Goal: Use online tool/utility: Utilize a website feature to perform a specific function

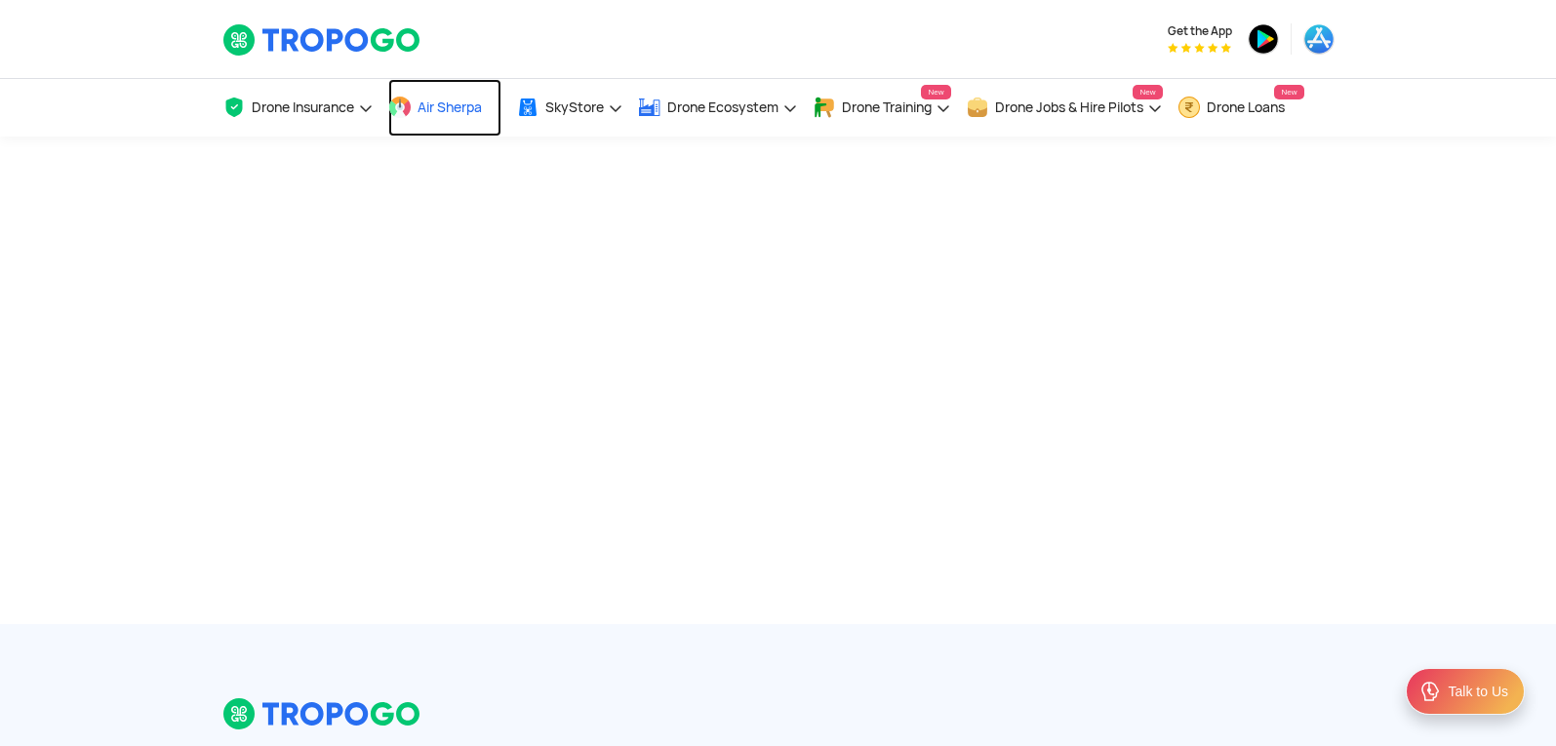
click at [442, 113] on span "Air Sherpa" at bounding box center [450, 108] width 64 height 16
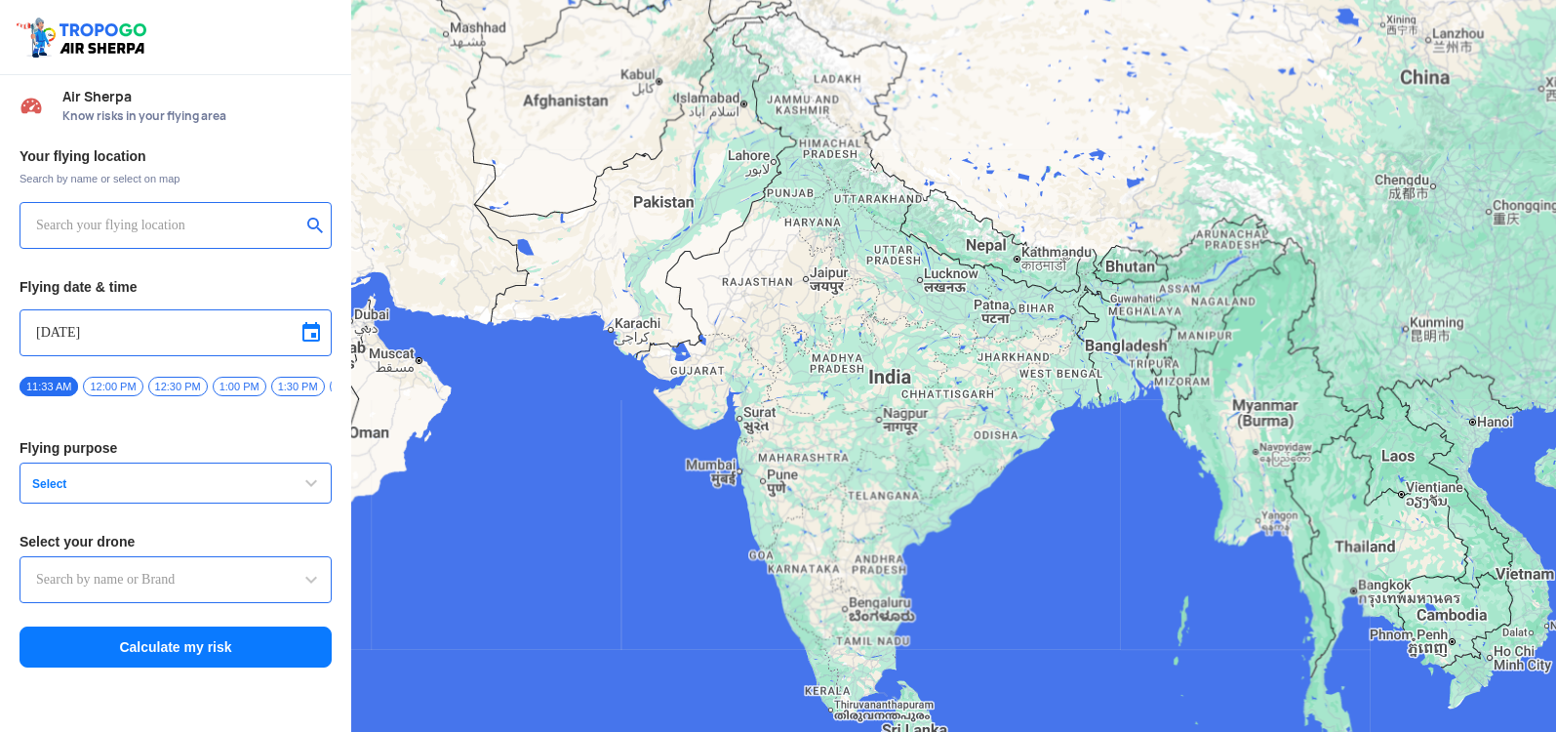
click at [205, 218] on input "text" at bounding box center [168, 225] width 264 height 23
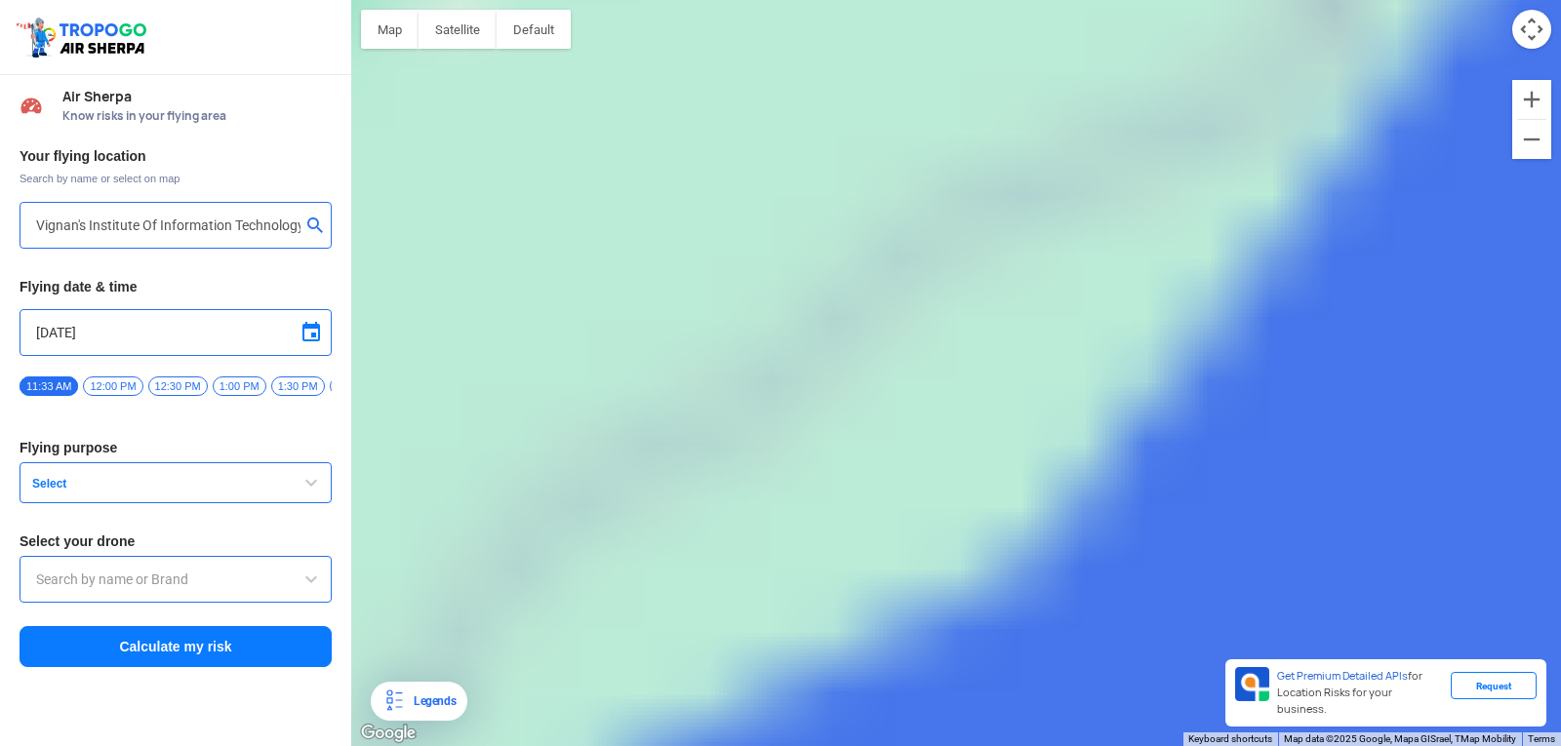
type input "Block D, Visakhapatnam, Andhra Pradesh 530049, India"
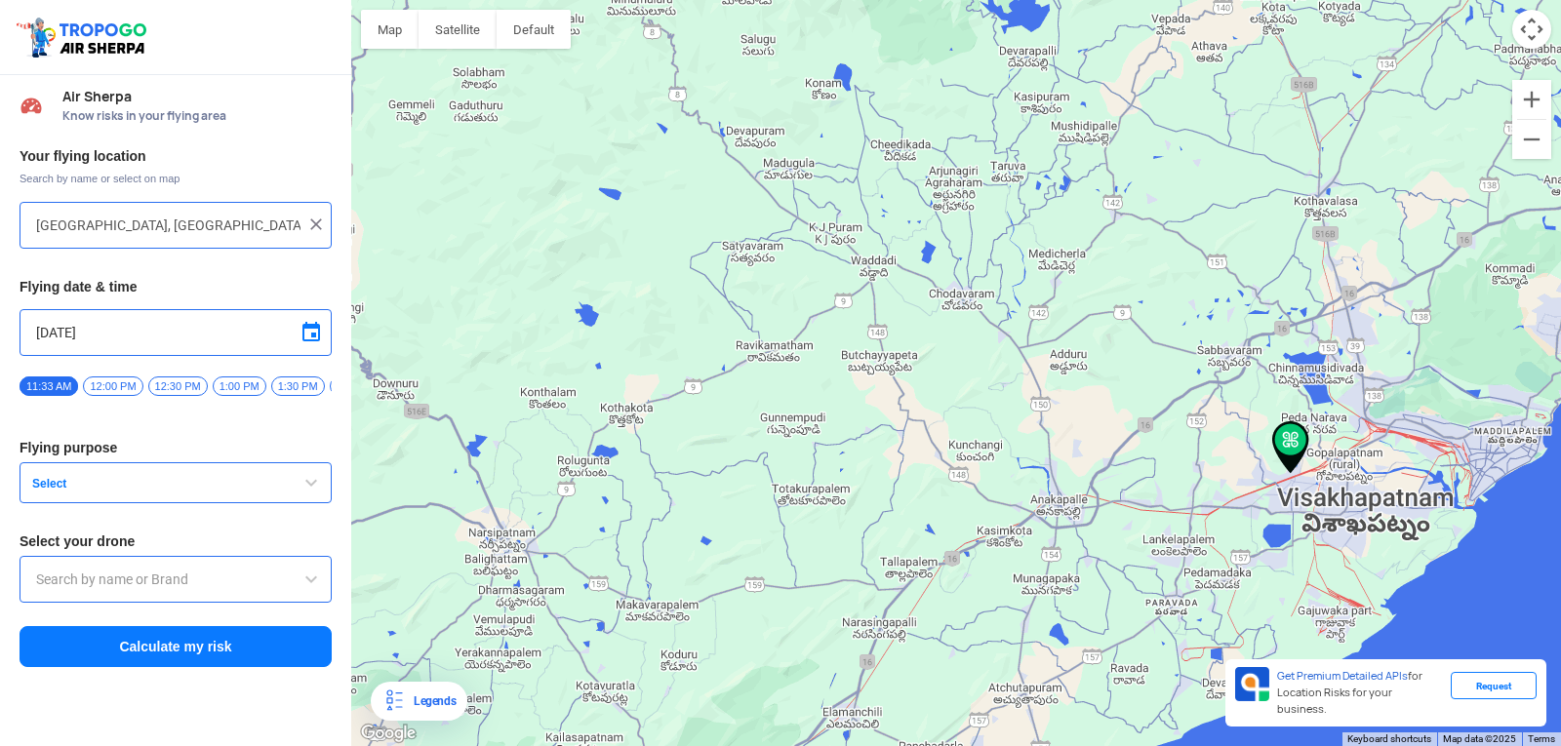
click at [330, 491] on button "Select" at bounding box center [176, 482] width 312 height 41
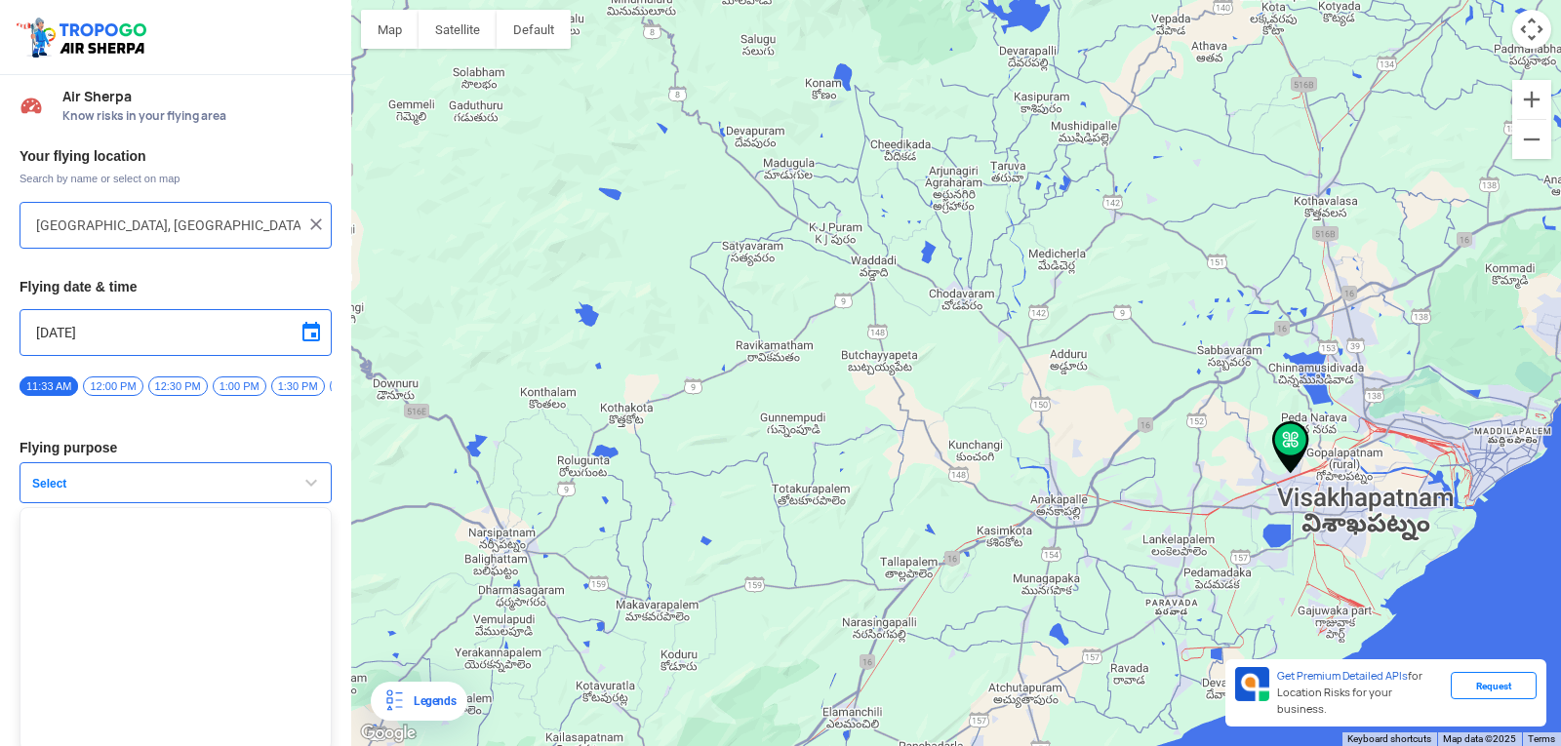
click at [330, 491] on div "Your flying location Search by name or select on map Block D, Visakhapatnam, An…" at bounding box center [175, 408] width 351 height 541
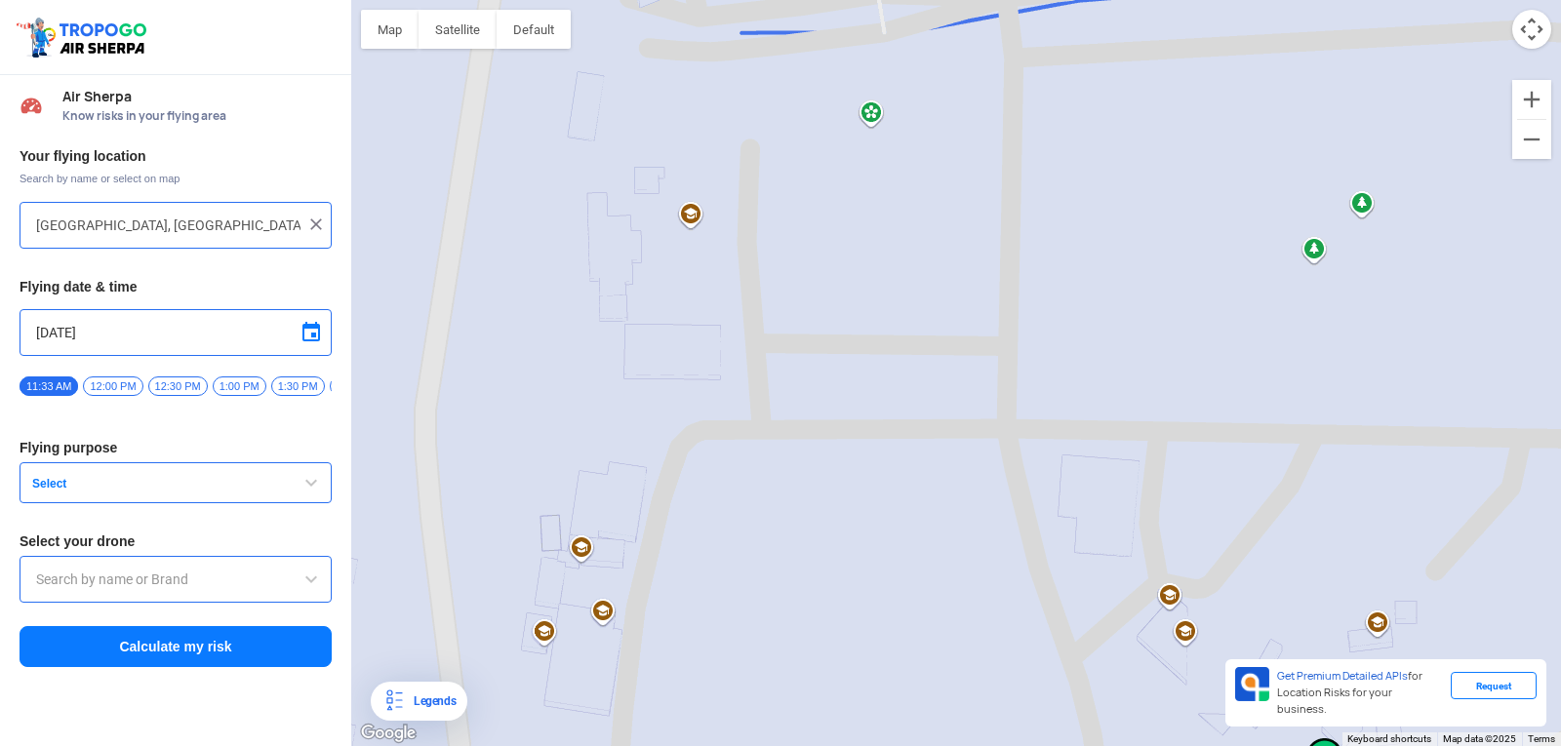
click at [320, 489] on span "button" at bounding box center [310, 482] width 23 height 23
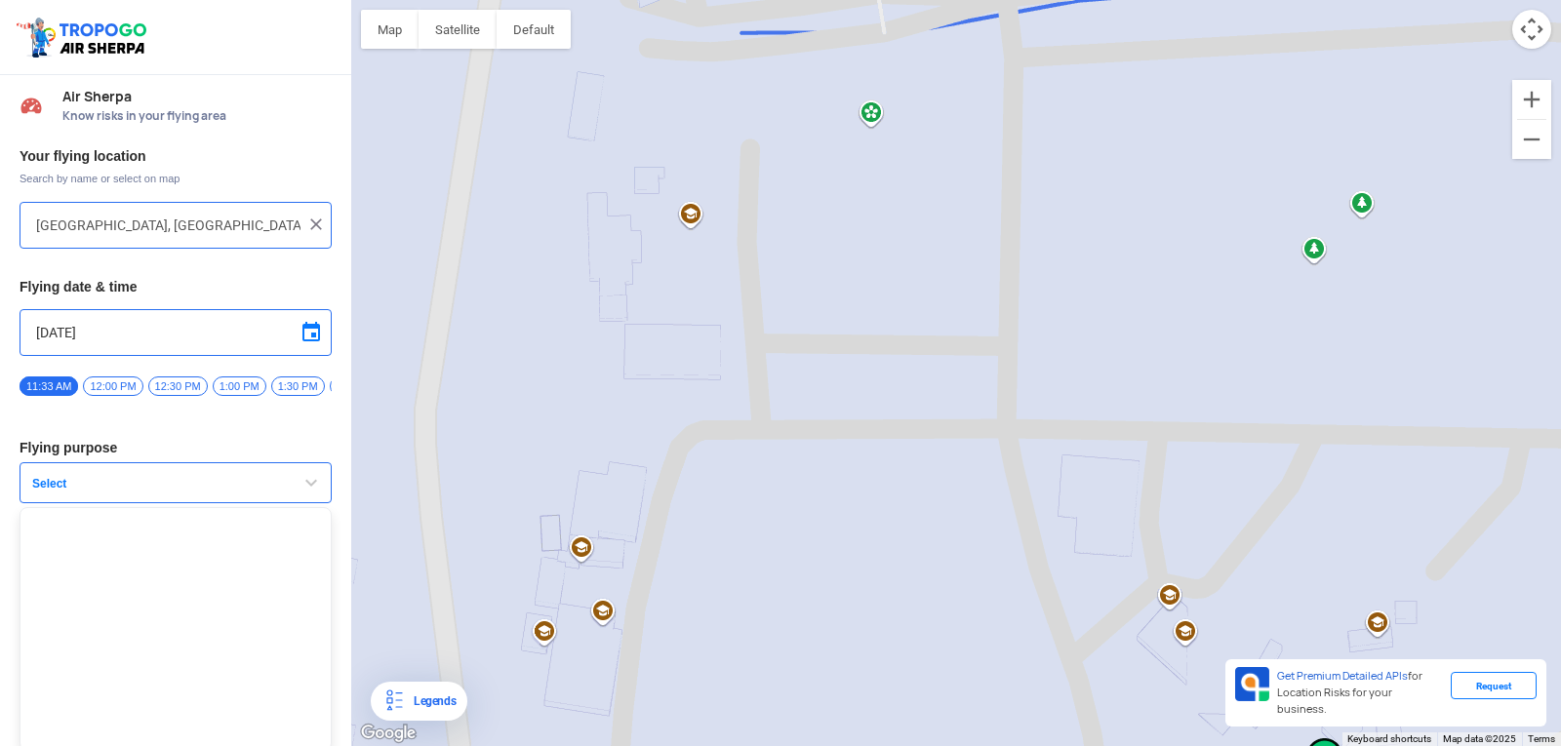
click at [306, 491] on span "button" at bounding box center [310, 482] width 23 height 23
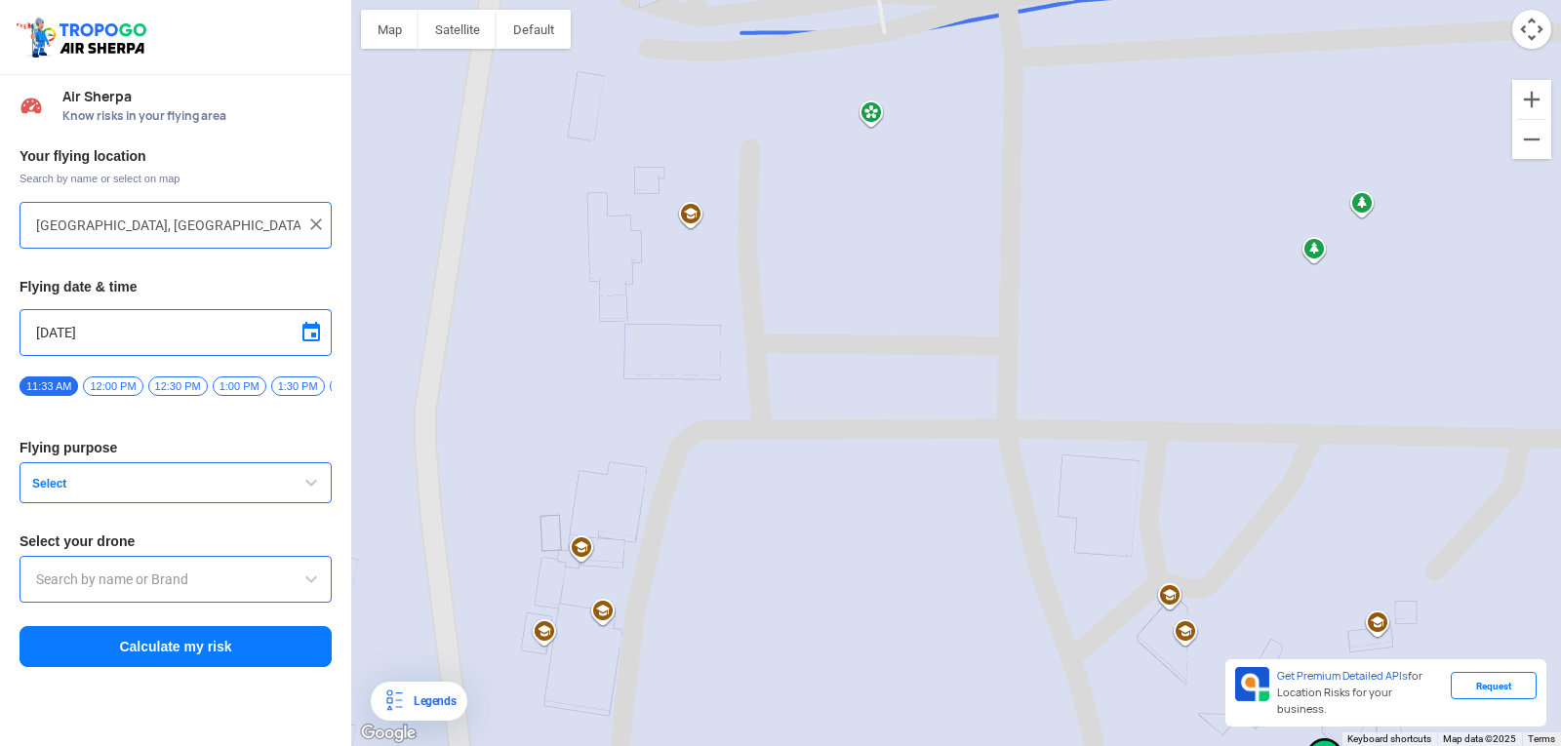
click at [306, 491] on span "button" at bounding box center [310, 482] width 23 height 23
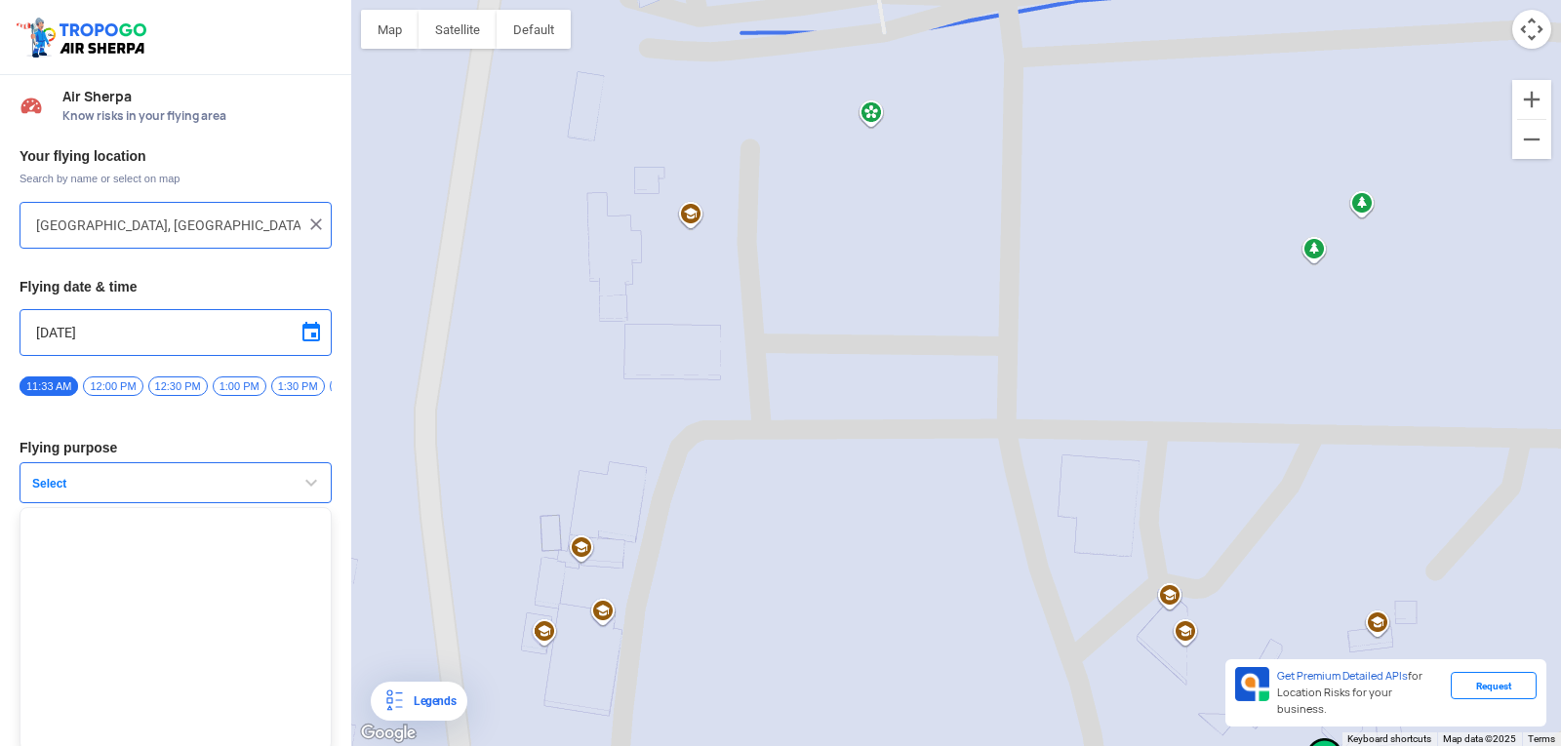
click at [305, 491] on span "button" at bounding box center [310, 482] width 23 height 23
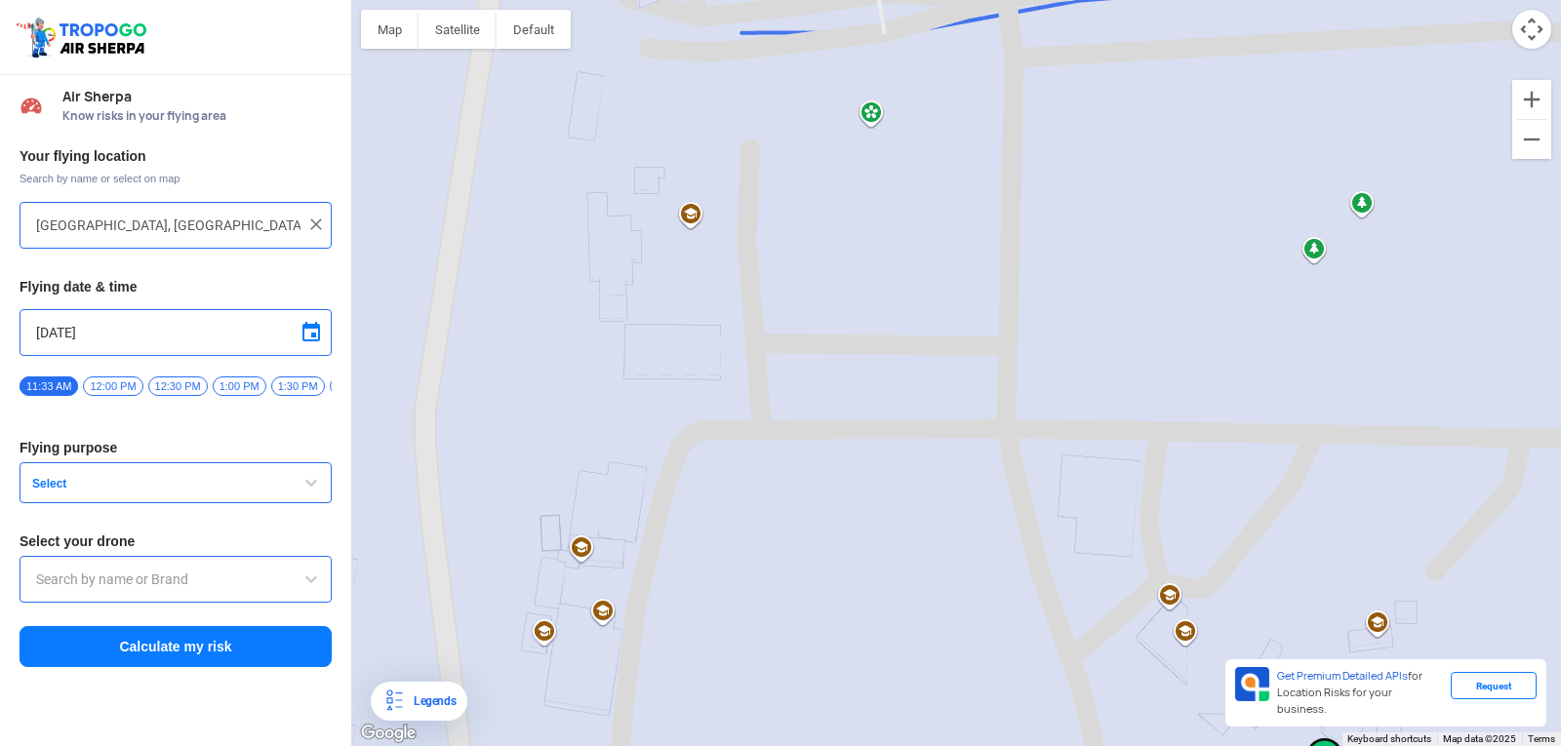
click at [61, 484] on span "Select" at bounding box center [146, 484] width 244 height 16
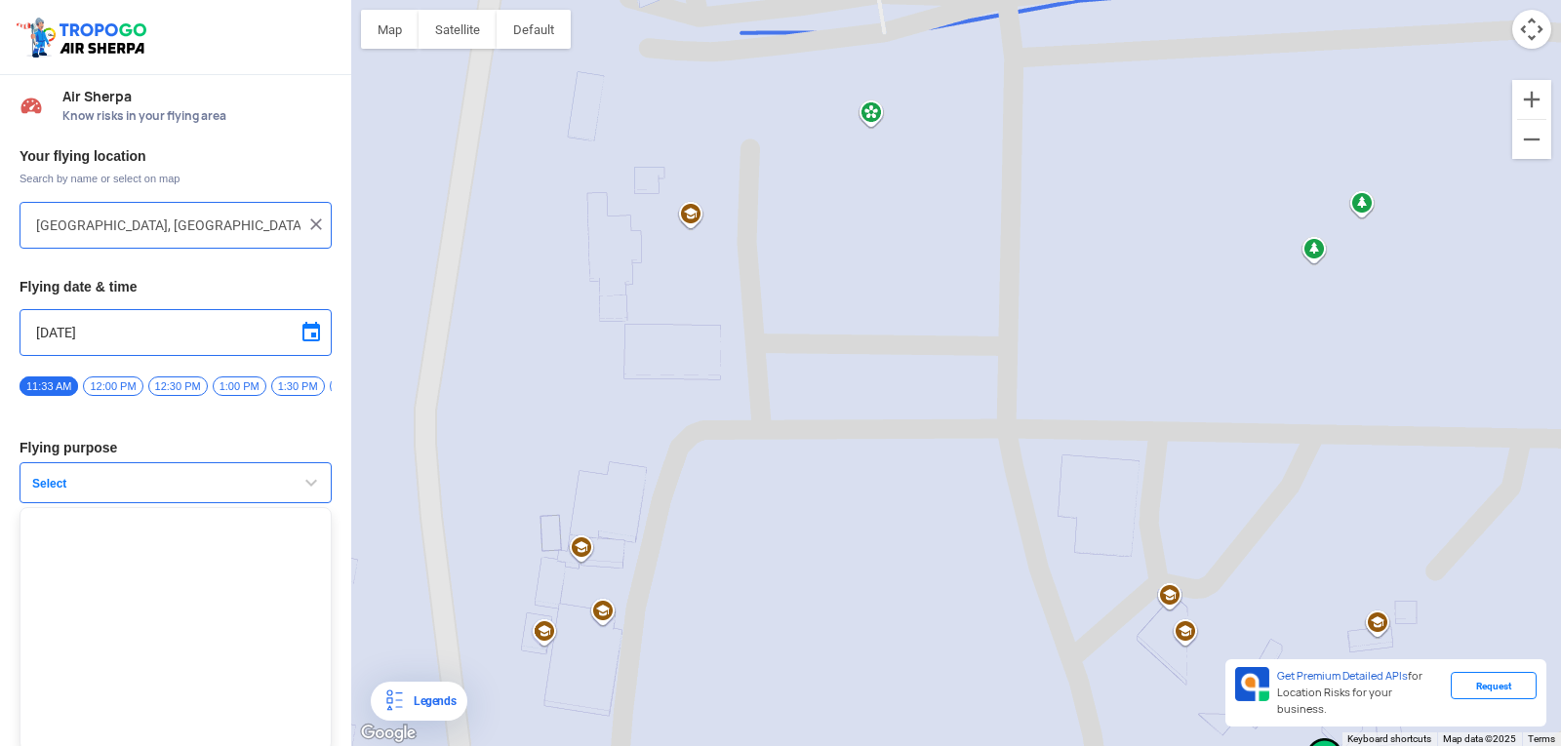
click at [61, 484] on span "Select" at bounding box center [146, 484] width 244 height 16
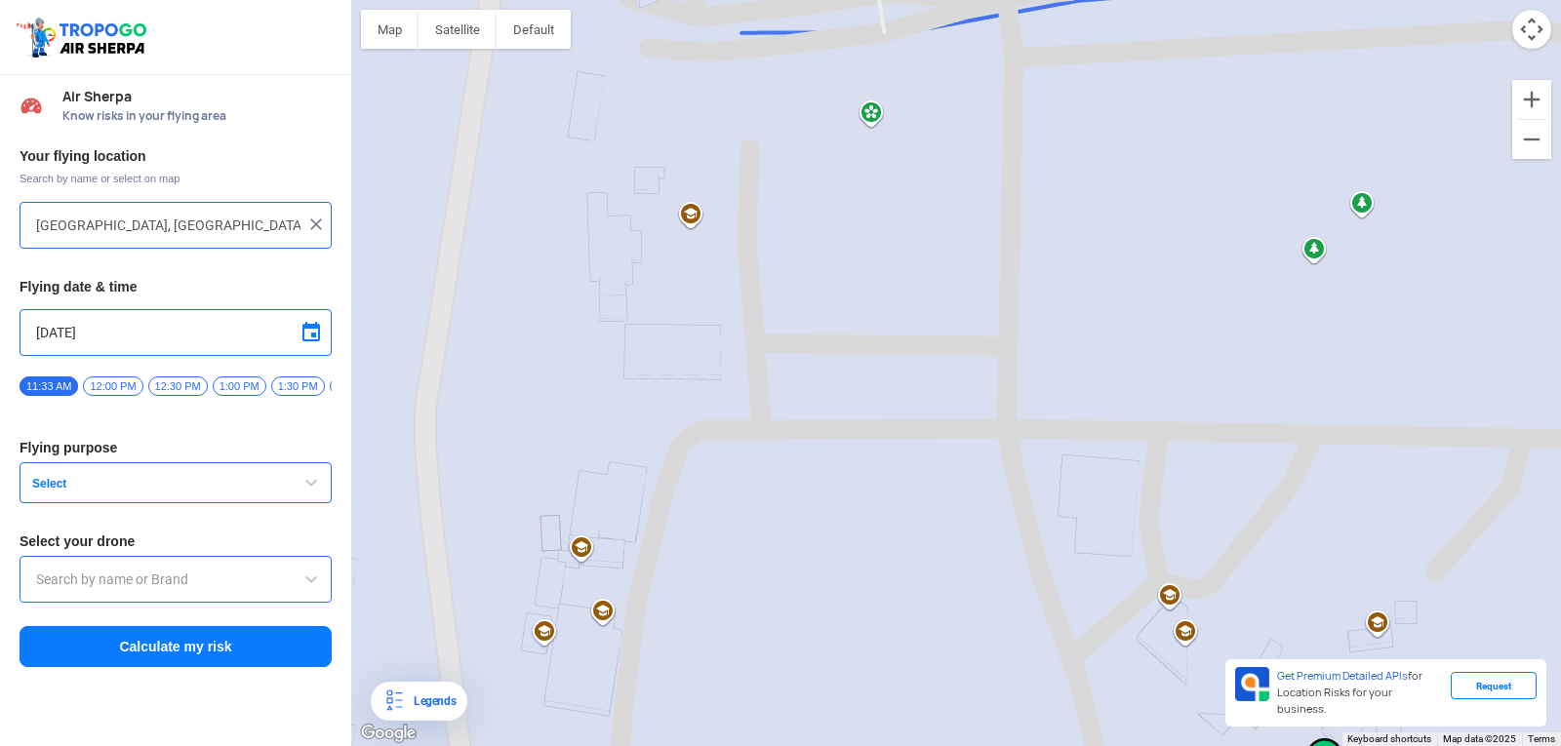
click at [216, 570] on div at bounding box center [176, 579] width 312 height 47
click at [225, 576] on input "text" at bounding box center [175, 579] width 279 height 23
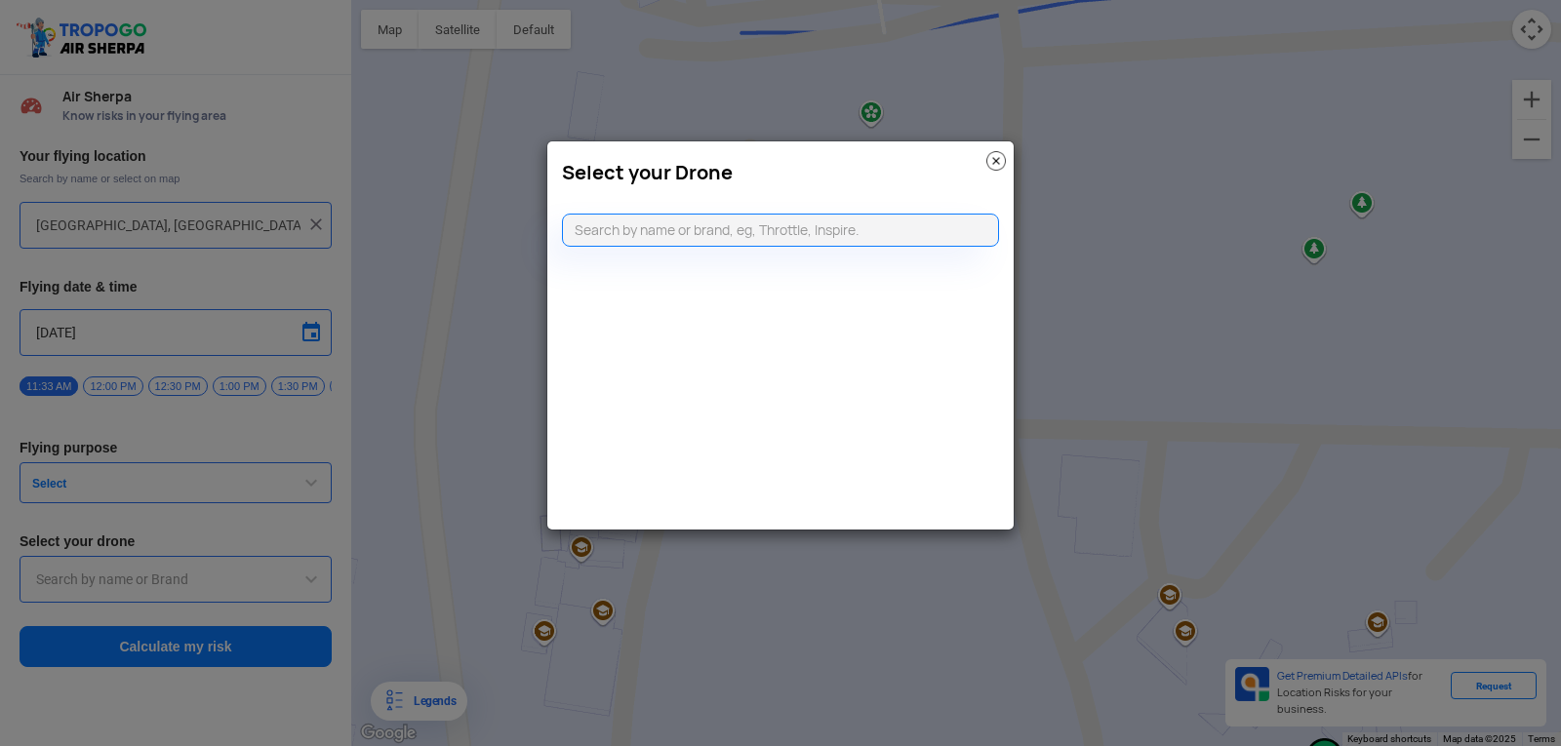
click at [225, 576] on modal-container "Select your Drone" at bounding box center [780, 373] width 1561 height 746
click at [654, 229] on input "text" at bounding box center [780, 230] width 437 height 33
type input "dgca"
click at [857, 279] on li "Can't find your drone. Let us know by CLICKING HERE" at bounding box center [781, 269] width 436 height 33
click at [861, 271] on link "CLICKING HERE" at bounding box center [827, 268] width 99 height 15
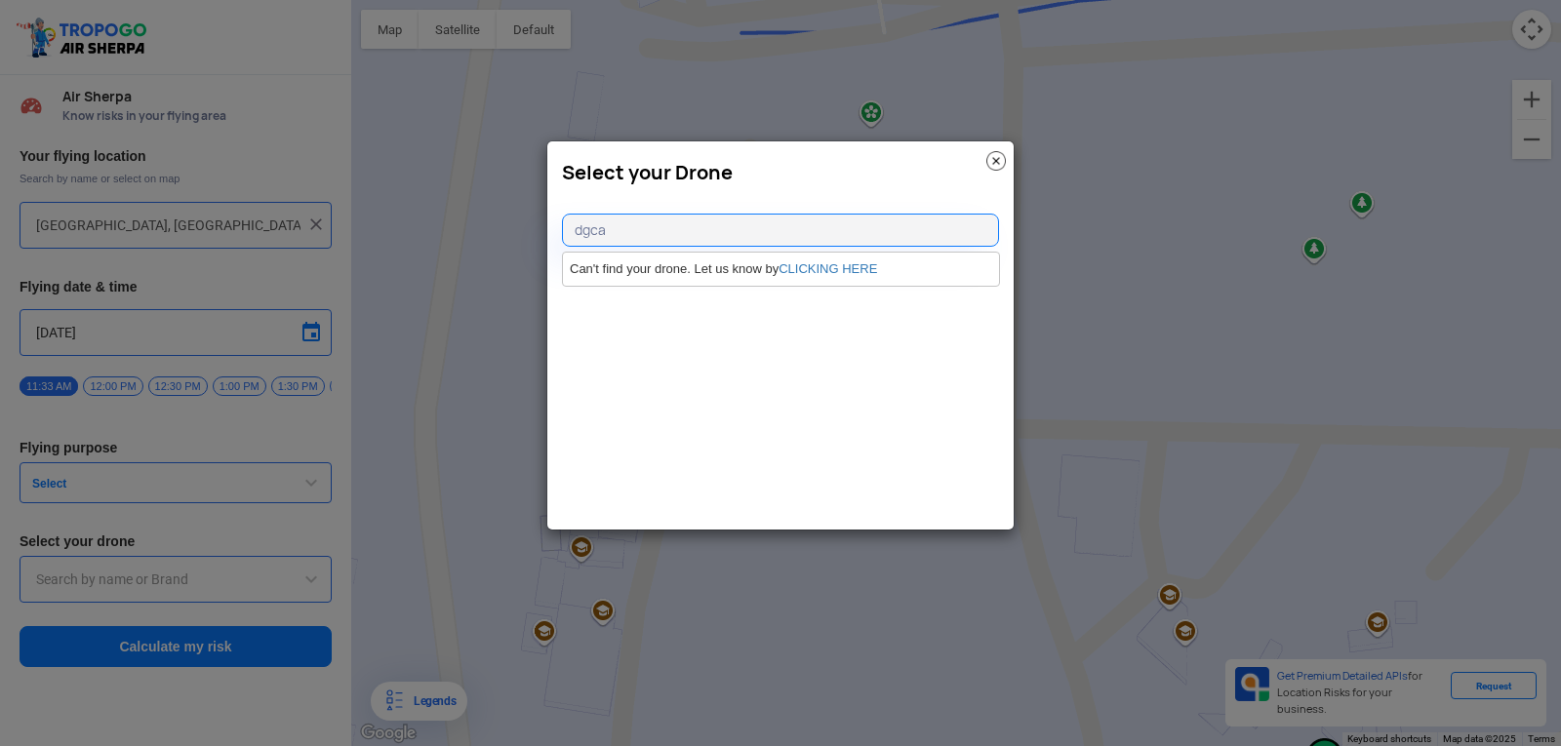
click at [999, 167] on img at bounding box center [996, 161] width 20 height 20
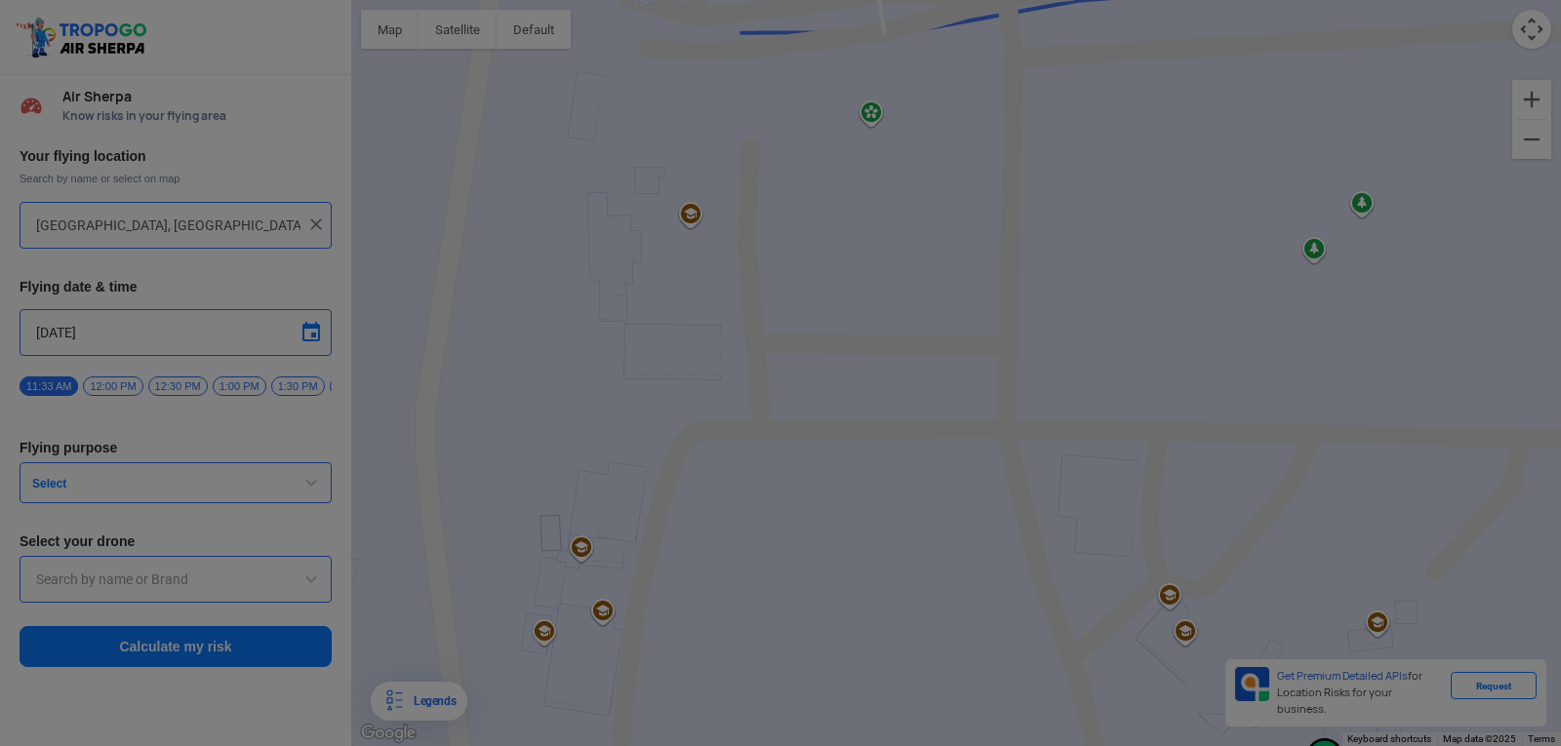
click at [120, 597] on body "Location Risk Score Air Sherpa Know risks in your flying area Your flying locat…" at bounding box center [780, 373] width 1561 height 746
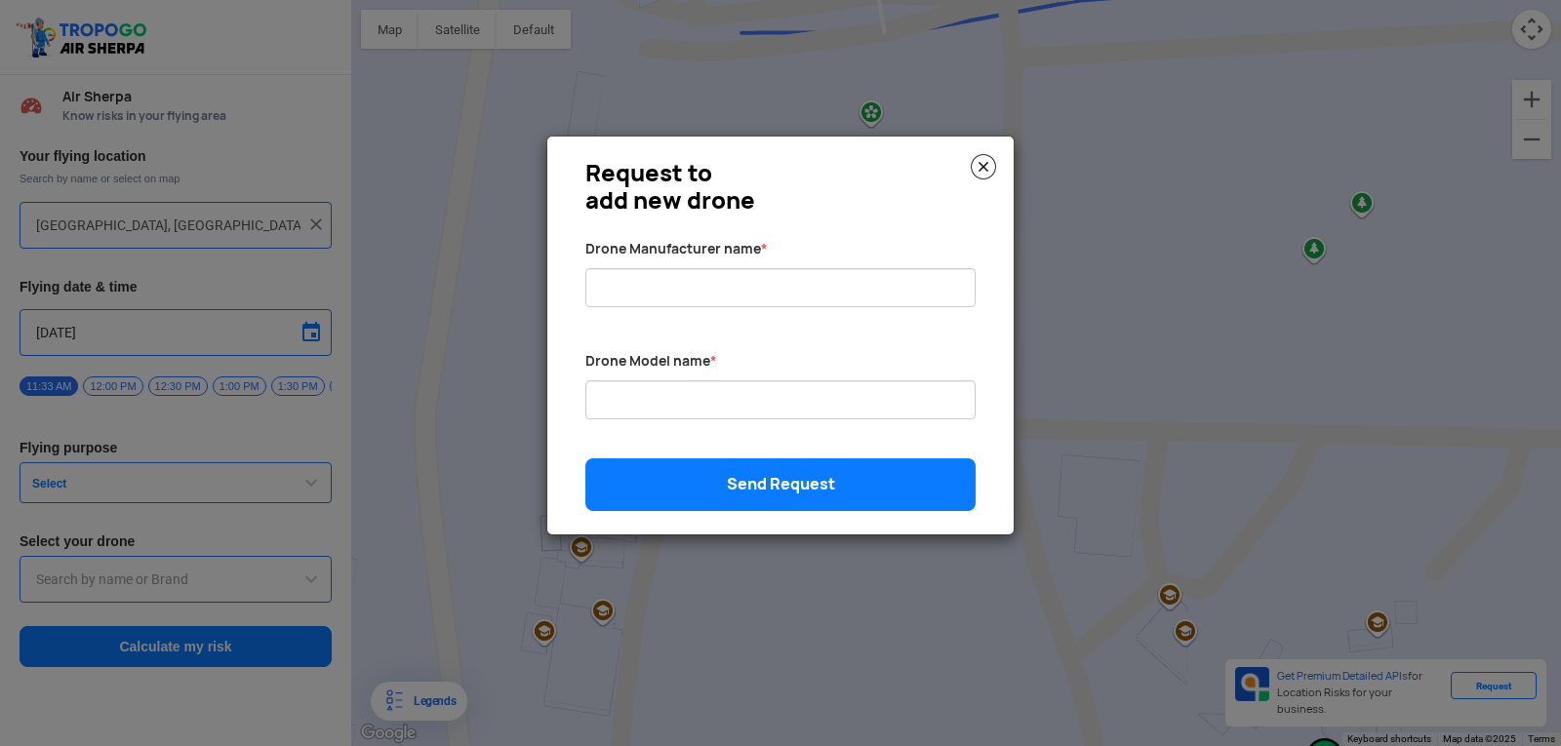
click at [979, 176] on img at bounding box center [983, 166] width 25 height 25
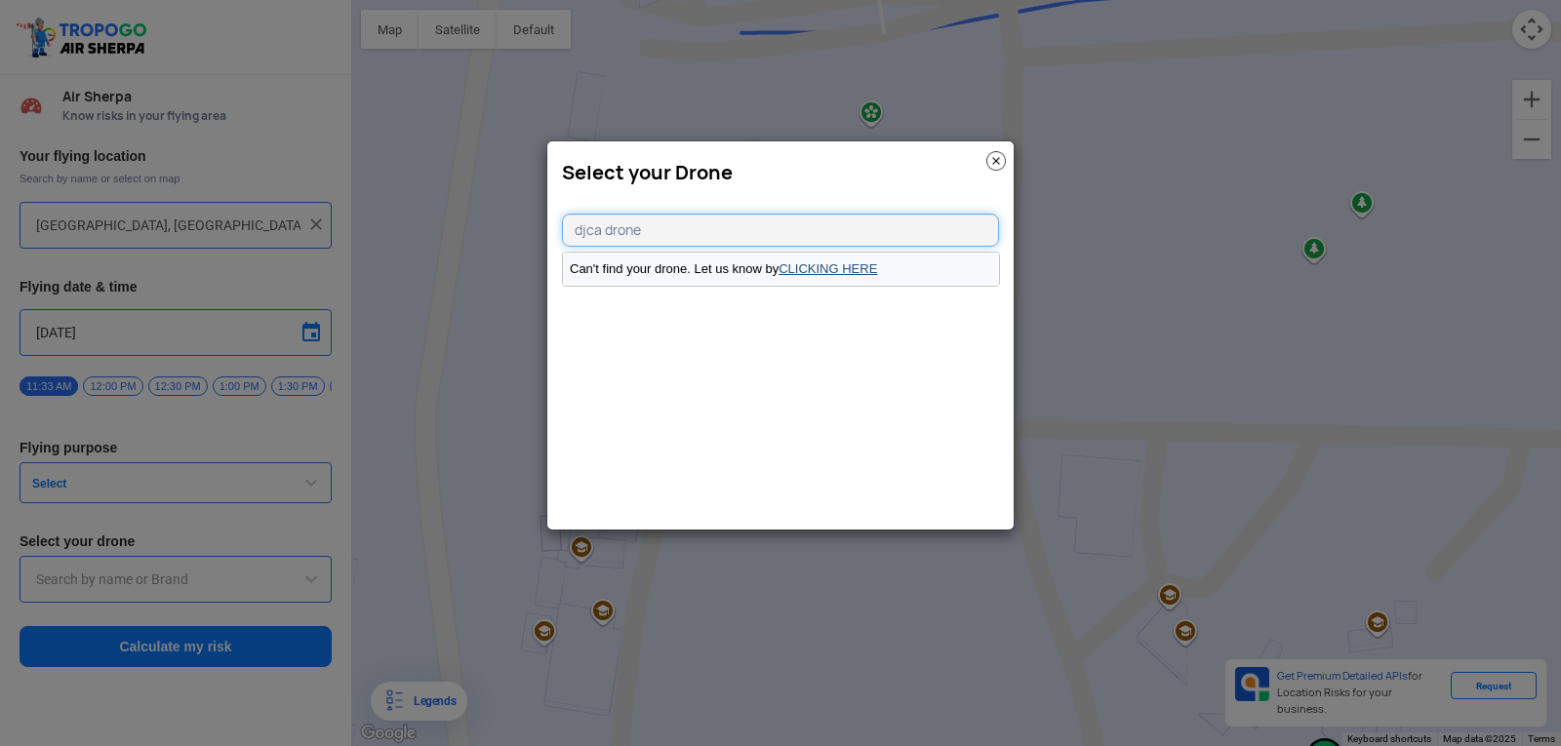
type input "djca drone"
click at [826, 266] on link "CLICKING HERE" at bounding box center [827, 268] width 99 height 15
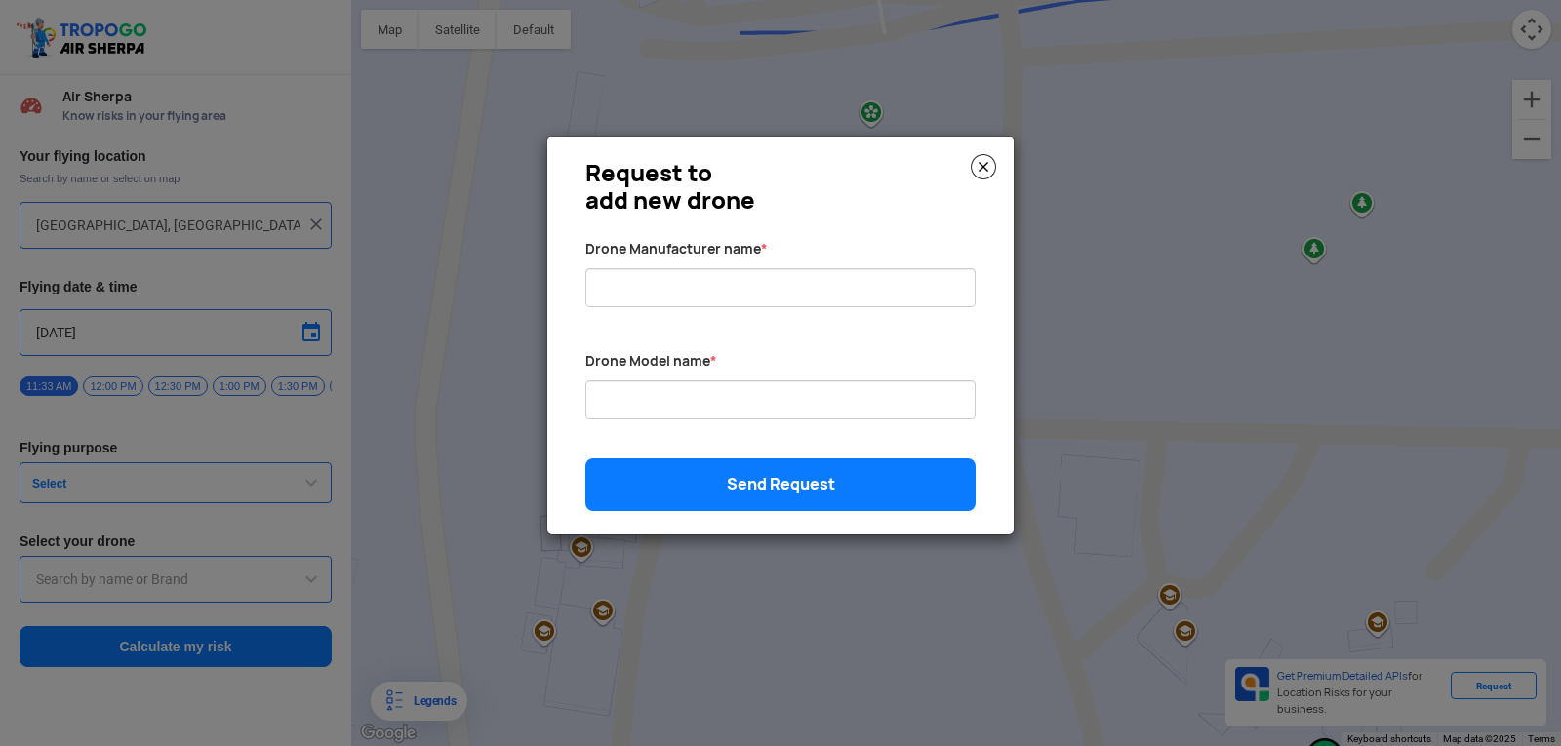
click at [989, 167] on img at bounding box center [983, 166] width 25 height 25
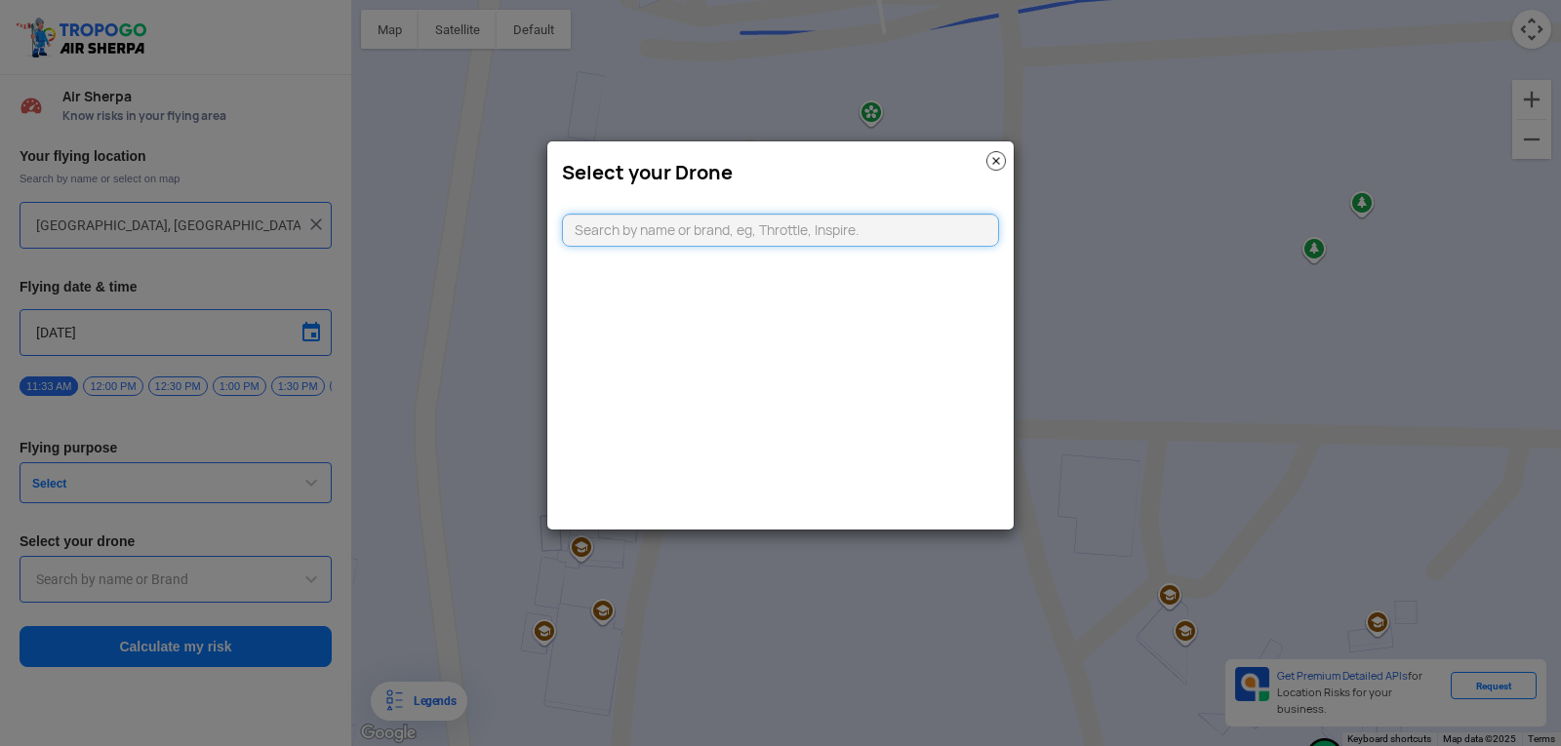
click at [775, 232] on input "text" at bounding box center [780, 230] width 437 height 33
type input "t"
type input "throttle"
click at [992, 155] on img at bounding box center [996, 161] width 20 height 20
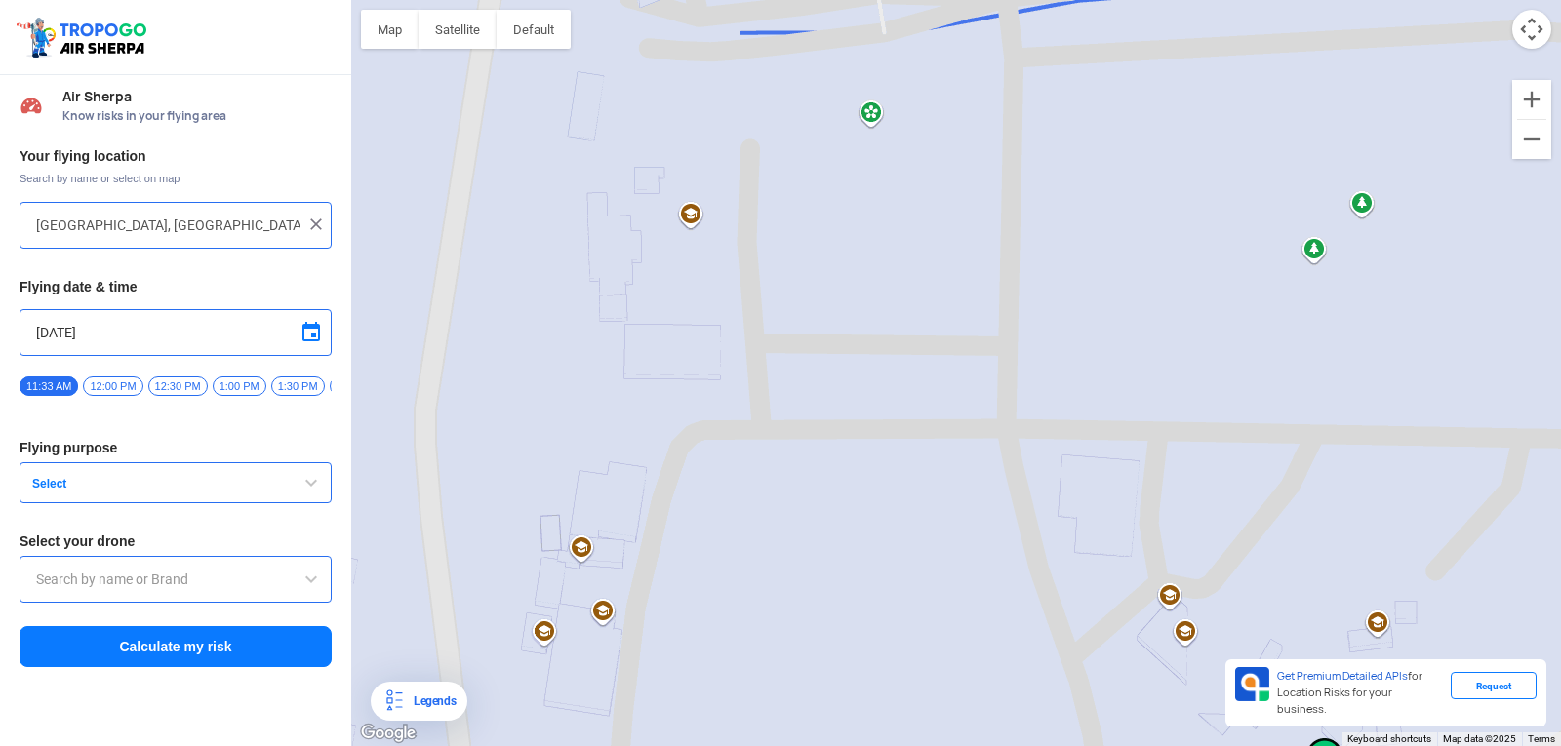
click at [266, 578] on input "text" at bounding box center [175, 579] width 279 height 23
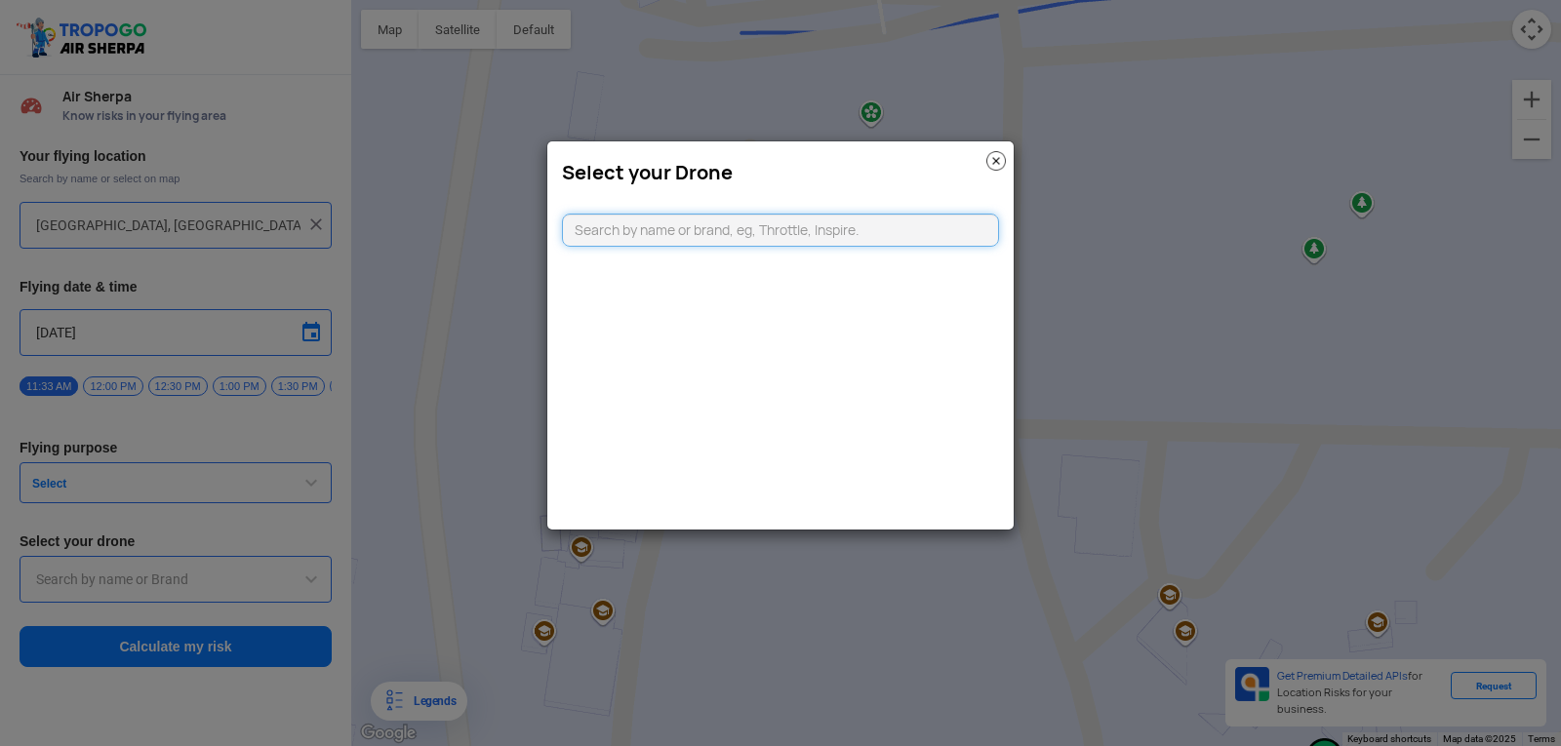
click at [897, 237] on input "text" at bounding box center [780, 230] width 437 height 33
type input "Throttie"
click at [864, 263] on link "CLICKING HERE" at bounding box center [827, 268] width 99 height 15
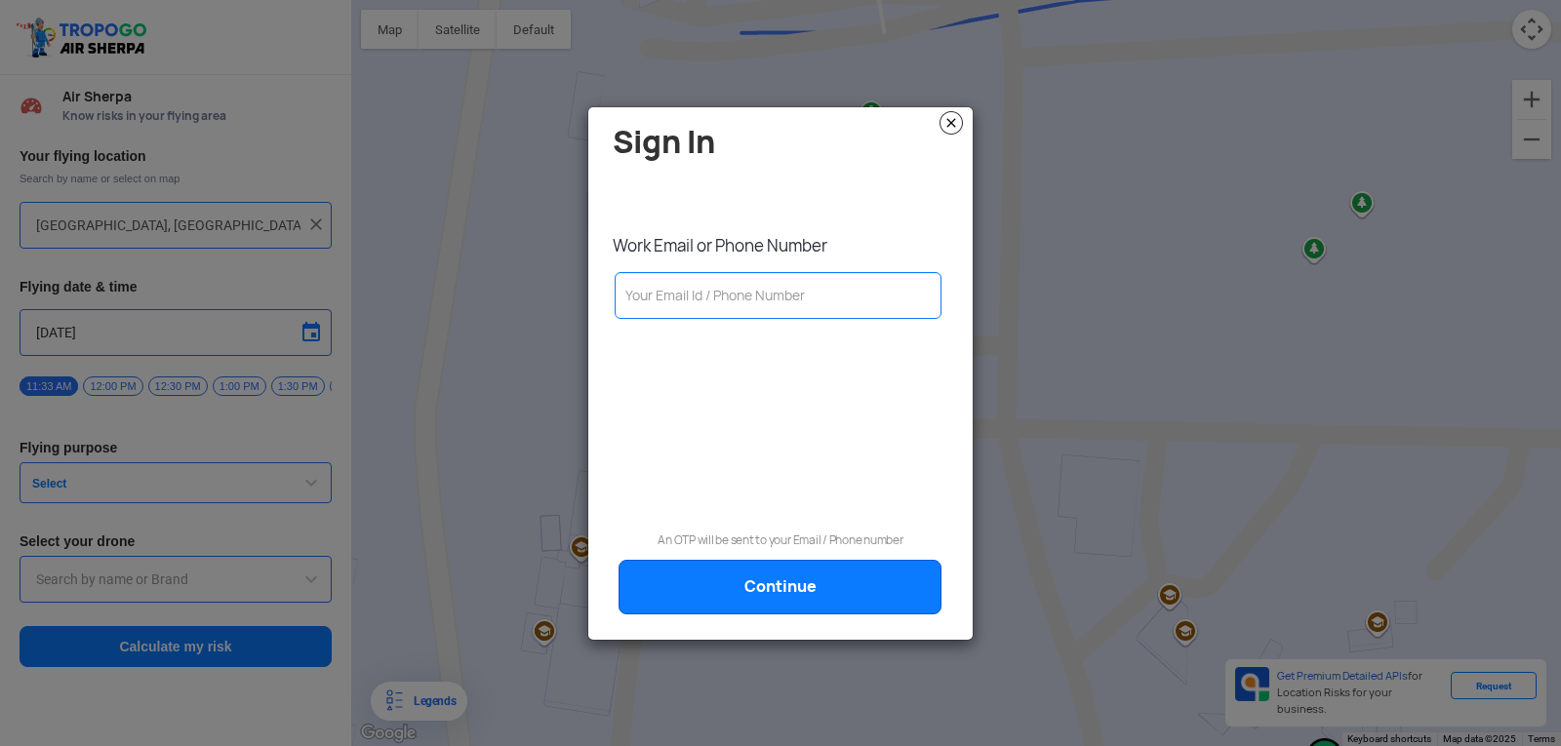
click at [955, 126] on img at bounding box center [950, 122] width 23 height 23
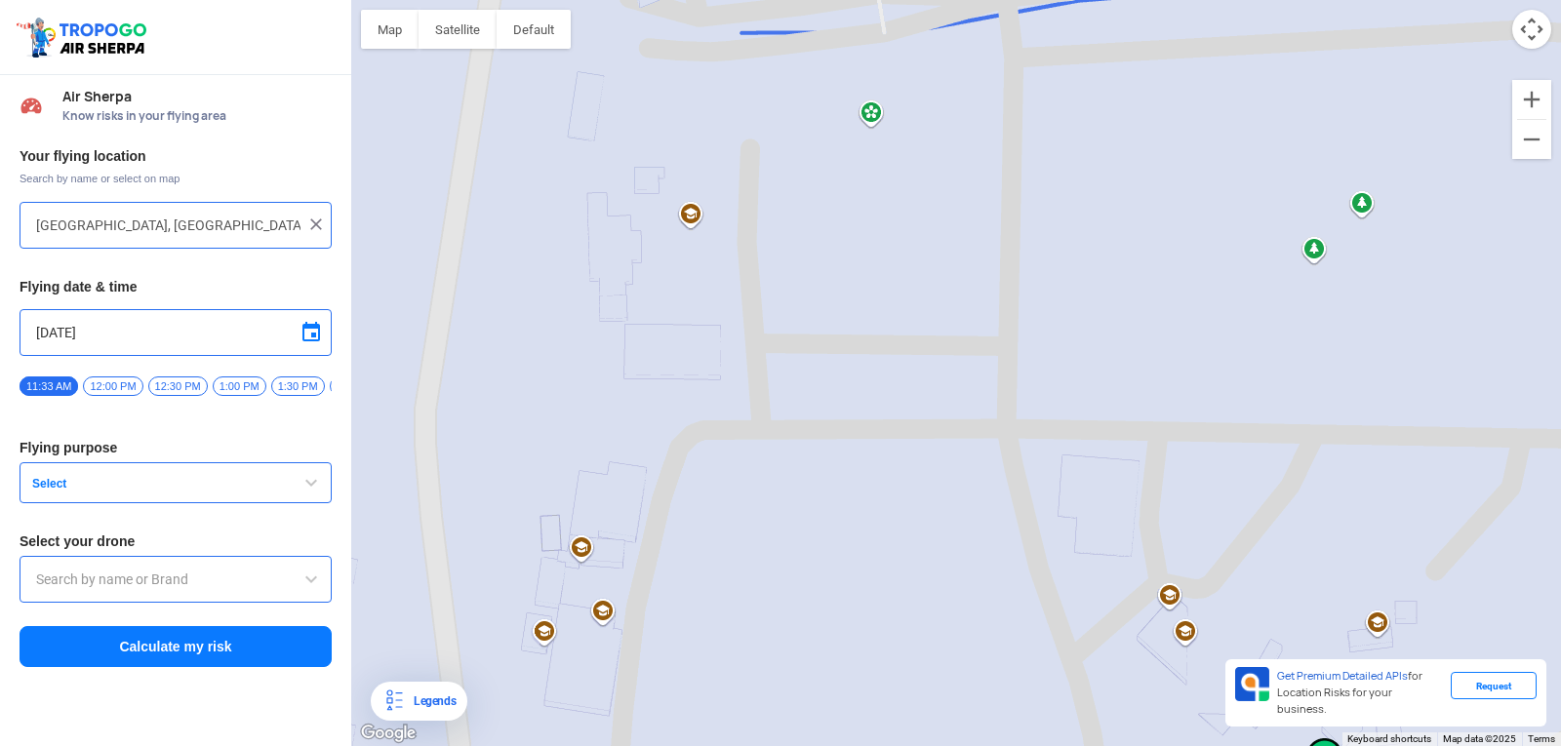
click at [303, 487] on span "button" at bounding box center [310, 482] width 23 height 23
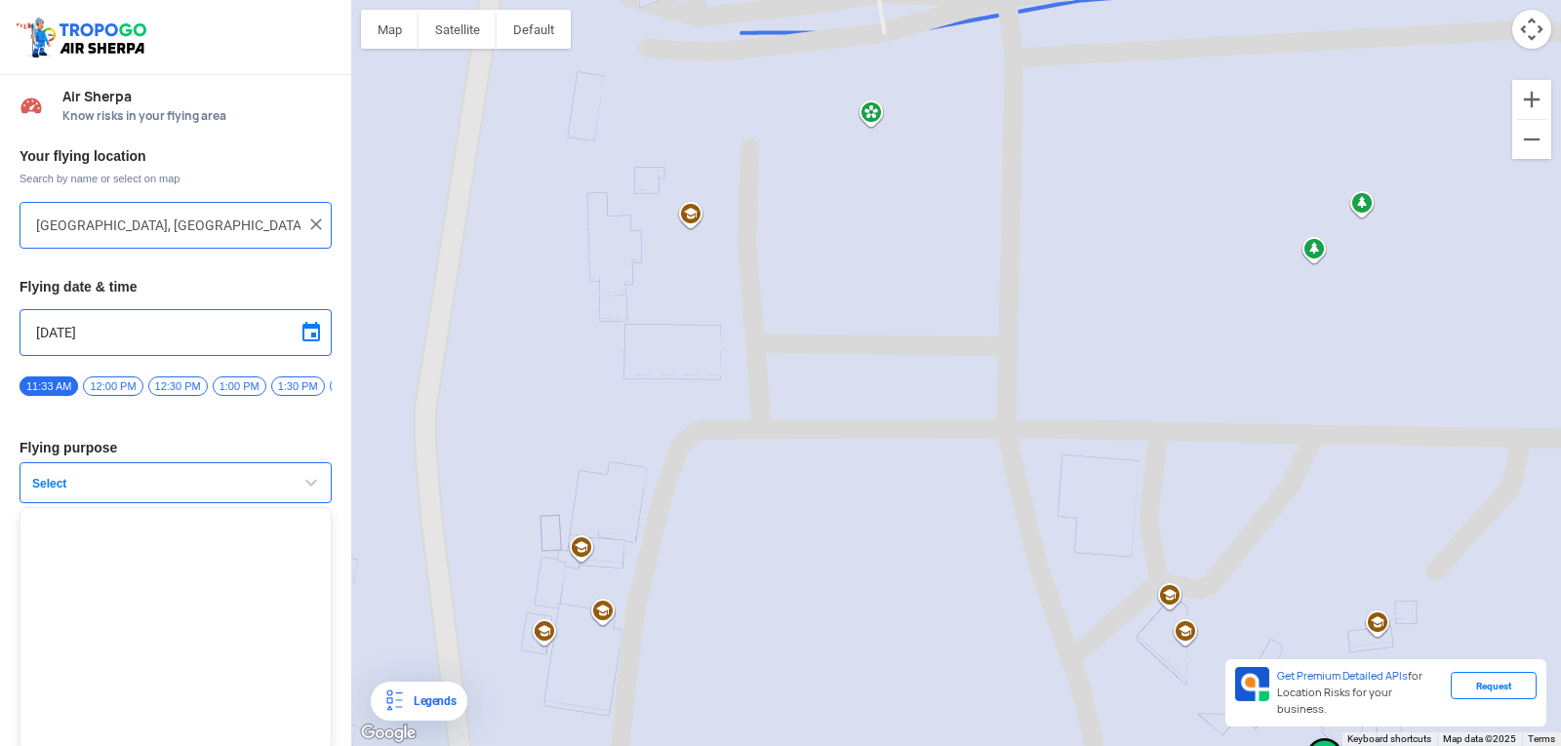
click at [303, 487] on span "button" at bounding box center [310, 482] width 23 height 23
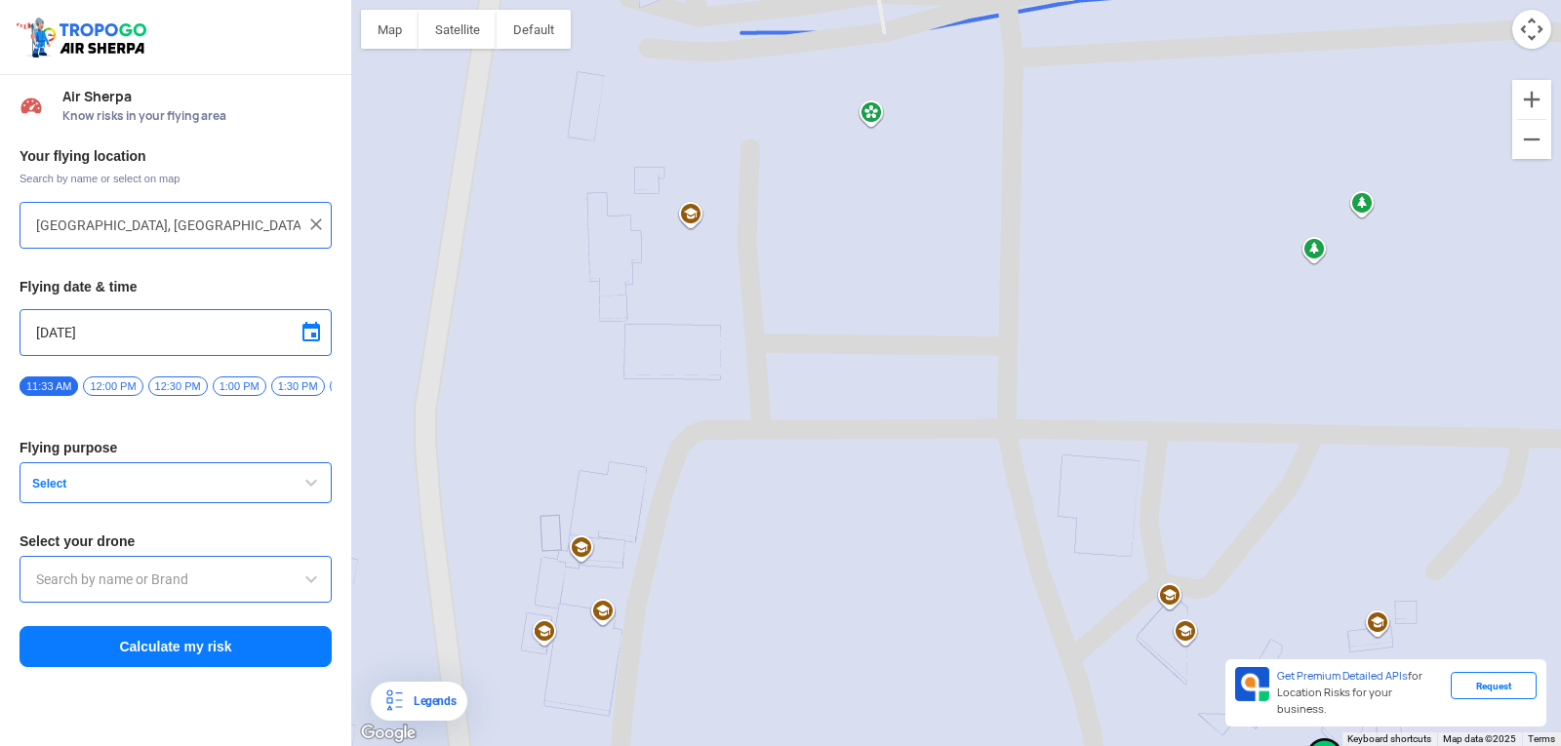
click at [260, 578] on input "text" at bounding box center [175, 579] width 279 height 23
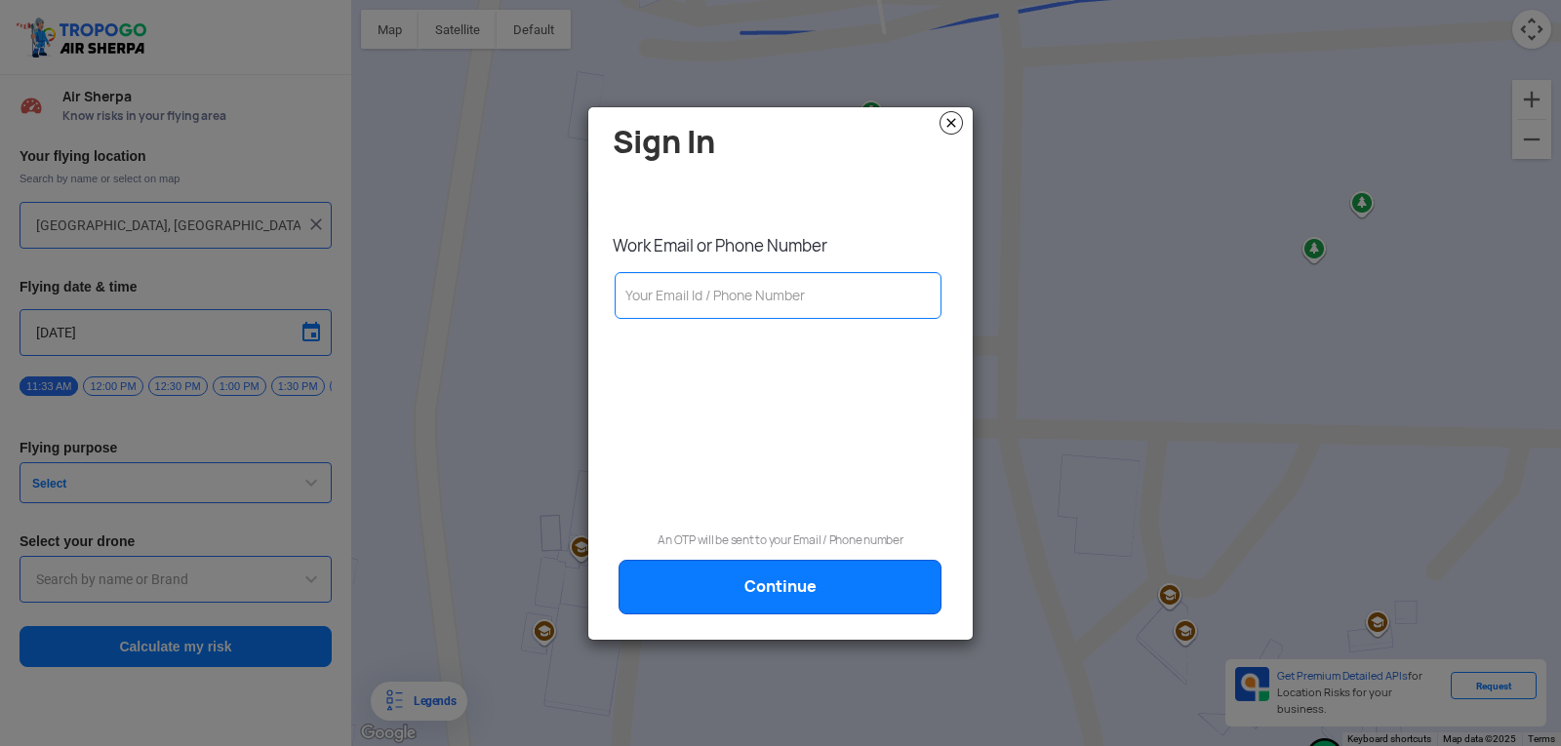
click at [945, 121] on img at bounding box center [950, 122] width 23 height 23
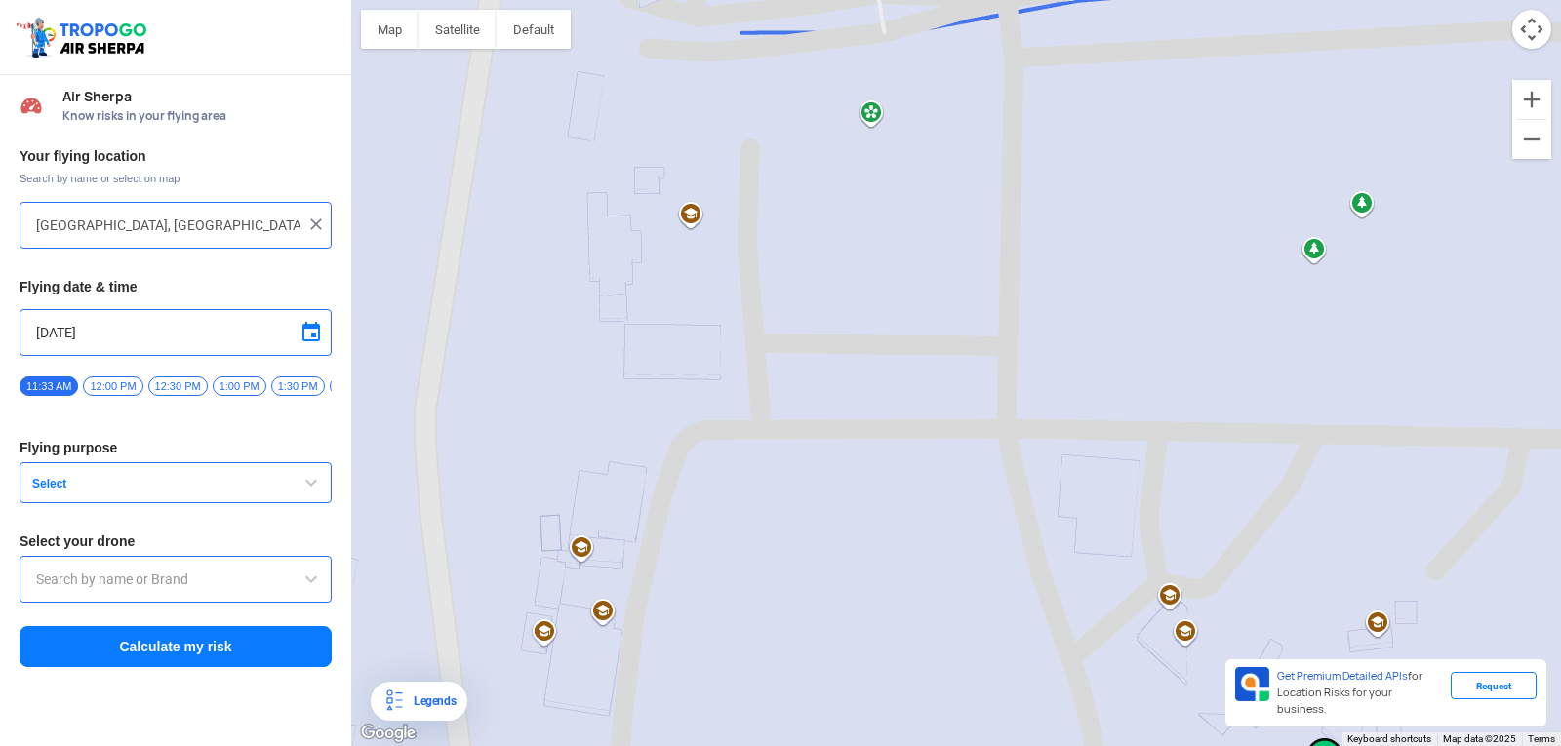
click at [199, 577] on input "text" at bounding box center [175, 579] width 279 height 23
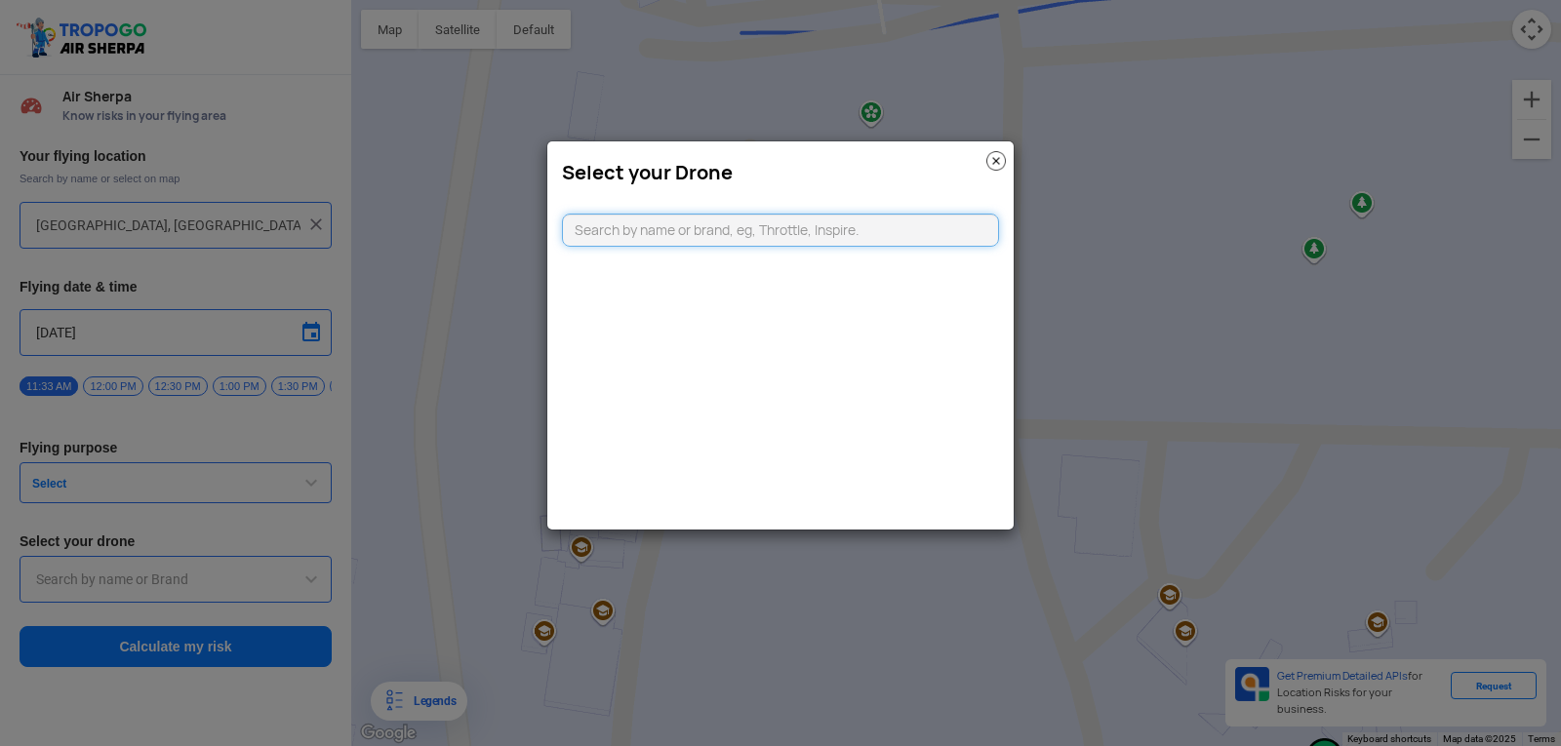
click at [735, 222] on input "text" at bounding box center [780, 230] width 437 height 33
type input "Throttle Dopo"
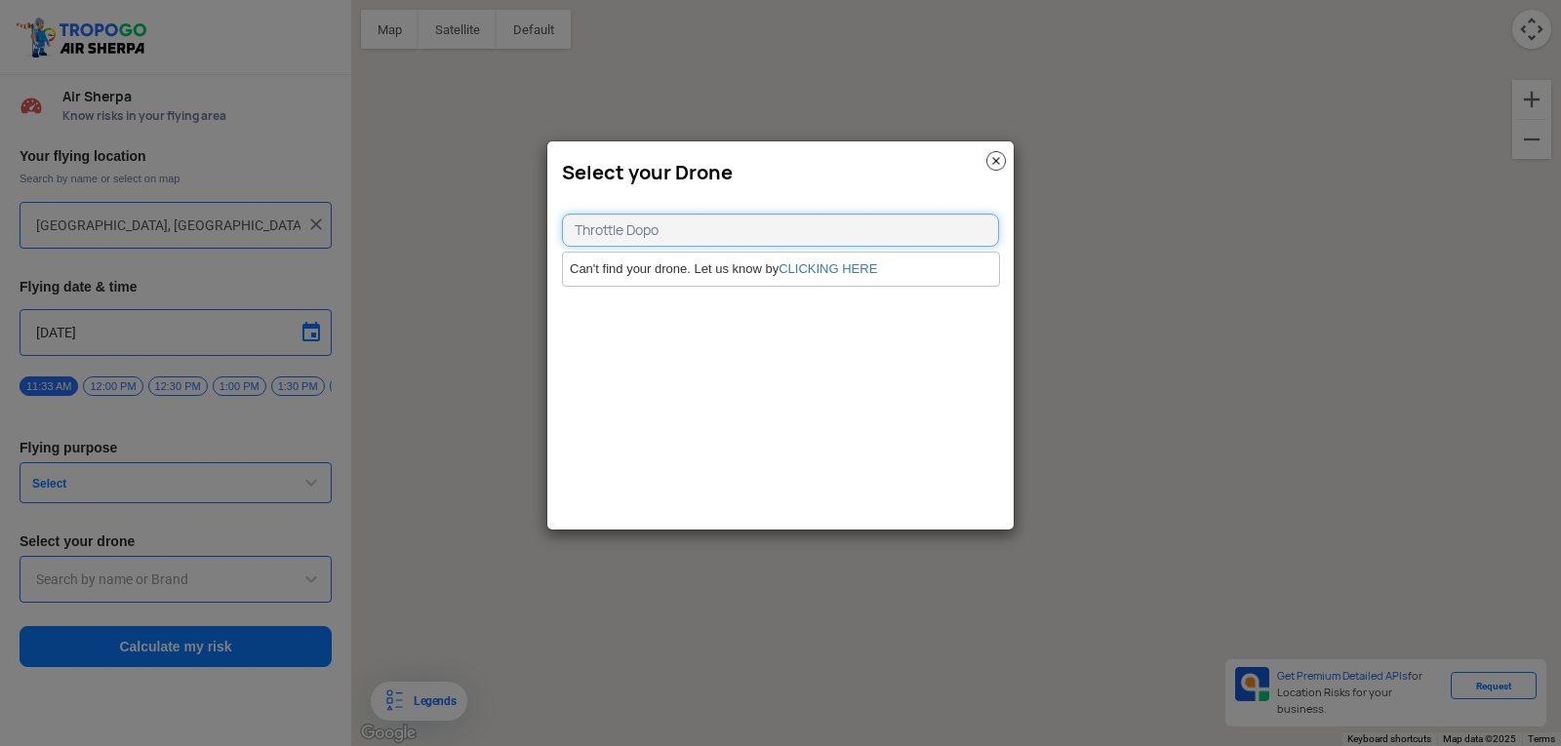
type input "HIG-56, Duvvada, Phase I, Phase 1, Visakhapatnam, Andhra Pradesh 530049, India"
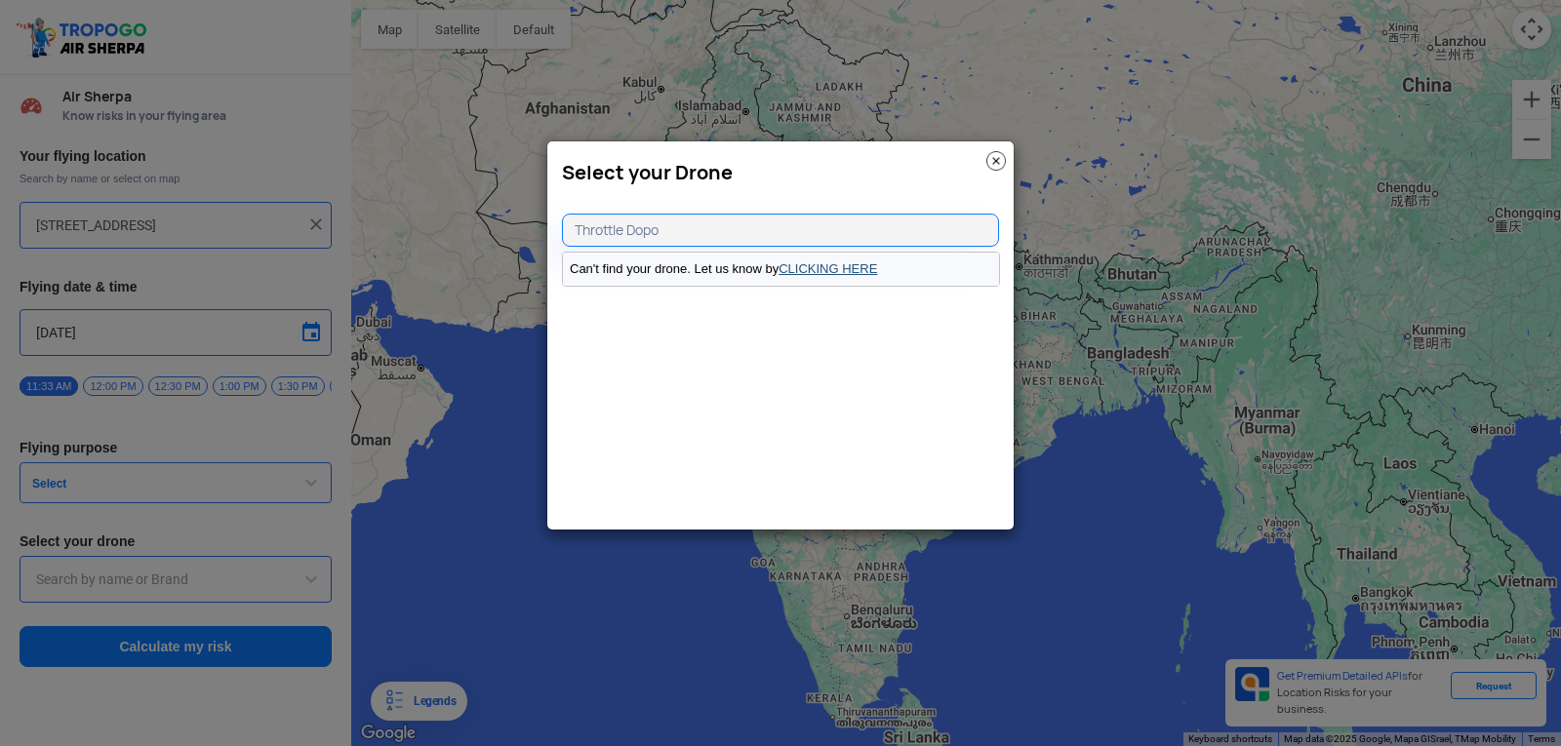
click at [829, 274] on link "CLICKING HERE" at bounding box center [827, 268] width 99 height 15
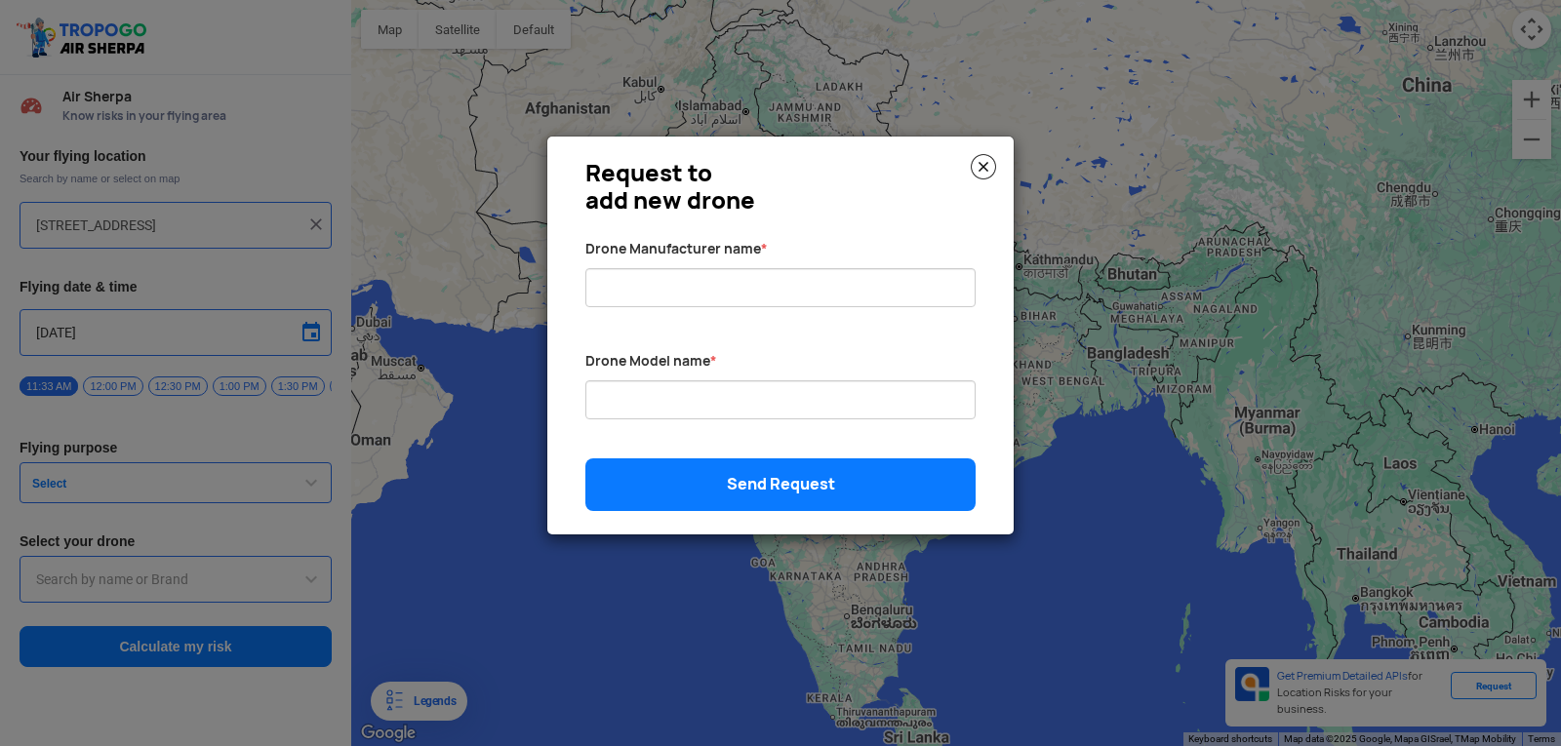
click at [975, 162] on img at bounding box center [983, 166] width 25 height 25
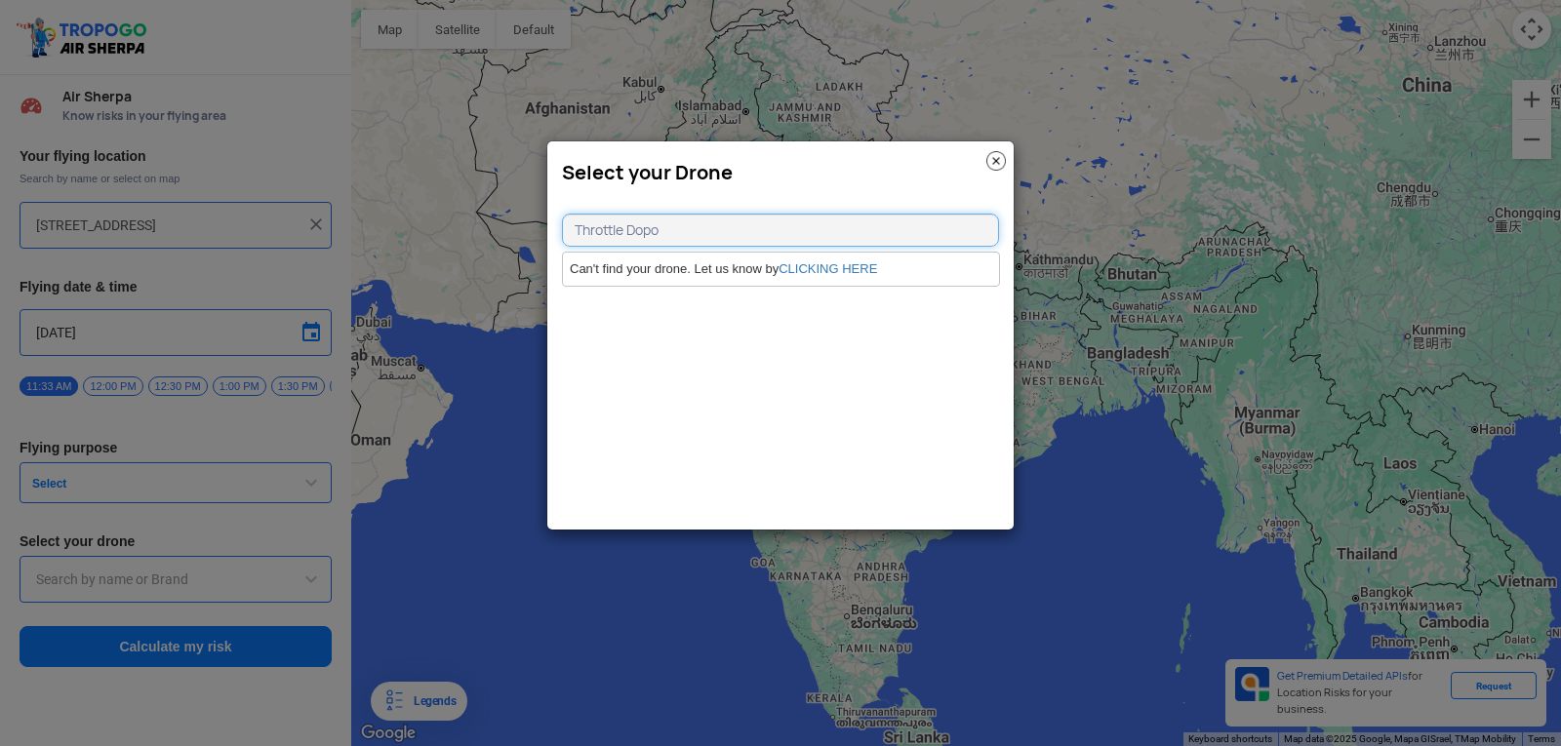
type input "Throttle Dopo"
click at [994, 162] on img at bounding box center [996, 161] width 20 height 20
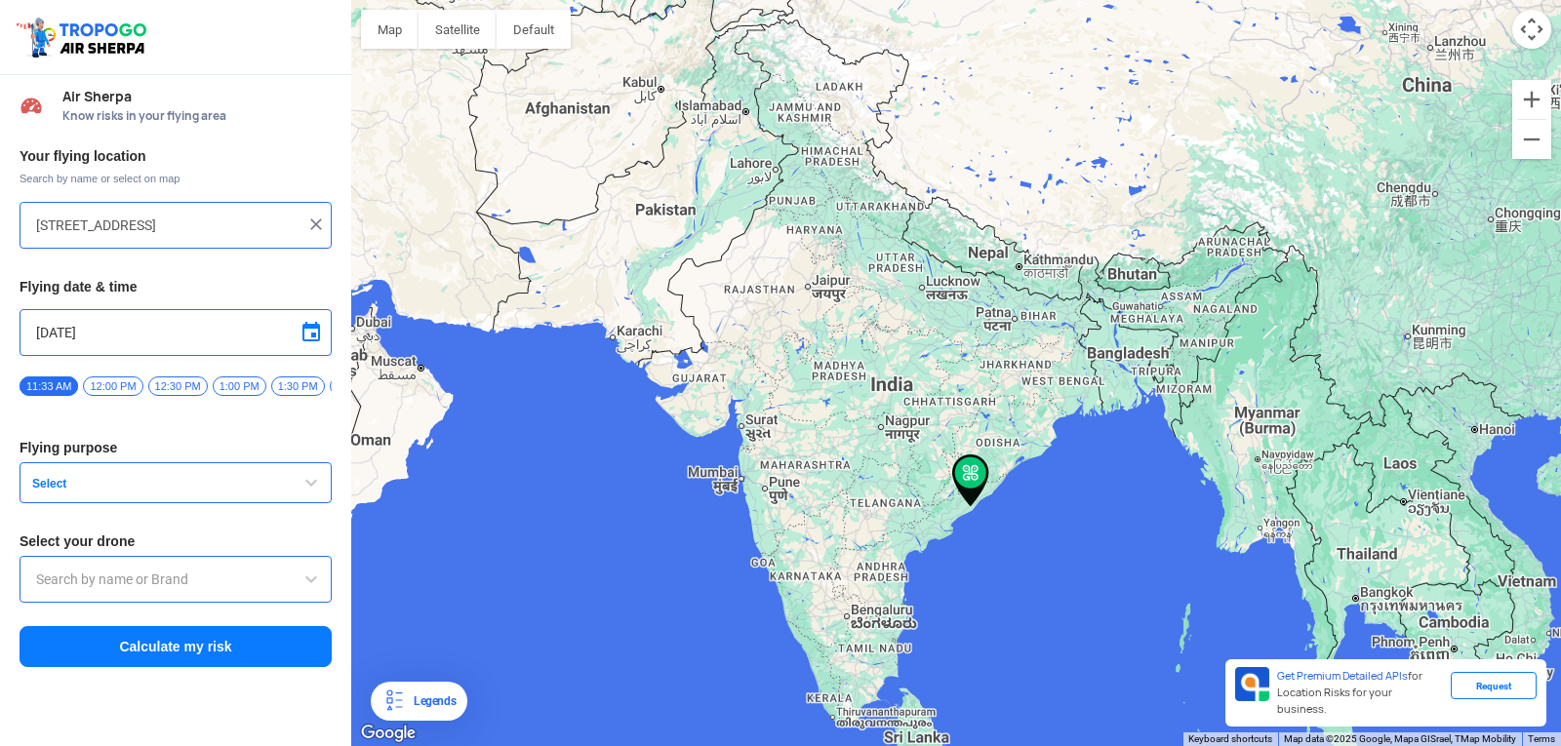
click at [116, 381] on span "12:00 PM" at bounding box center [113, 387] width 60 height 20
click at [285, 487] on button "Select" at bounding box center [176, 482] width 312 height 41
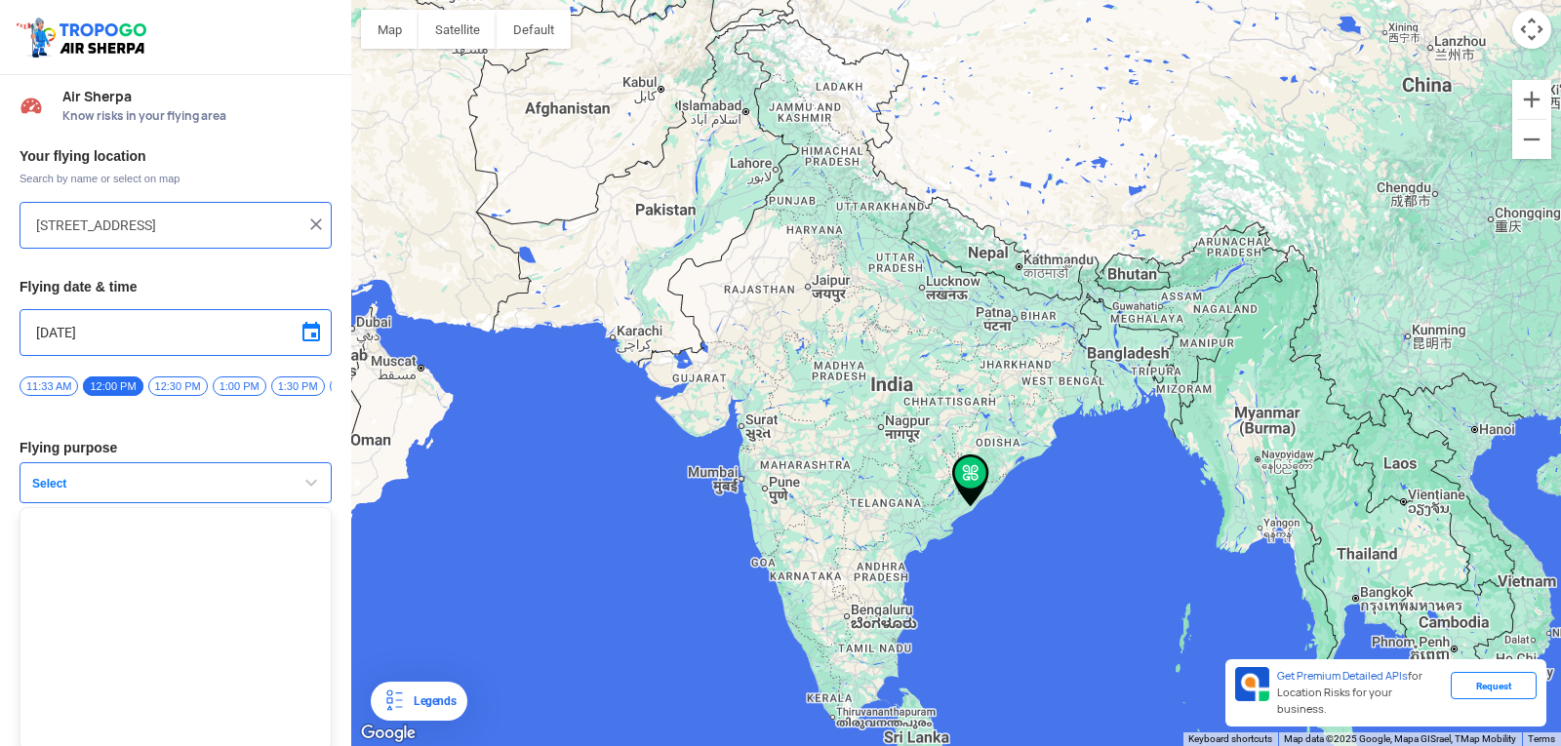
click at [296, 475] on button "Select" at bounding box center [176, 482] width 312 height 41
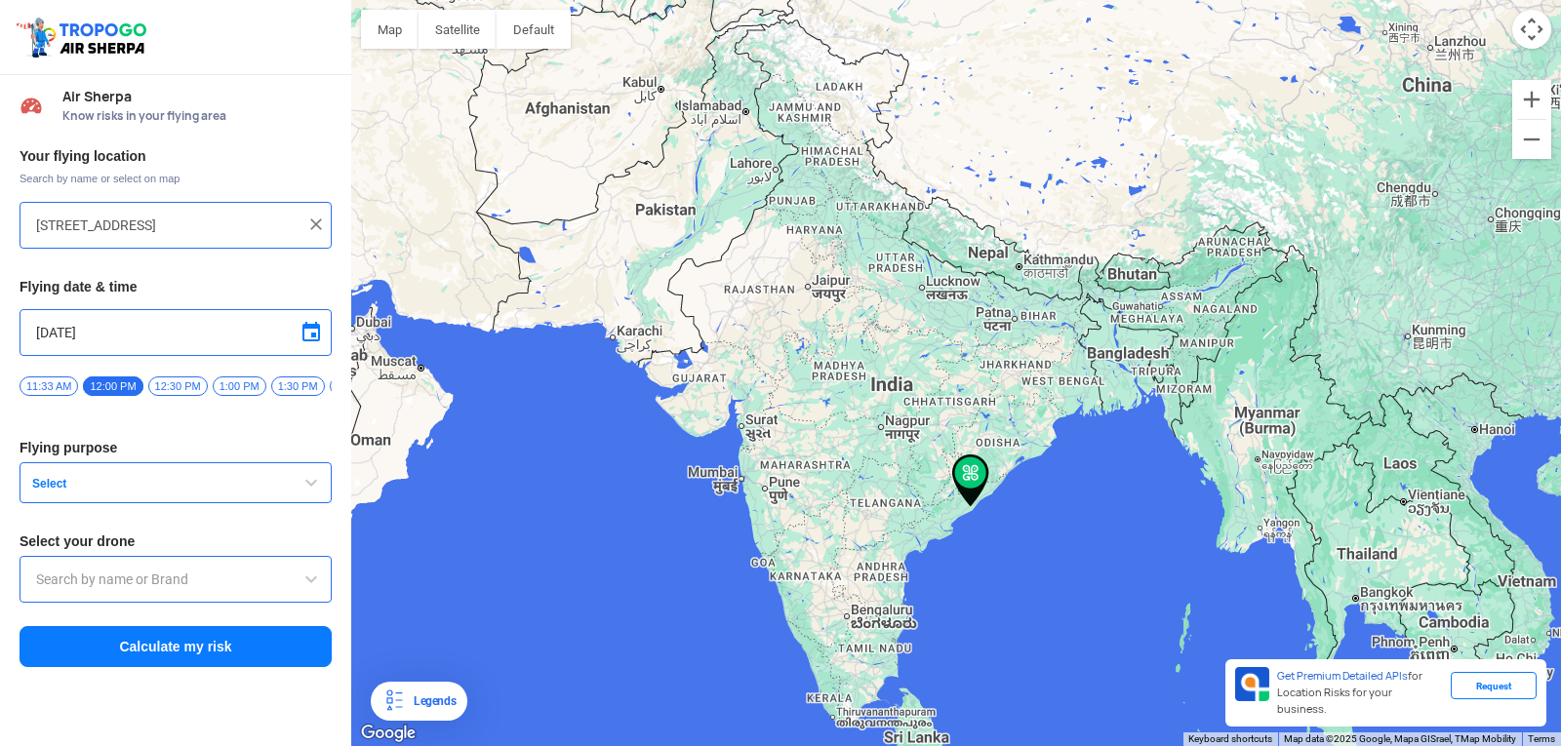
click at [235, 588] on input "text" at bounding box center [175, 579] width 279 height 23
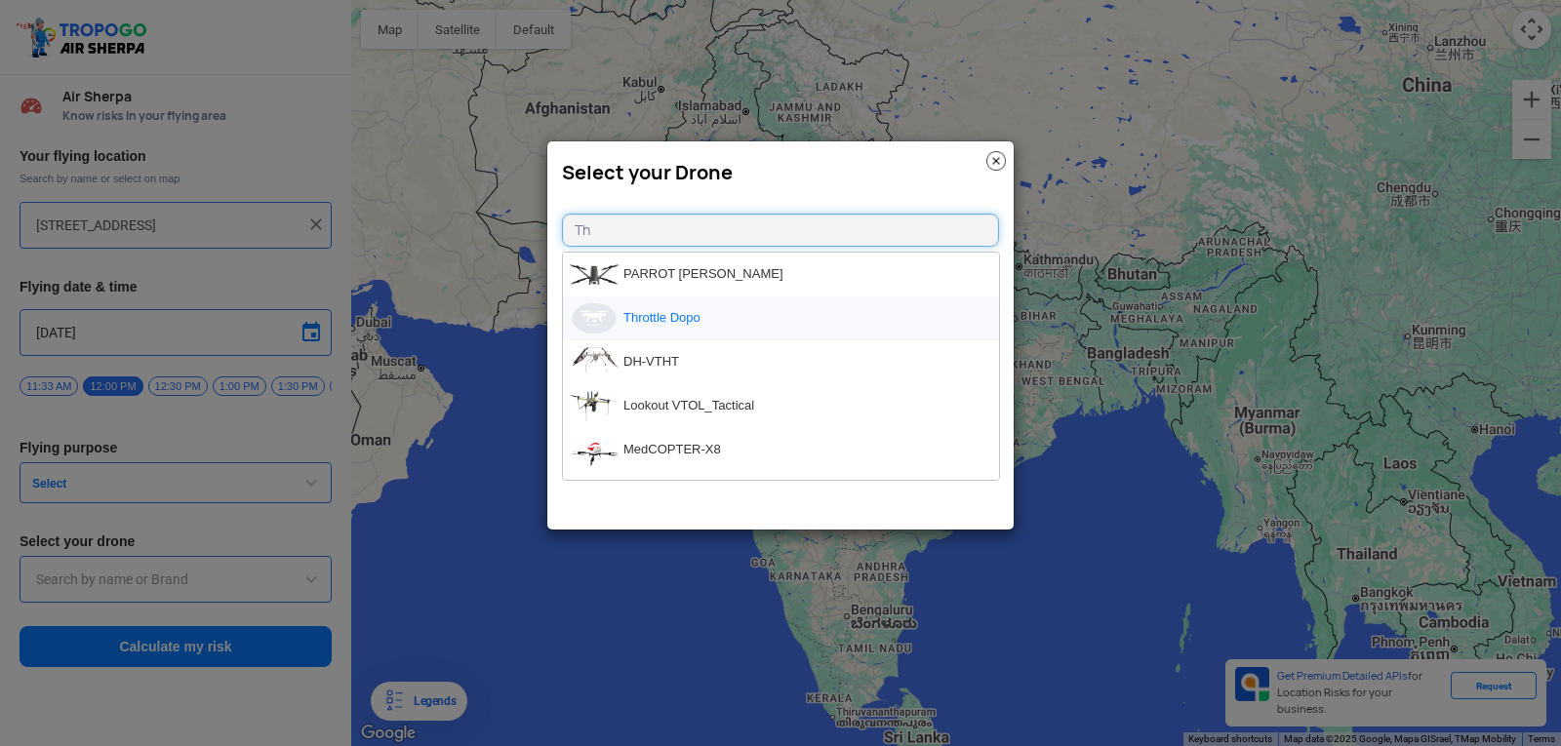
type input "Th"
click at [668, 310] on li "Throttle Dopo" at bounding box center [781, 319] width 436 height 44
type input "Throttle Dopo"
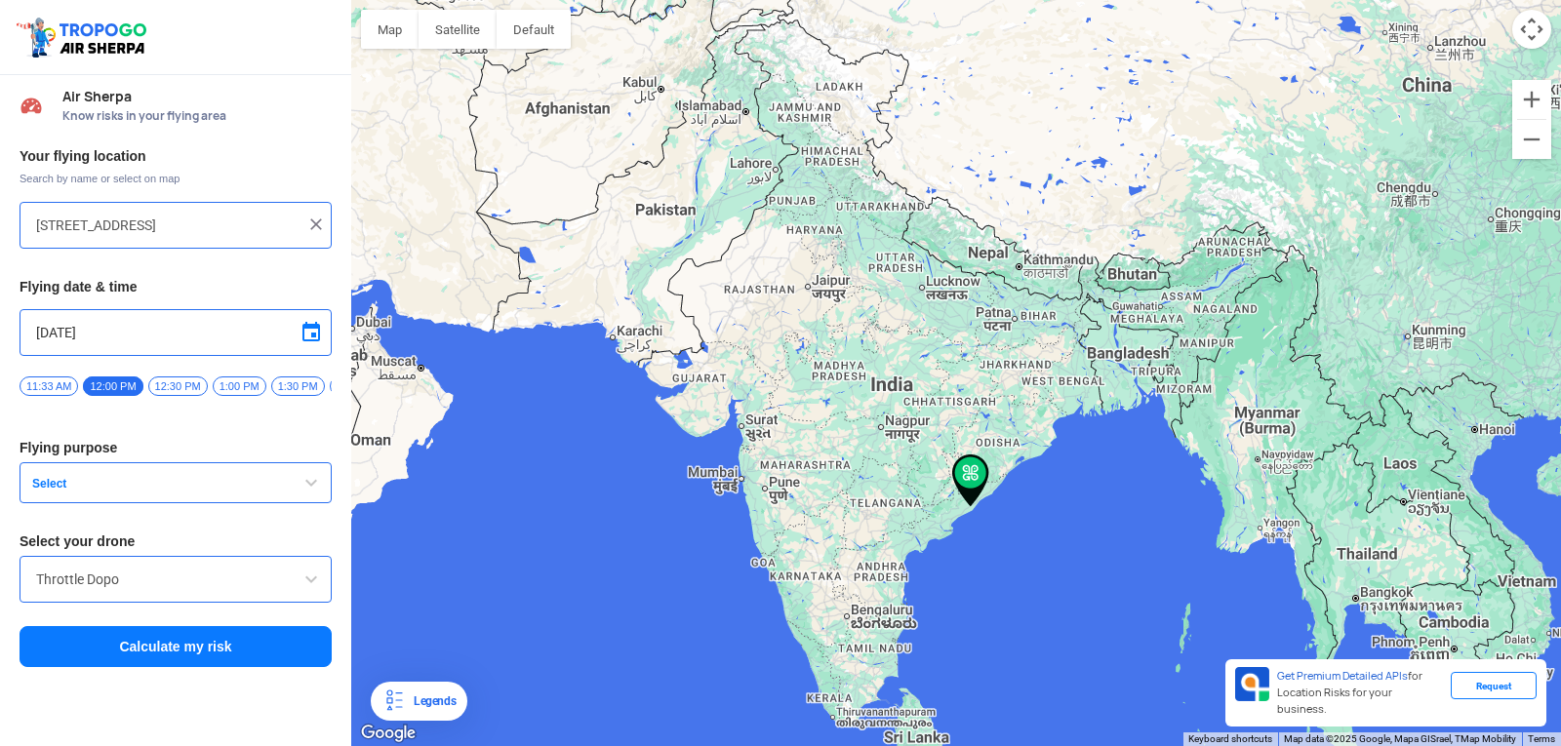
click at [206, 650] on button "Calculate my risk" at bounding box center [176, 646] width 312 height 41
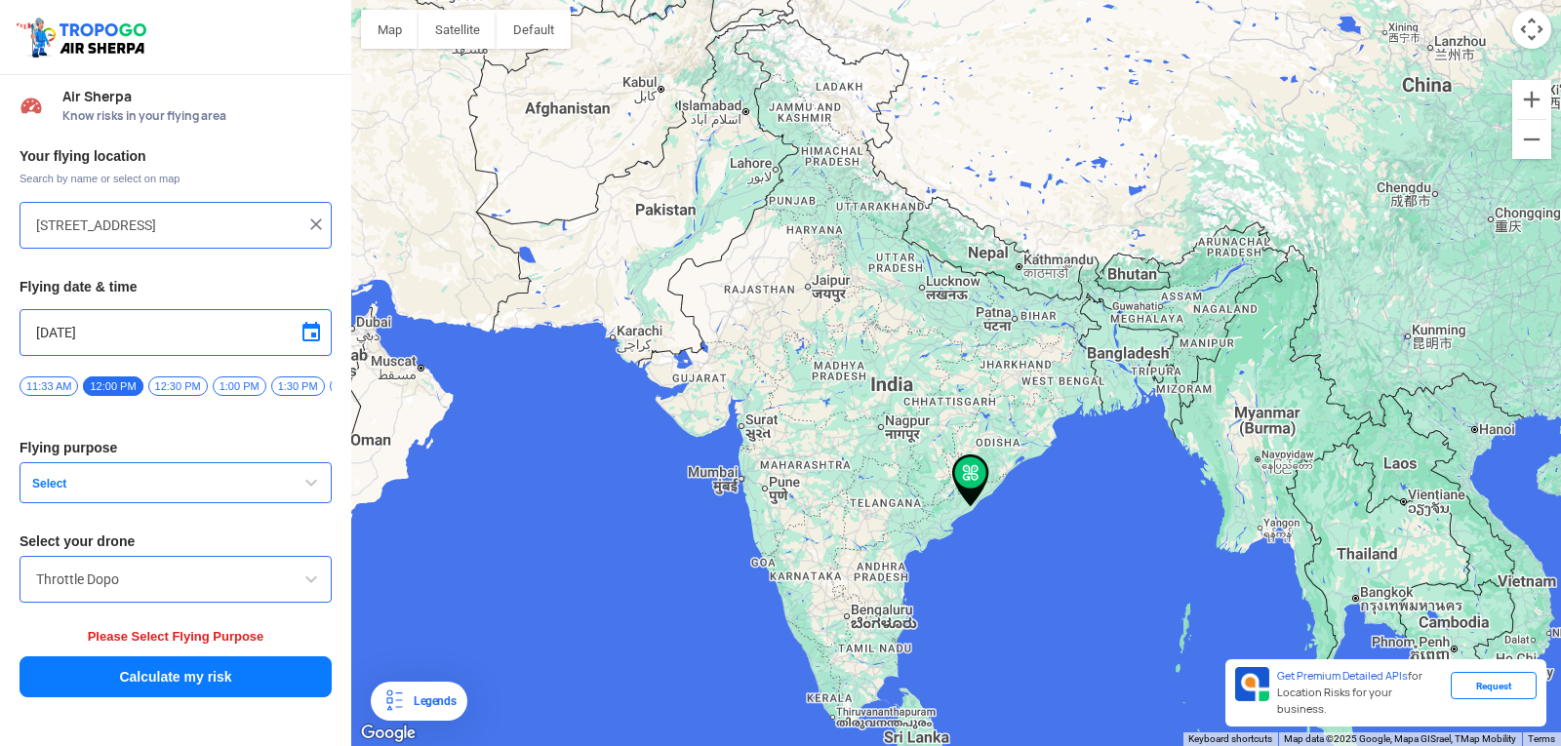
click at [148, 492] on span "Select" at bounding box center [146, 484] width 244 height 16
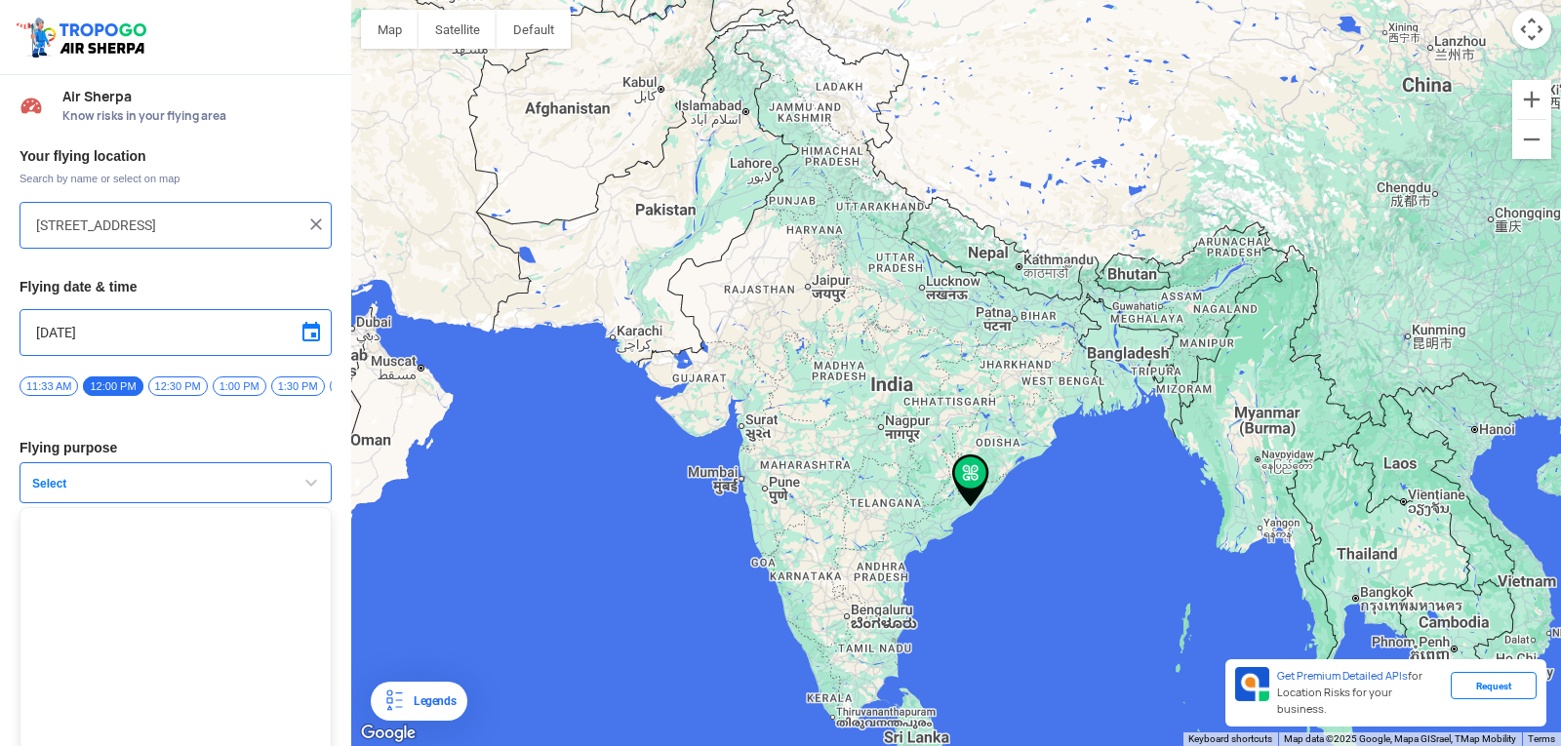
click at [148, 492] on span "Select" at bounding box center [146, 484] width 244 height 16
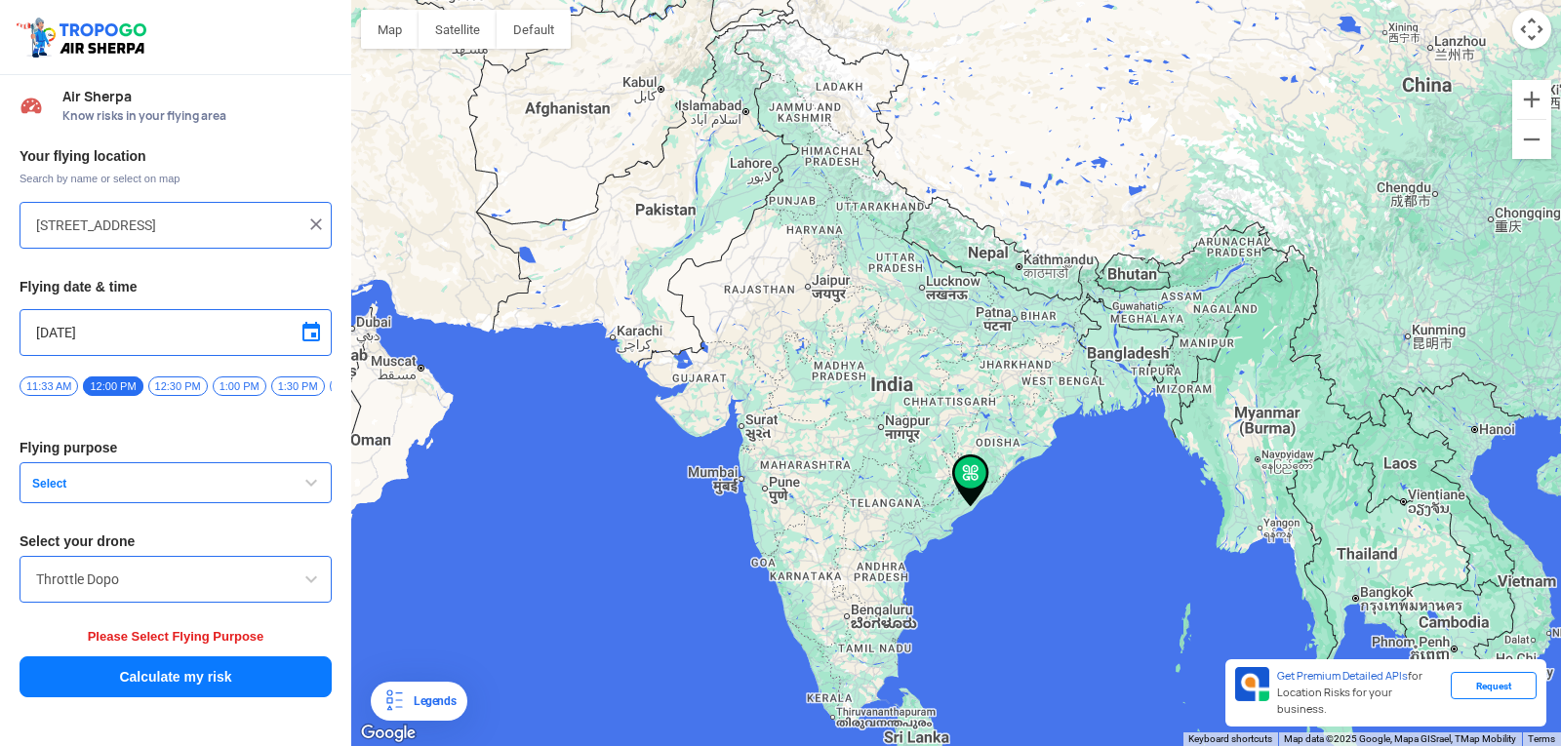
click at [35, 488] on span "Select" at bounding box center [146, 484] width 244 height 16
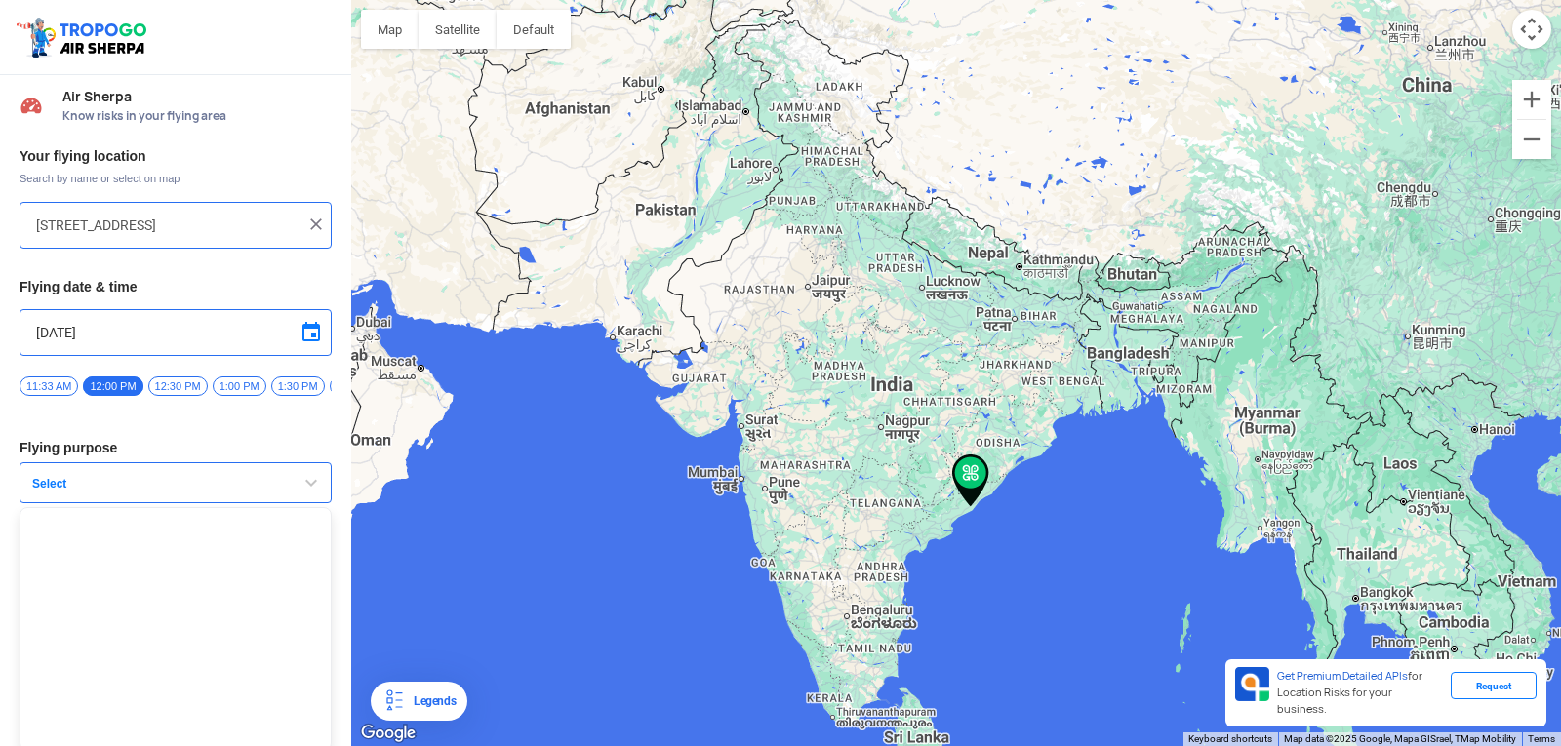
click at [35, 488] on span "Select" at bounding box center [146, 484] width 244 height 16
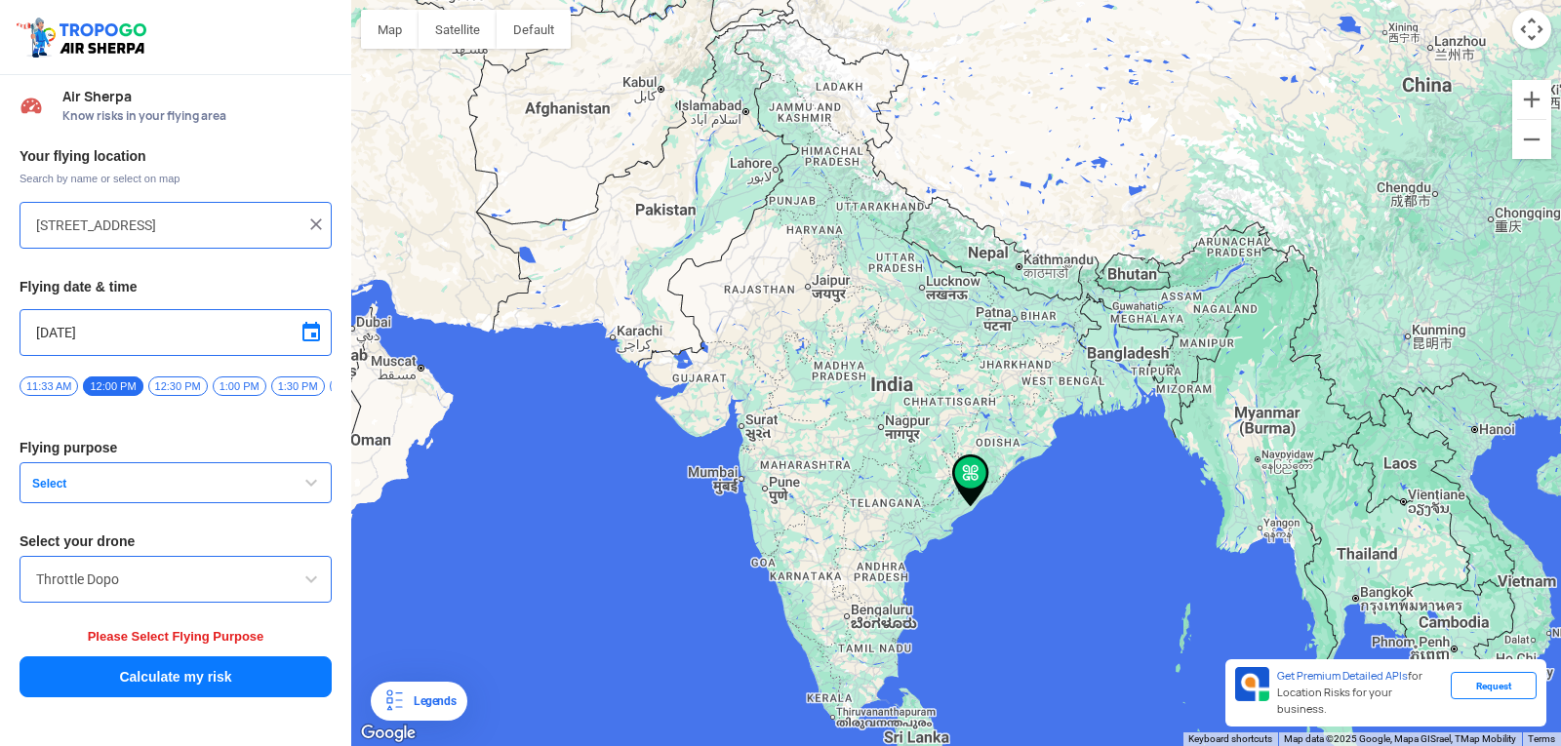
click at [207, 682] on button "Calculate my risk" at bounding box center [176, 677] width 312 height 41
click at [310, 490] on span "button" at bounding box center [310, 482] width 23 height 23
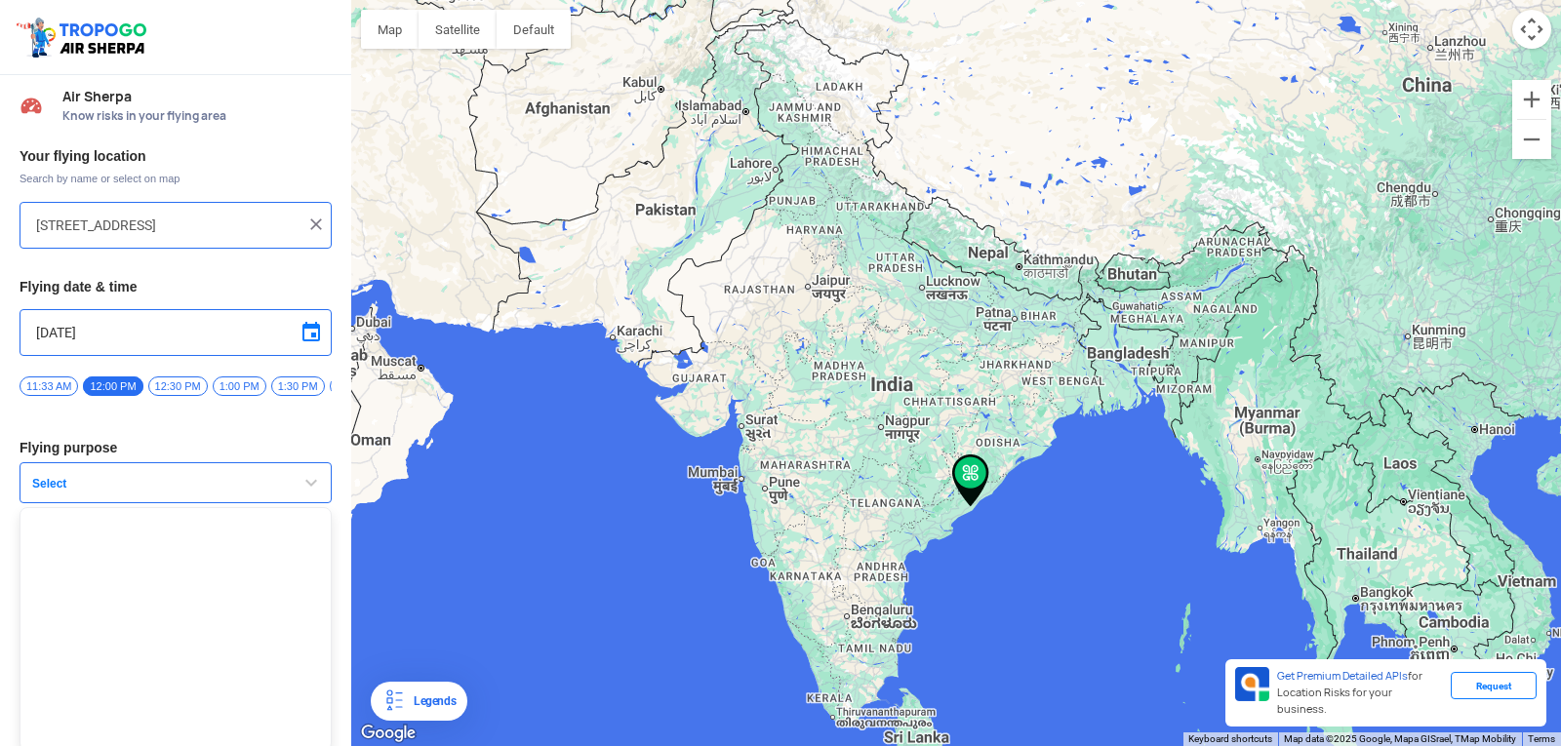
click at [32, 486] on span "Select" at bounding box center [146, 484] width 244 height 16
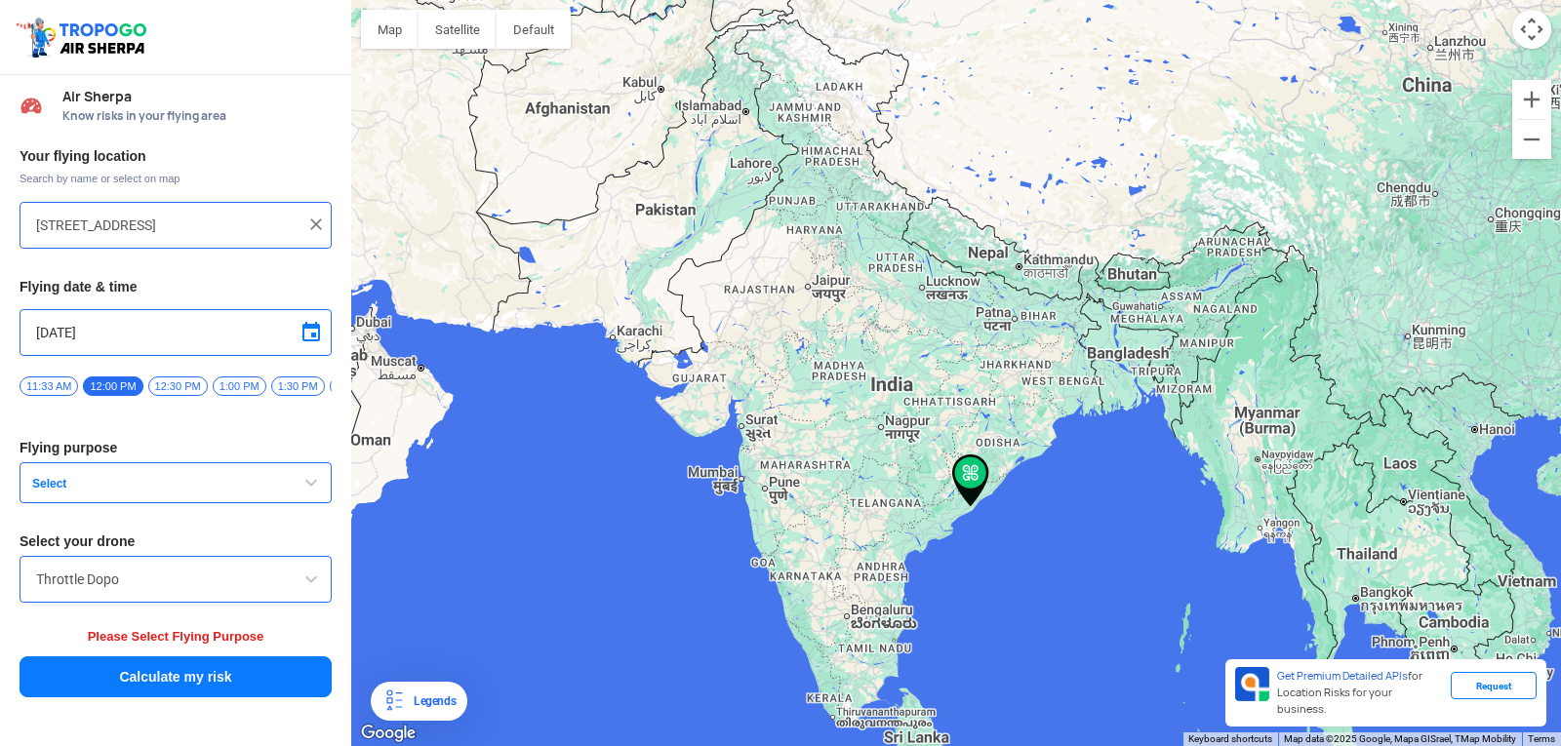
click at [218, 644] on span "Please Select Flying Purpose" at bounding box center [176, 636] width 177 height 15
click at [219, 638] on span "Please Select Flying Purpose" at bounding box center [176, 636] width 177 height 15
click at [294, 684] on button "Calculate my risk" at bounding box center [176, 677] width 312 height 41
click at [163, 488] on span "Select" at bounding box center [146, 484] width 244 height 16
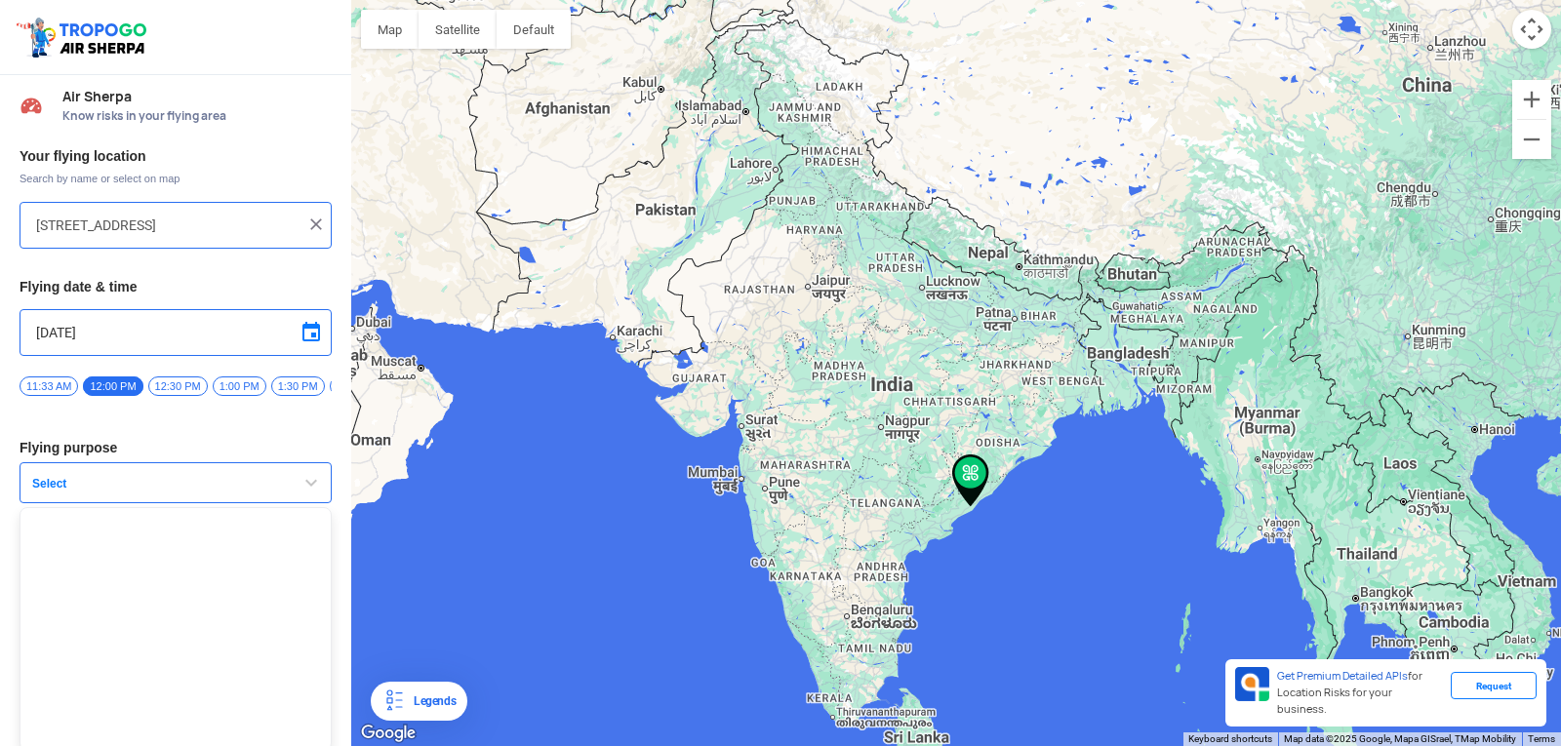
click at [163, 487] on span "Select" at bounding box center [146, 484] width 244 height 16
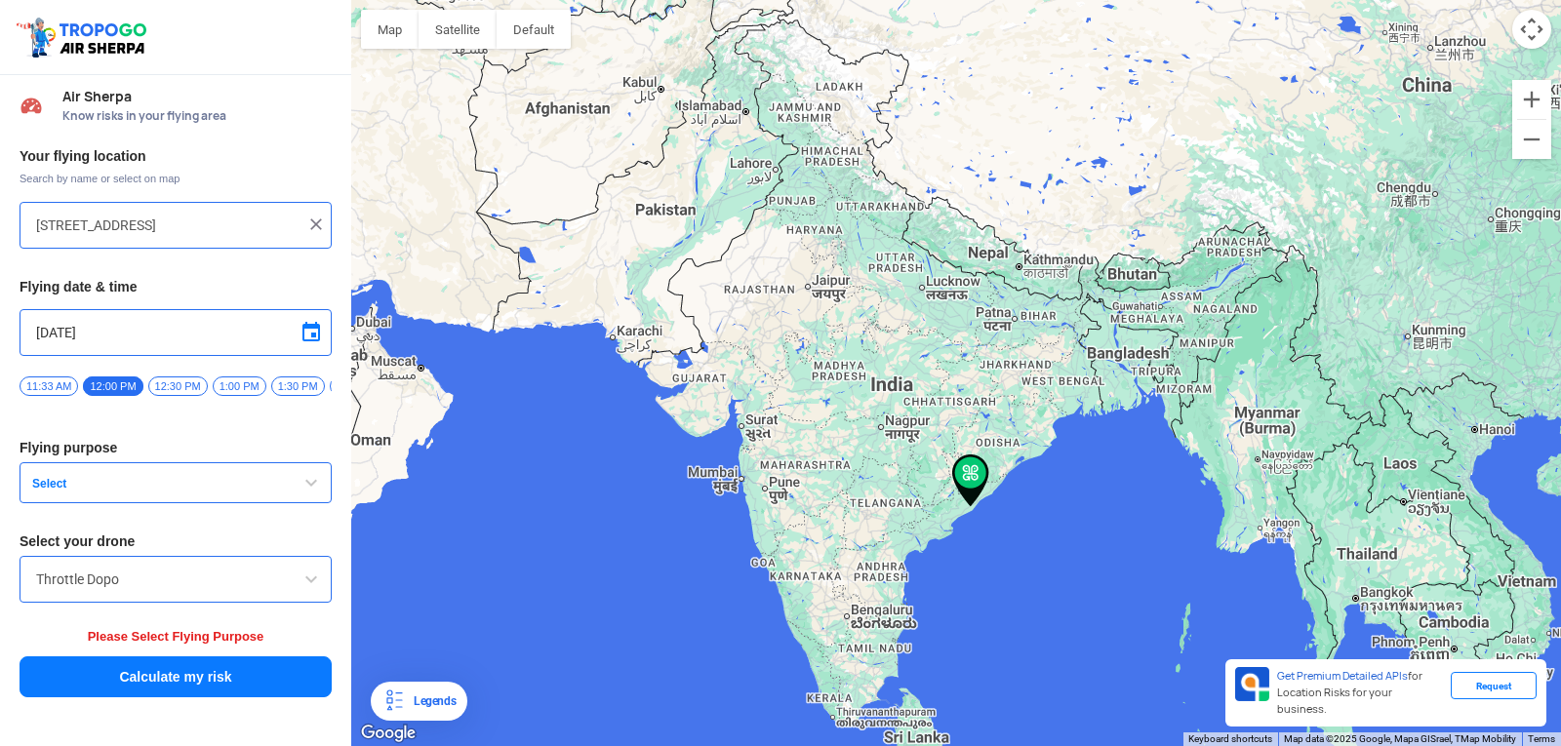
click at [179, 591] on input "Throttle Dopo" at bounding box center [175, 579] width 279 height 23
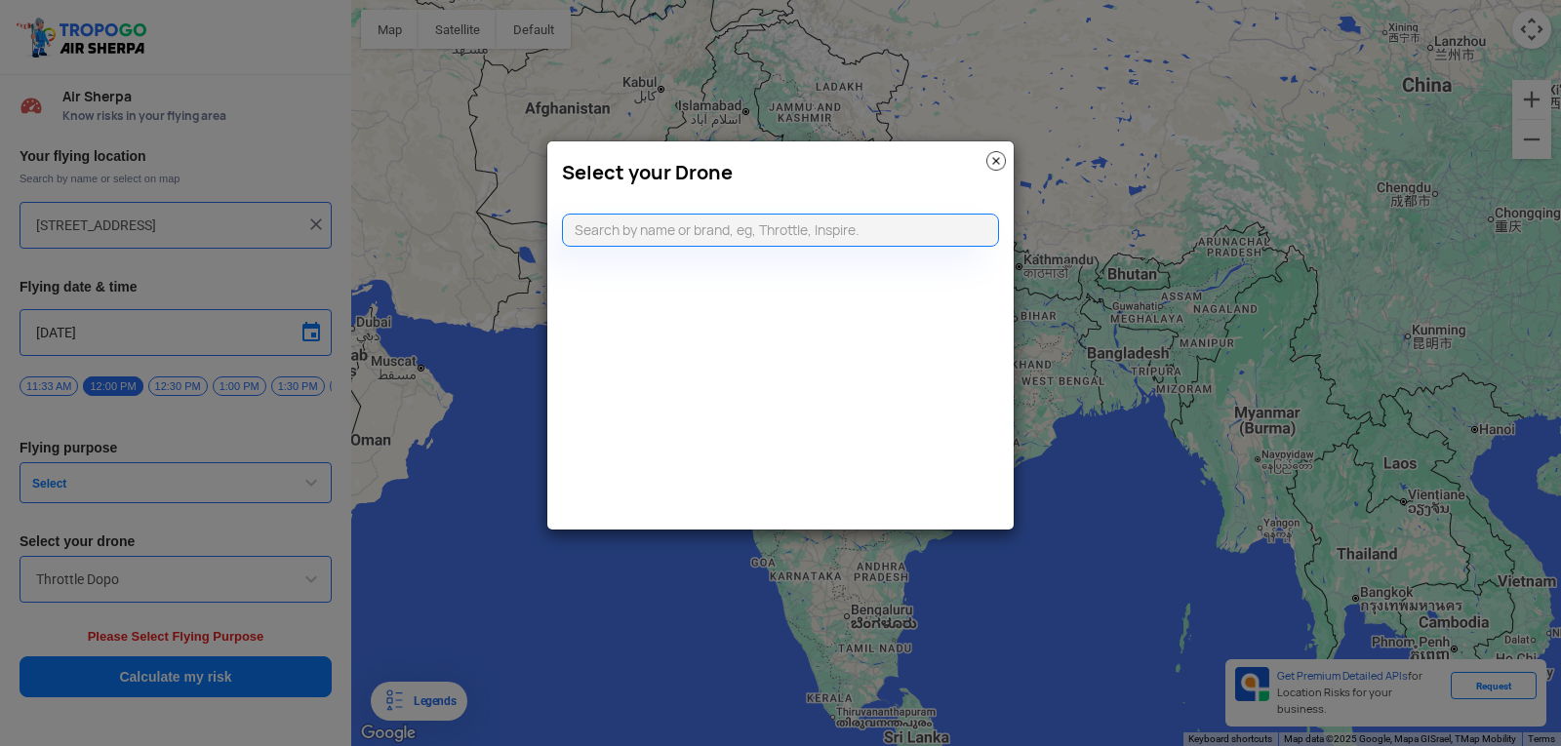
click at [66, 481] on modal-container "Select your Drone" at bounding box center [780, 373] width 1561 height 746
click at [987, 158] on img at bounding box center [996, 161] width 20 height 20
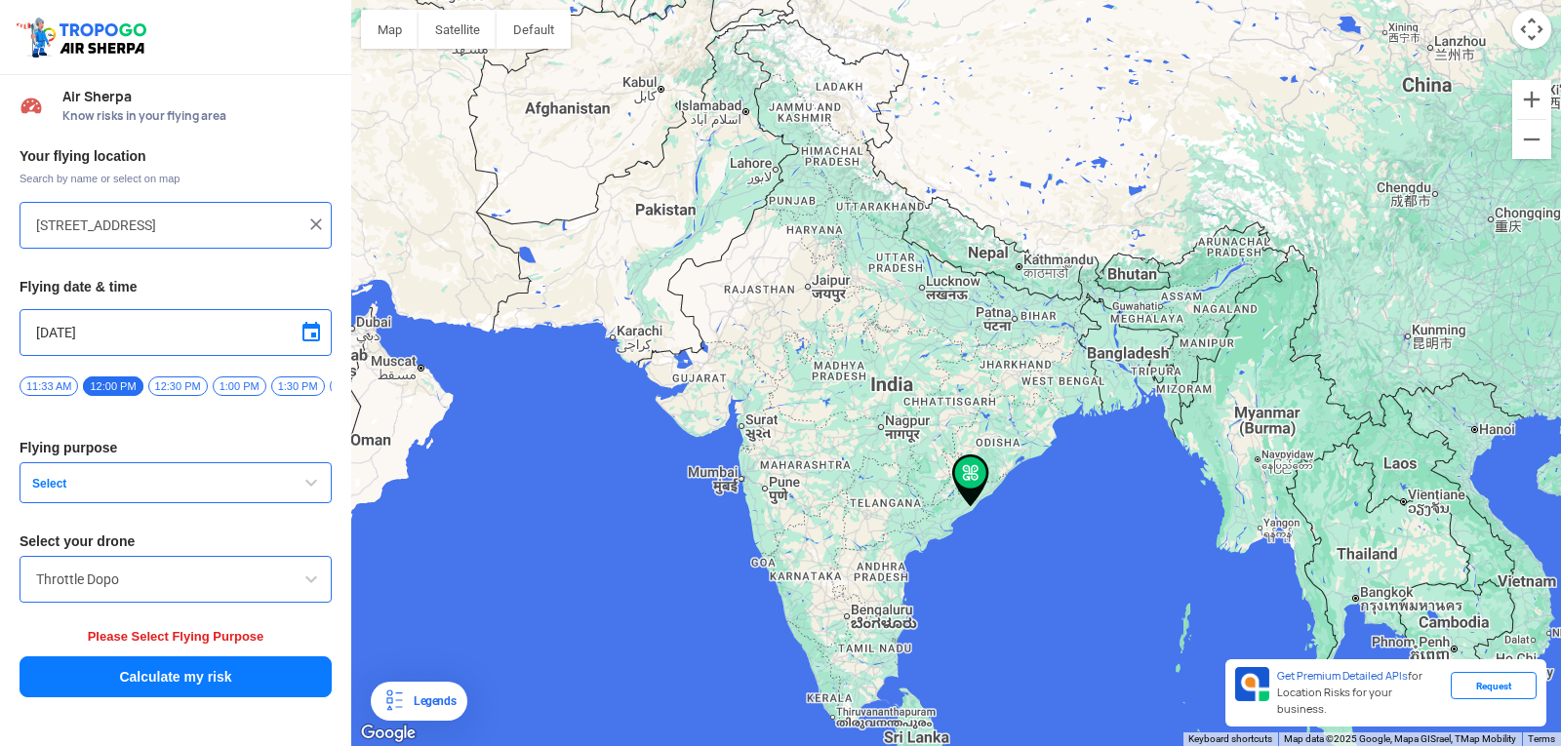
click at [177, 485] on span "Select" at bounding box center [146, 484] width 244 height 16
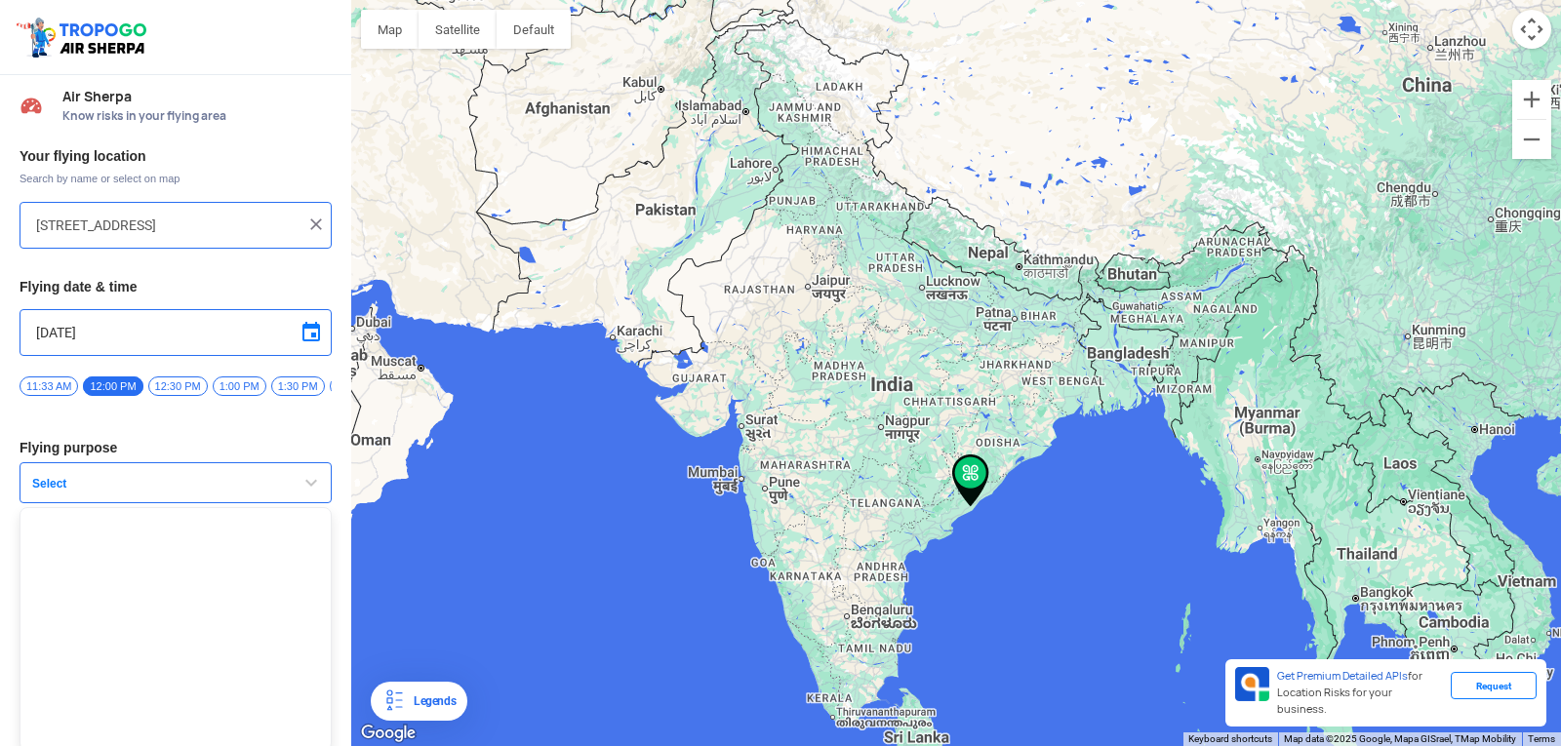
click at [299, 482] on span "button" at bounding box center [310, 482] width 23 height 23
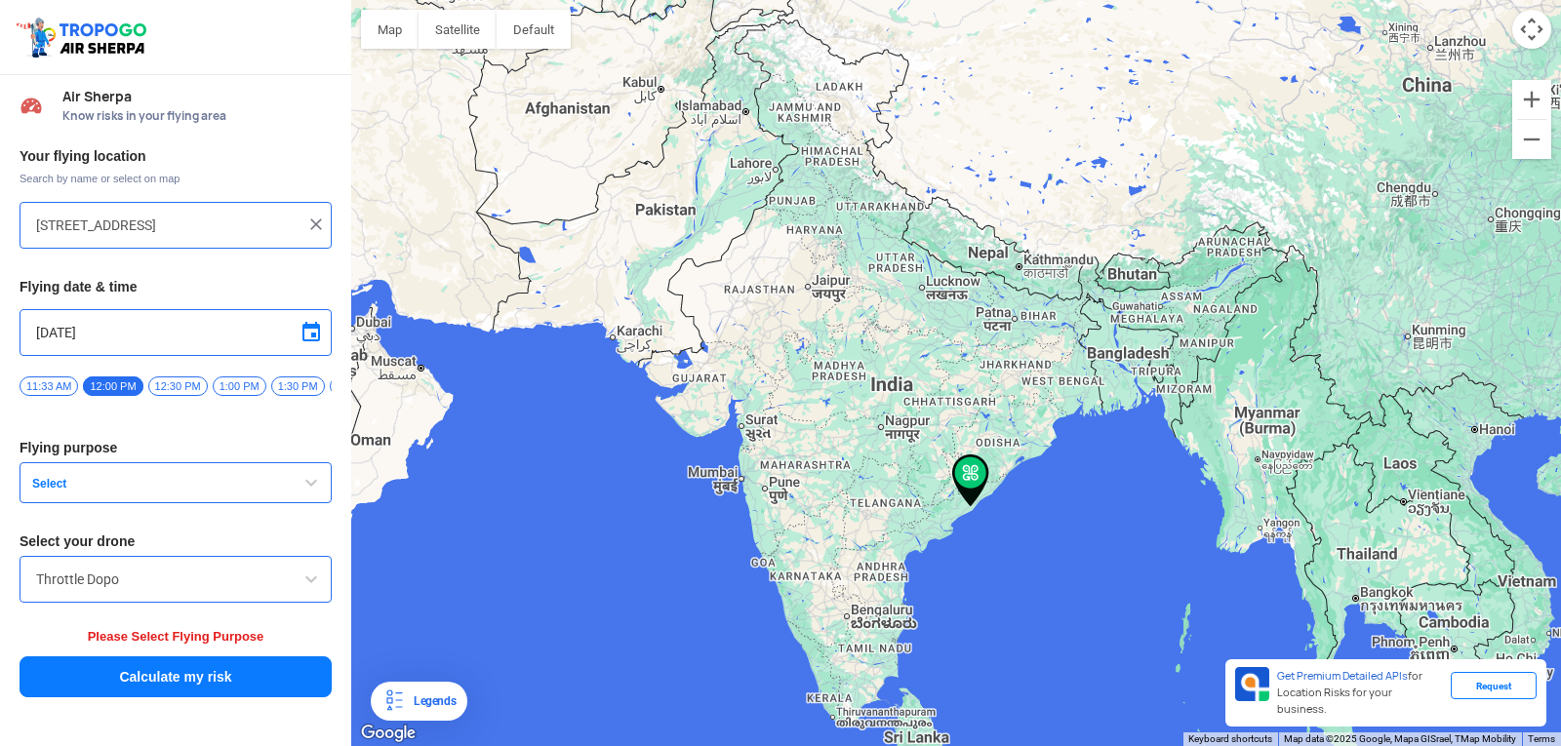
click at [74, 478] on button "Select" at bounding box center [176, 482] width 312 height 41
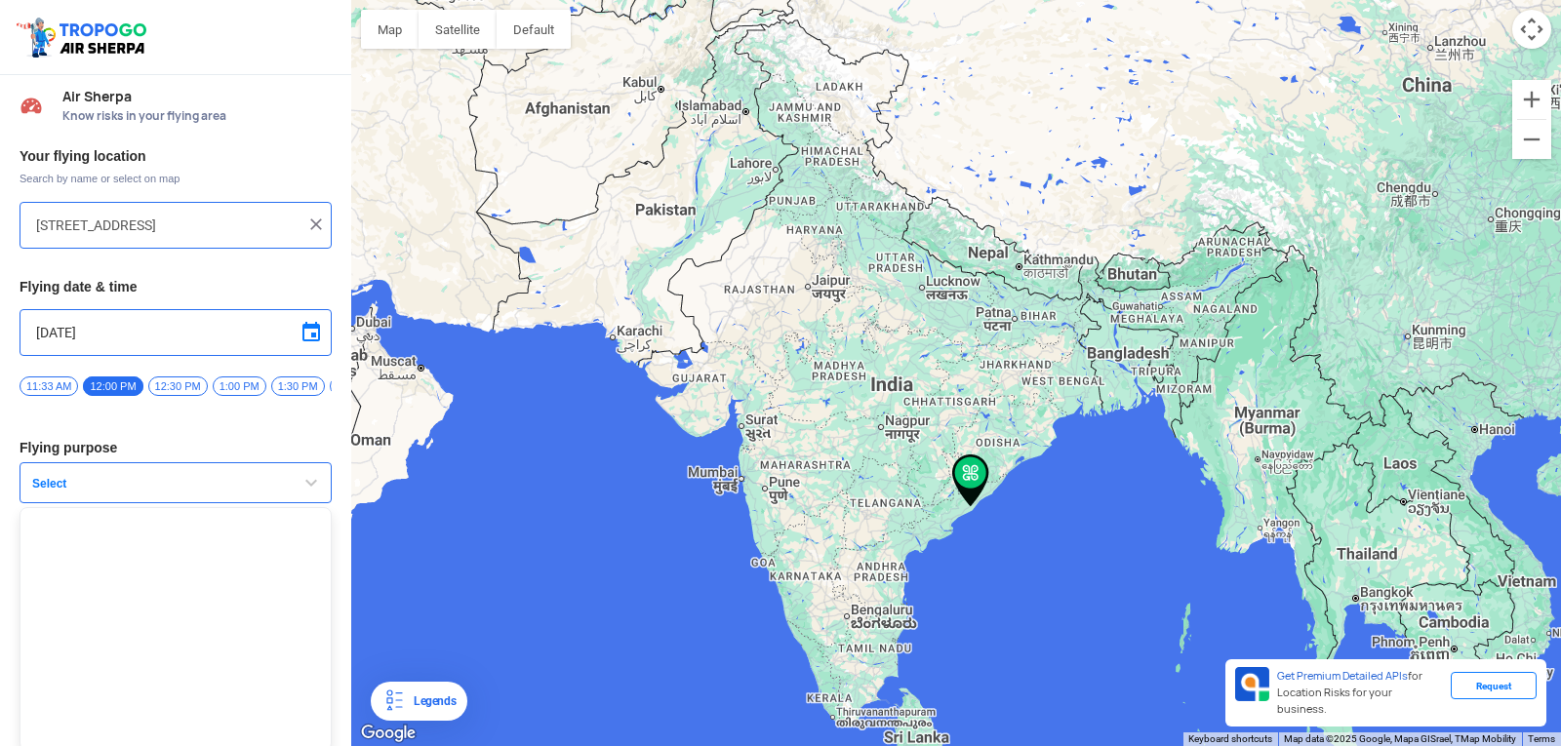
click at [74, 478] on button "Select" at bounding box center [176, 482] width 312 height 41
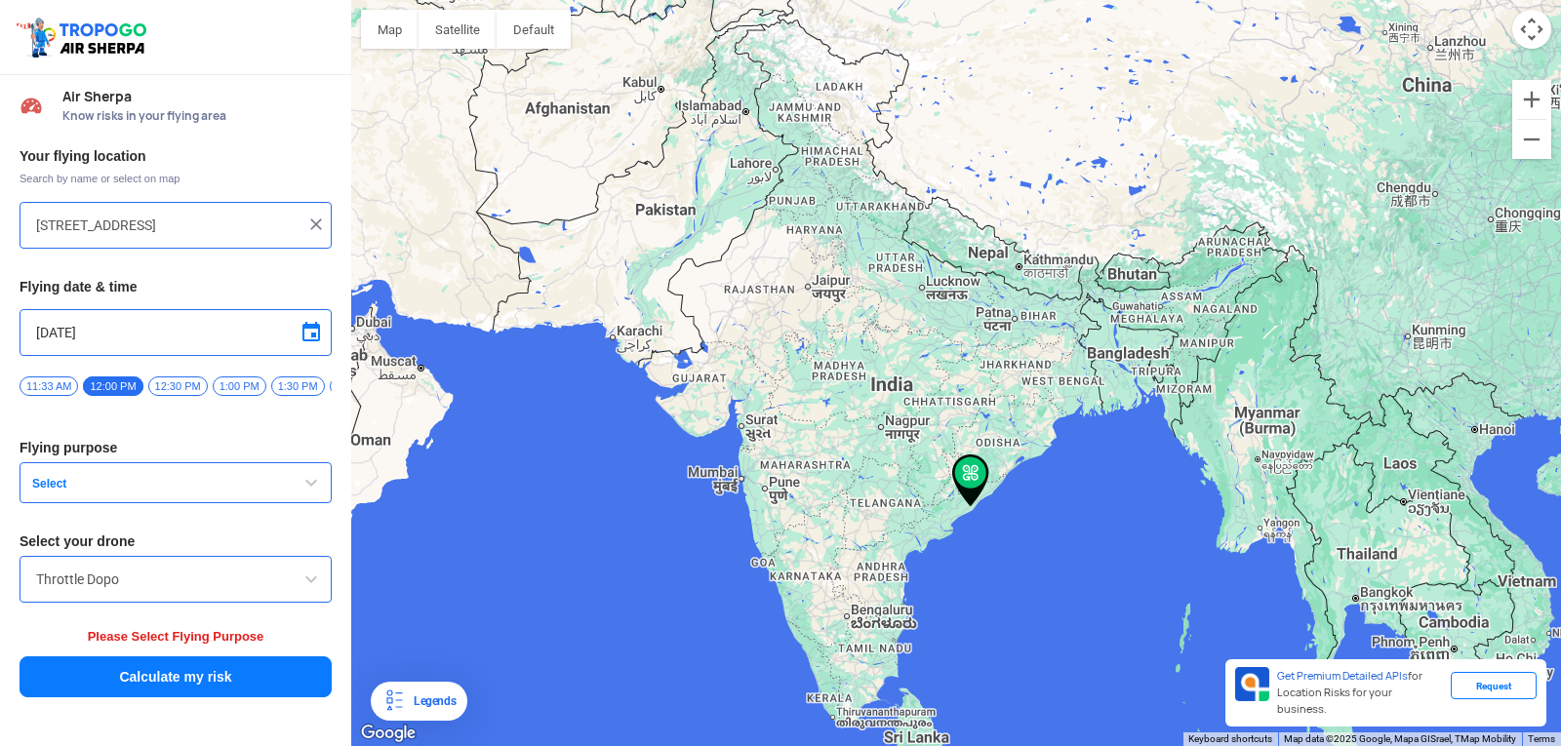
click at [41, 492] on span "Select" at bounding box center [146, 484] width 244 height 16
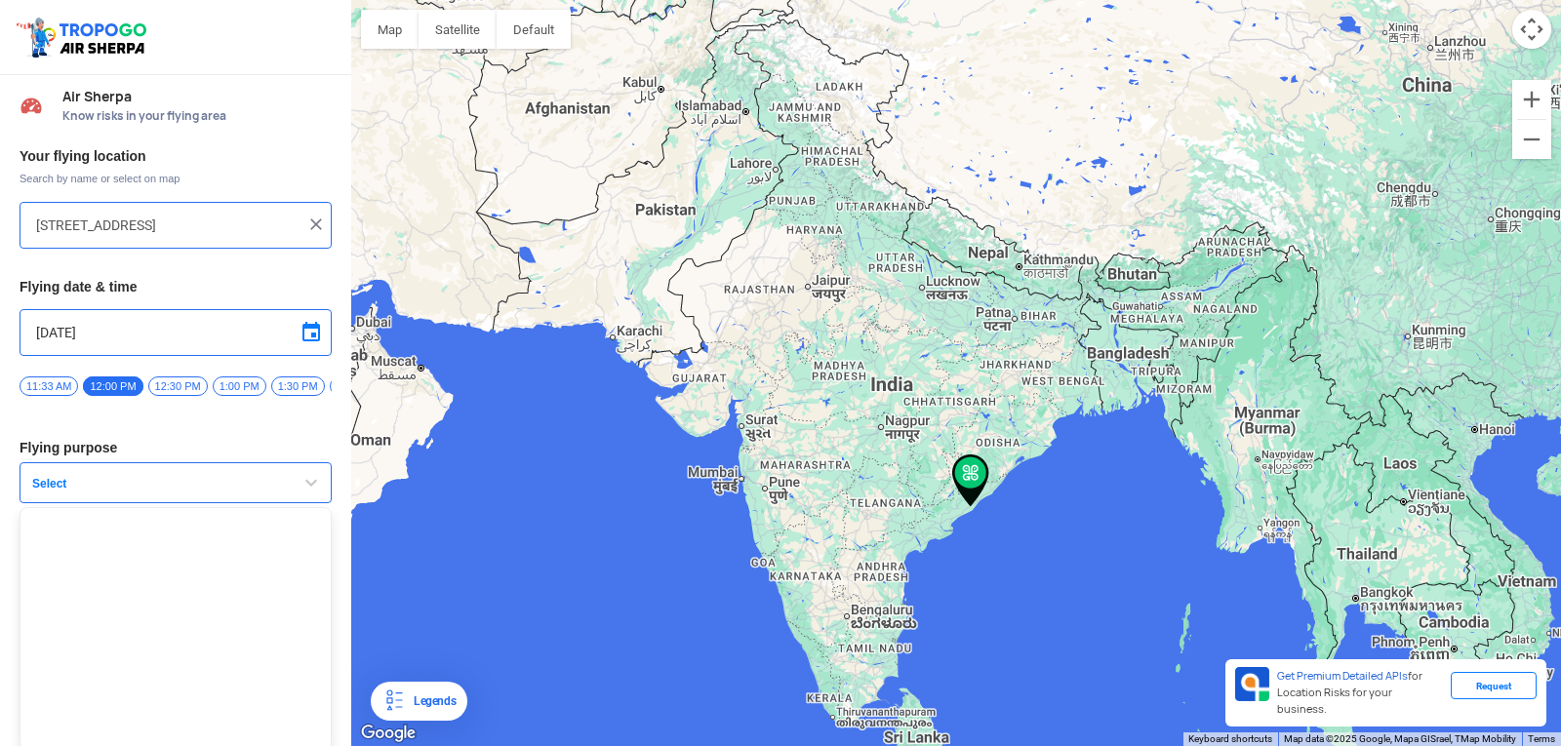
click at [1103, 499] on div at bounding box center [956, 373] width 1210 height 746
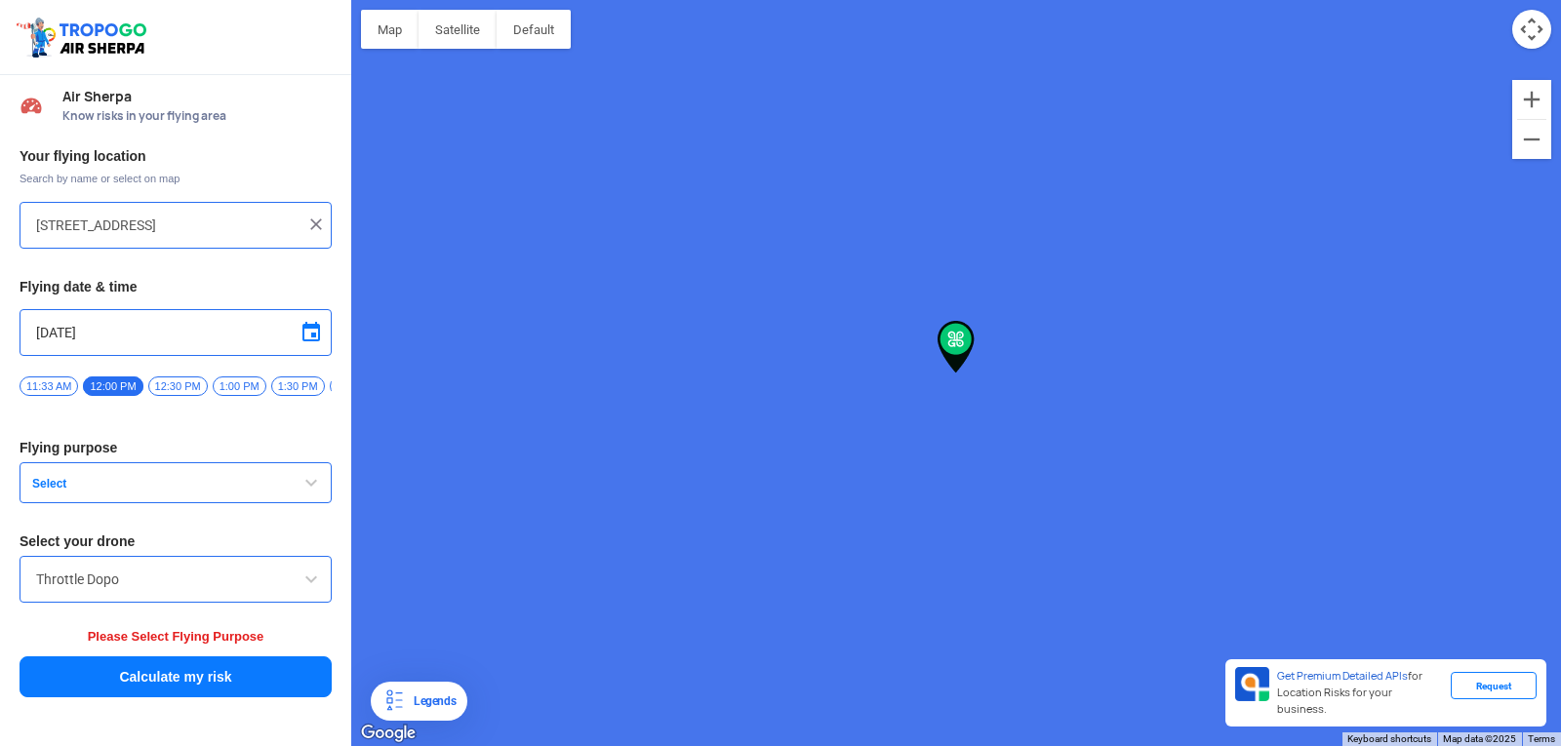
type input "Unnamed Road"
click at [162, 205] on div "Your flying location Search by name or select on map Unnamed Road Flying date &…" at bounding box center [175, 424] width 351 height 572
click at [313, 214] on div at bounding box center [175, 225] width 279 height 23
click at [320, 227] on img at bounding box center [316, 225] width 20 height 20
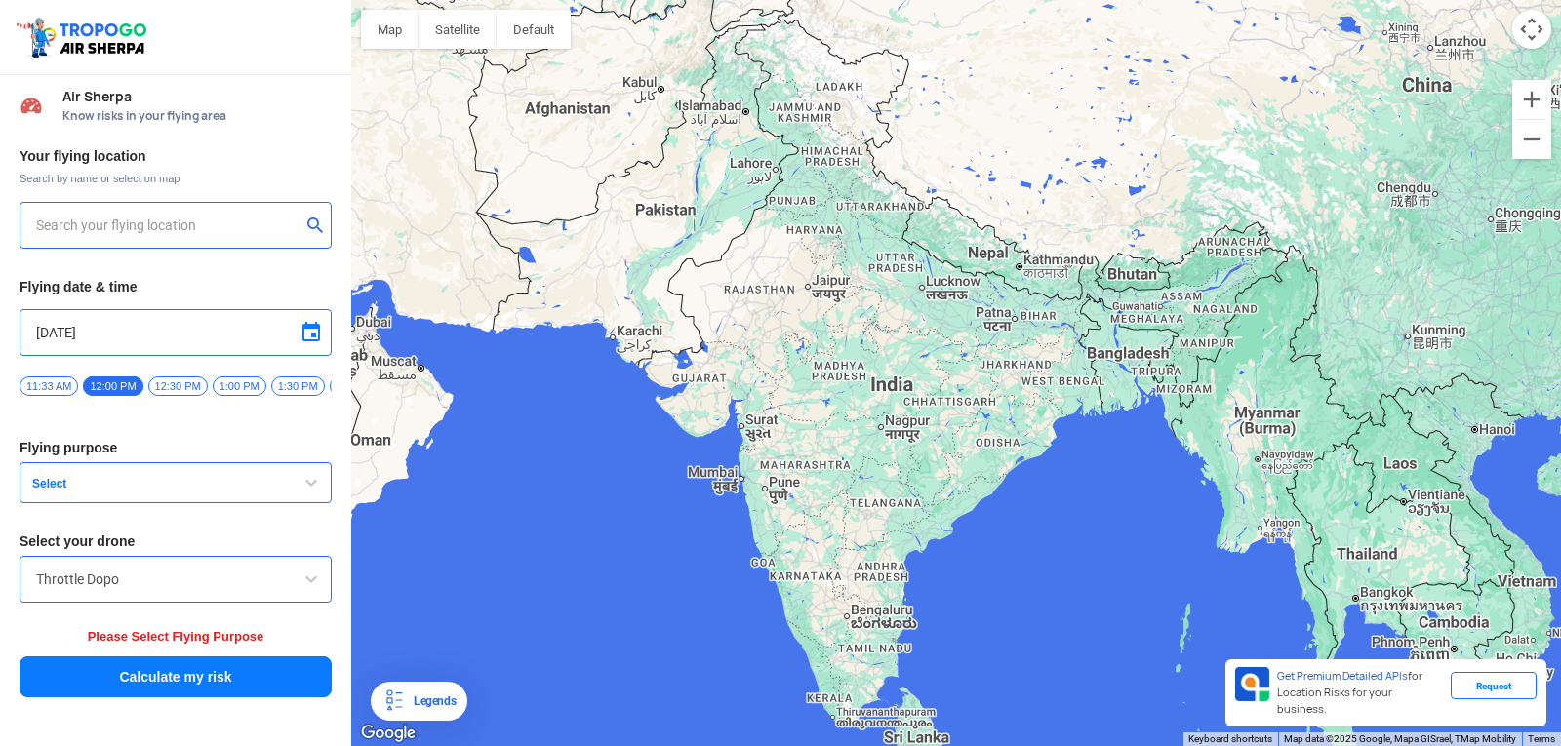
click at [178, 229] on input "text" at bounding box center [168, 225] width 264 height 23
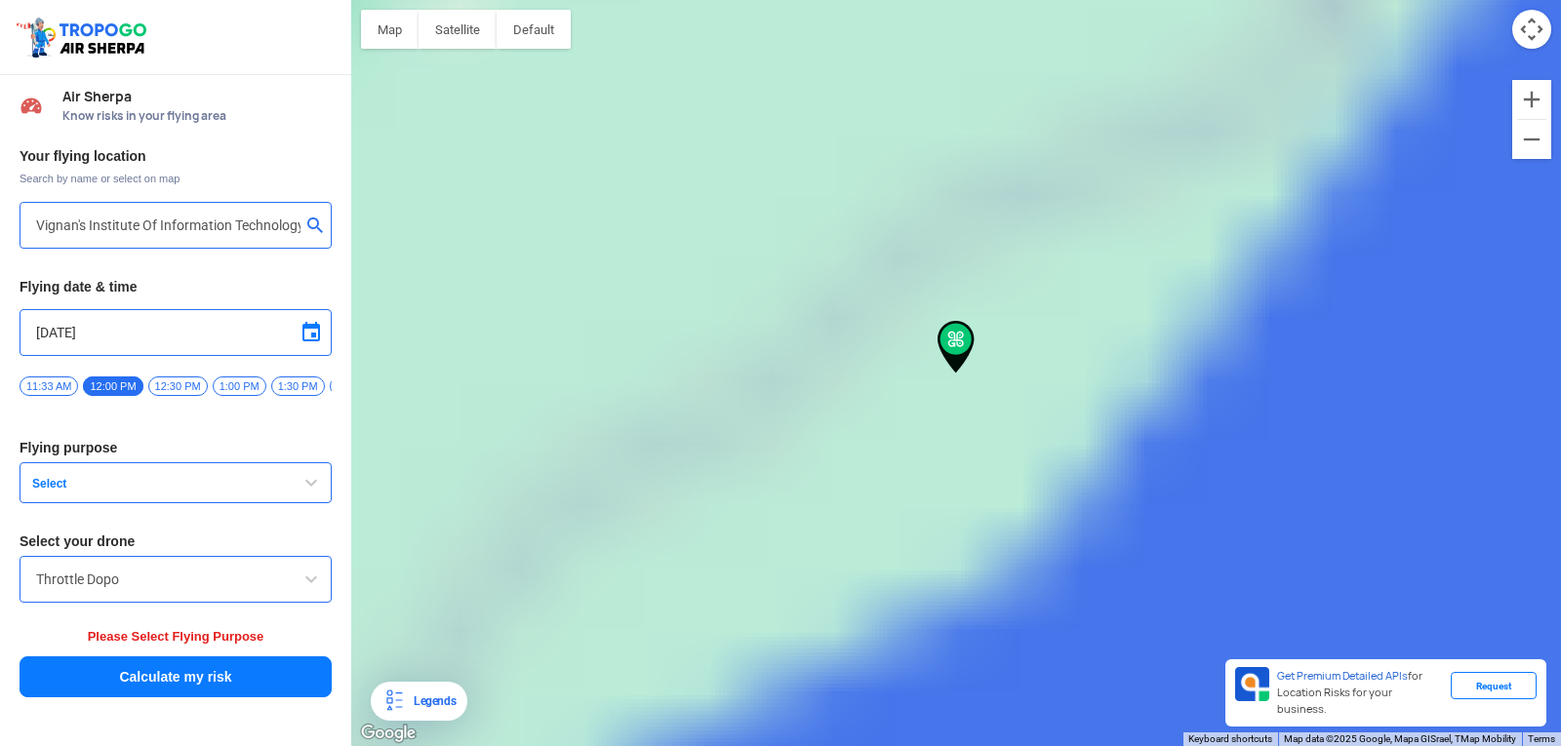
type input "Block D, Visakhapatnam, Andhra Pradesh 530049, India"
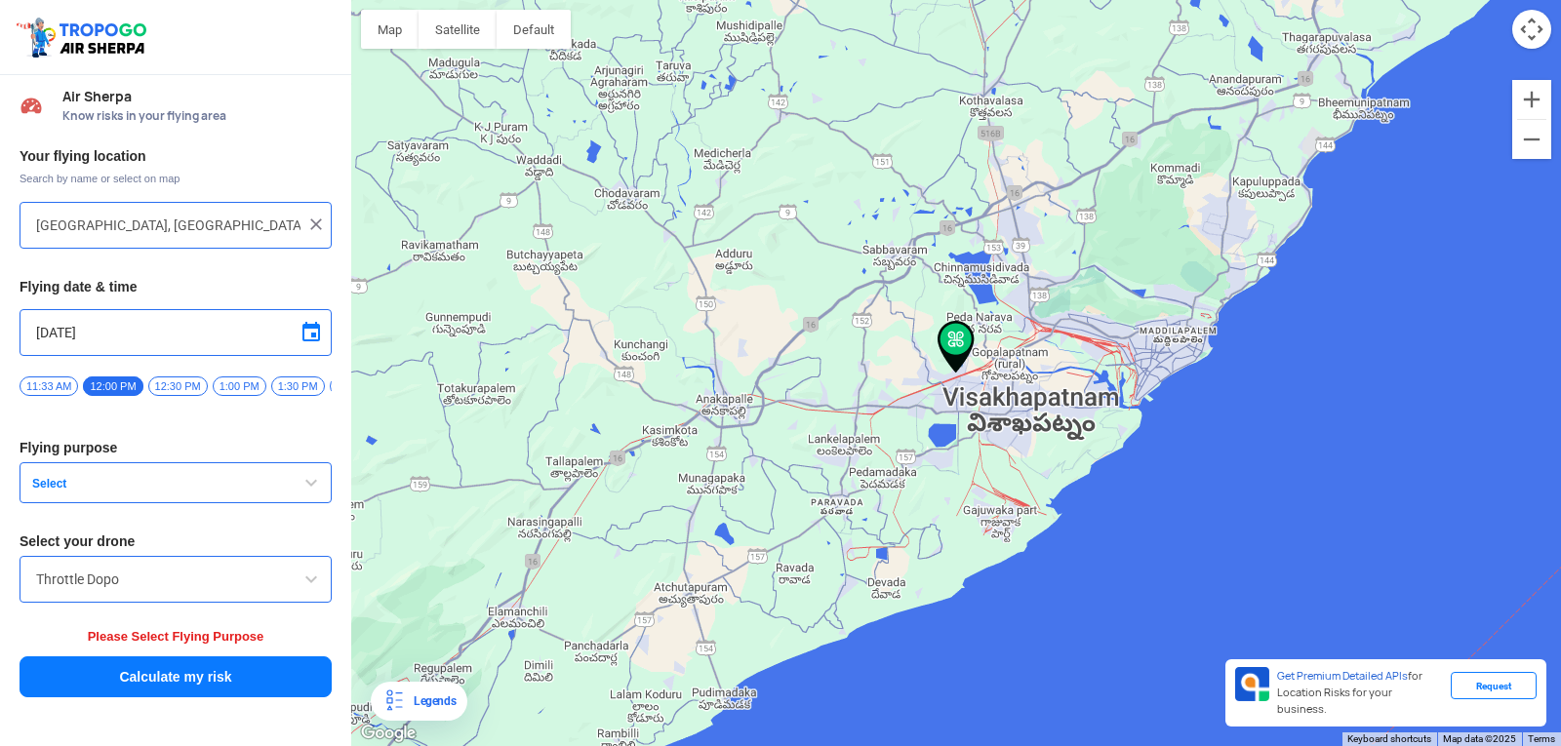
click at [264, 492] on span "Select" at bounding box center [146, 484] width 244 height 16
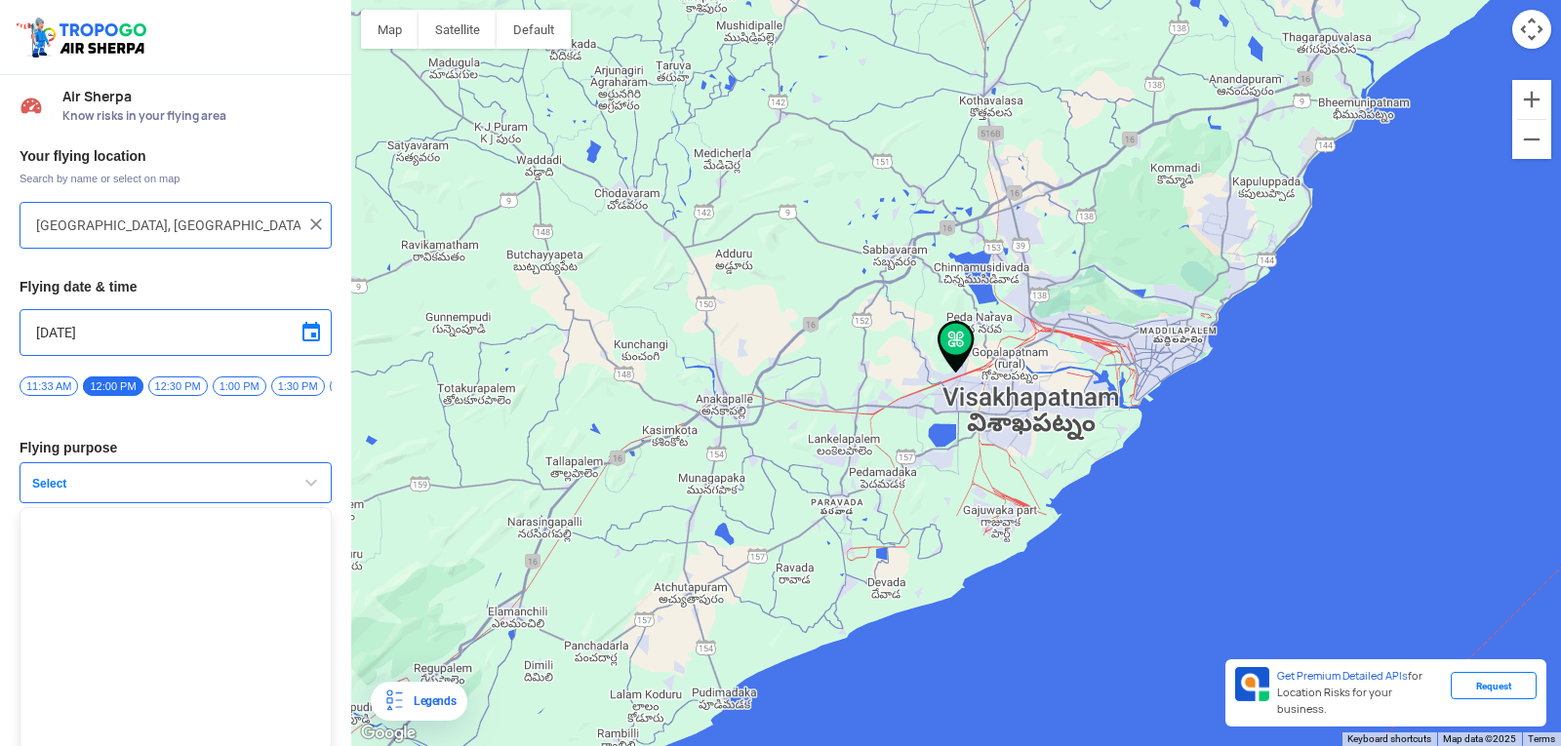
click at [264, 494] on button "Select" at bounding box center [176, 482] width 312 height 41
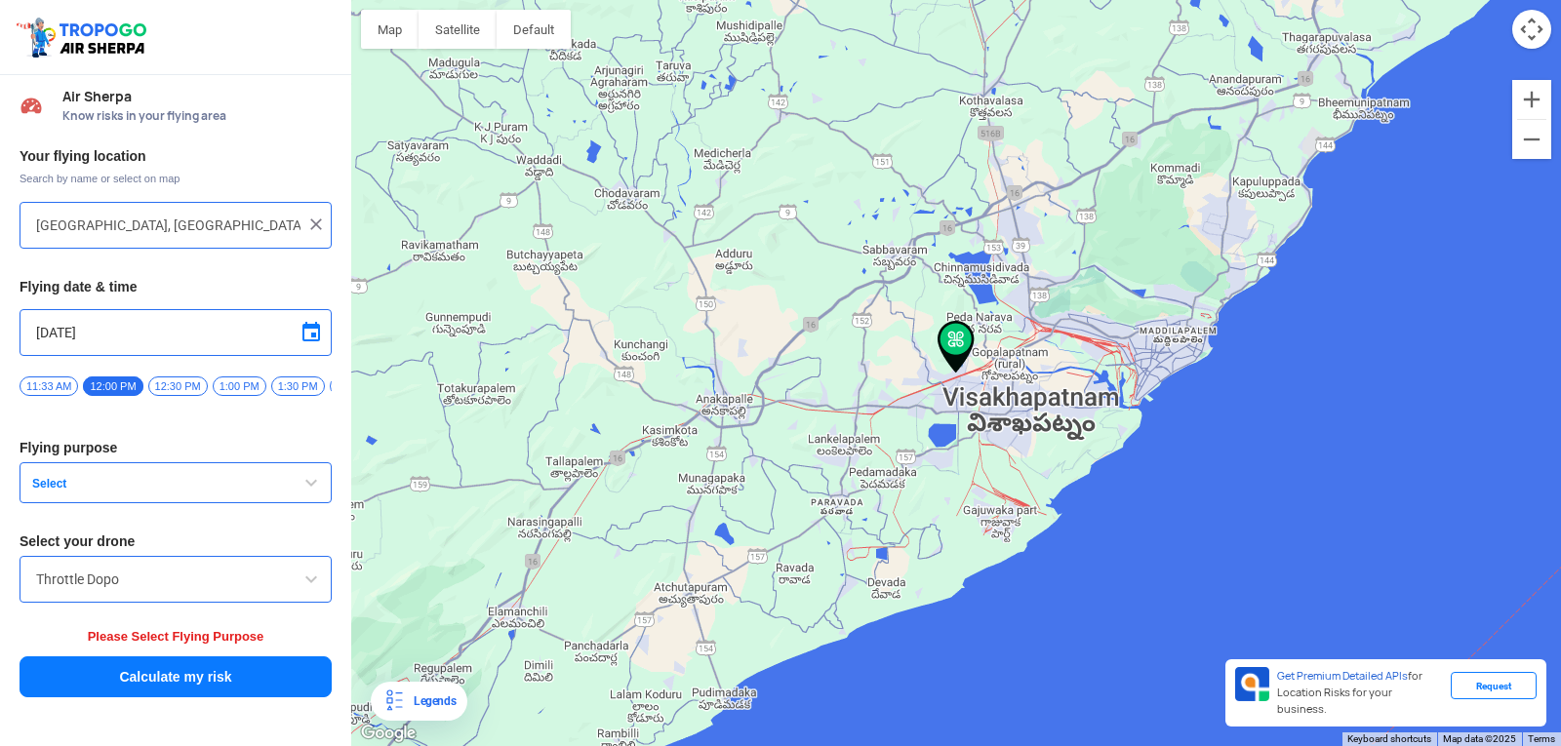
click at [53, 483] on button "Select" at bounding box center [176, 482] width 312 height 41
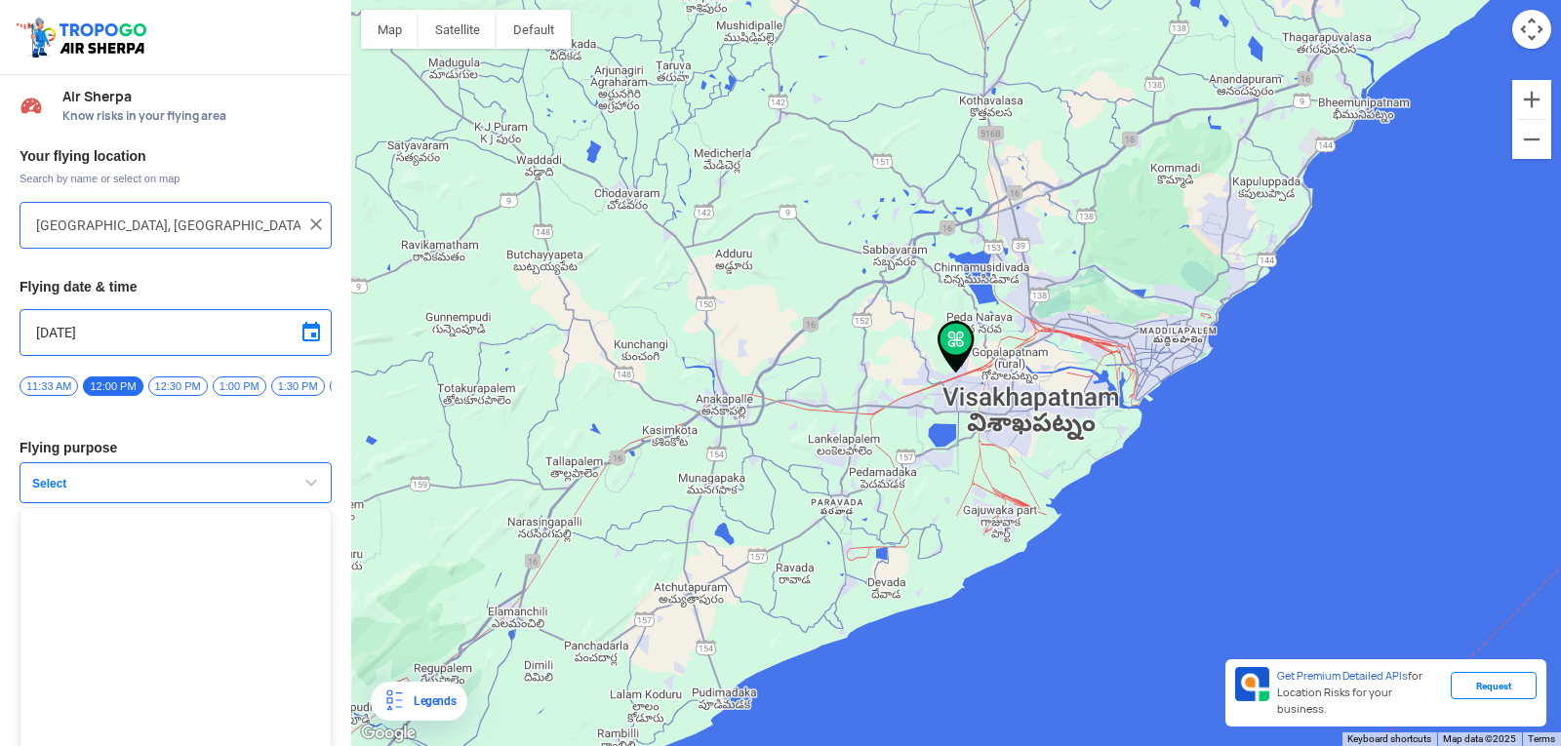
click at [221, 468] on div "Your flying location Search by name or select on map Block D, Visakhapatnam, An…" at bounding box center [175, 424] width 351 height 572
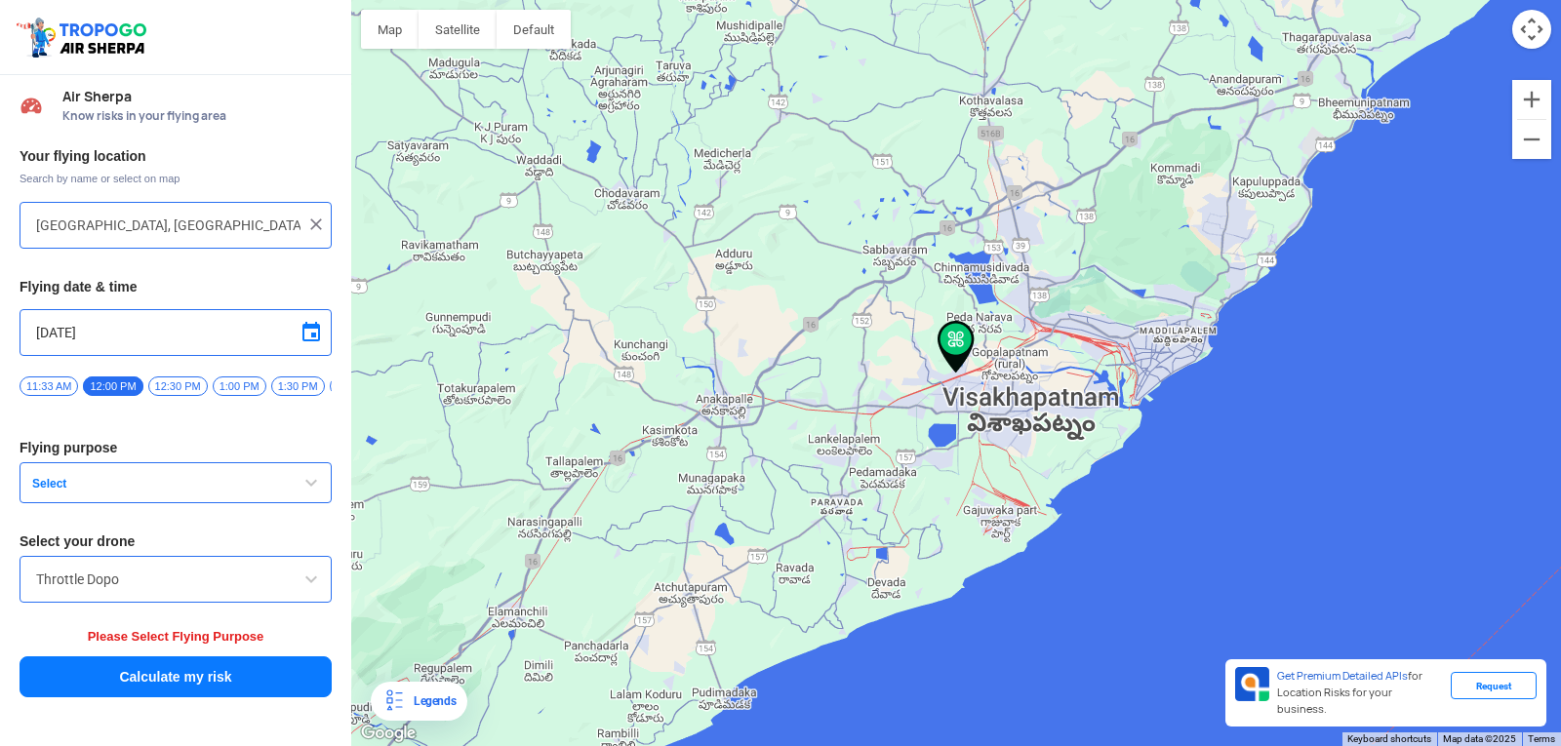
click at [200, 691] on button "Calculate my risk" at bounding box center [176, 677] width 312 height 41
click at [47, 485] on span "Select" at bounding box center [146, 484] width 244 height 16
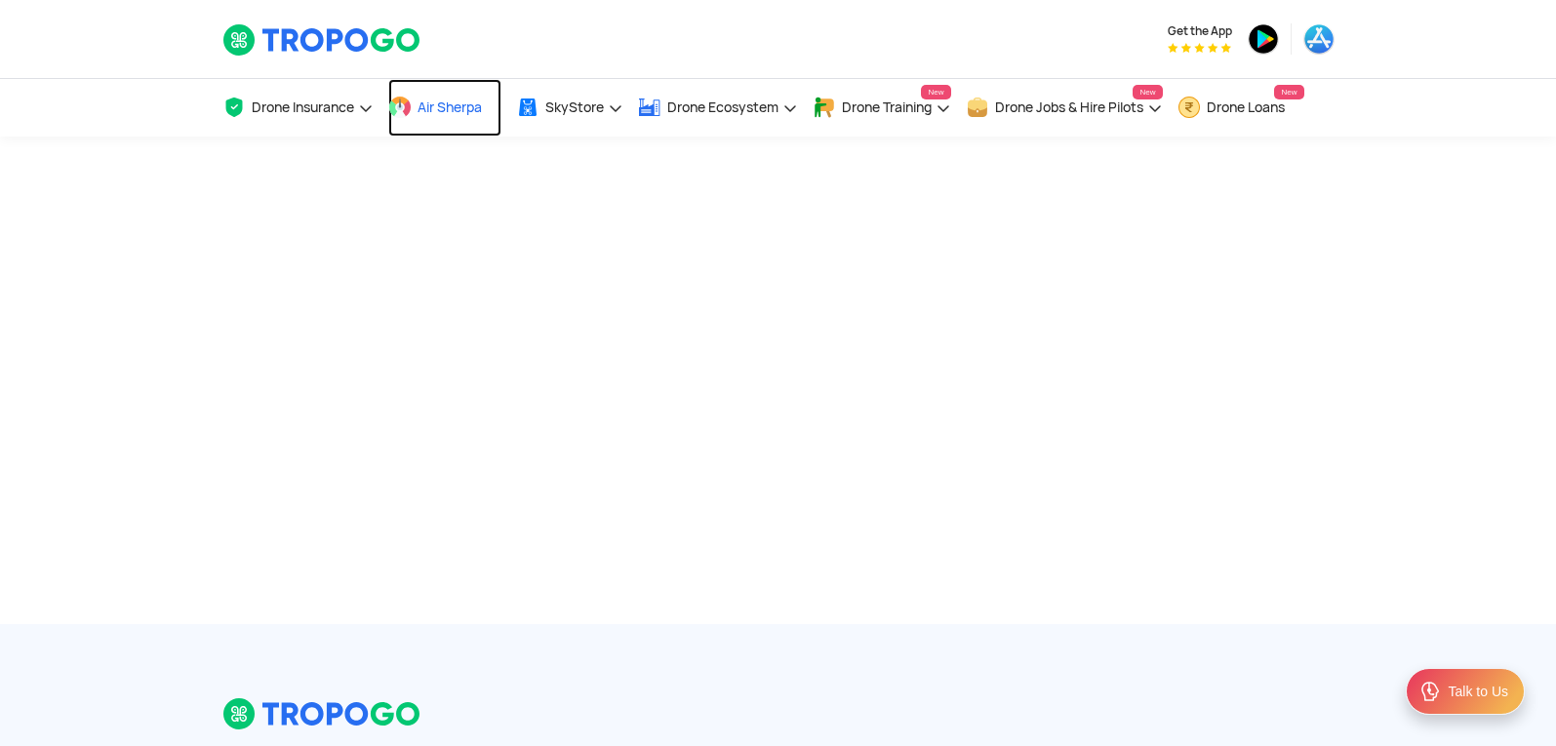
click at [441, 108] on span "Air Sherpa" at bounding box center [450, 108] width 64 height 16
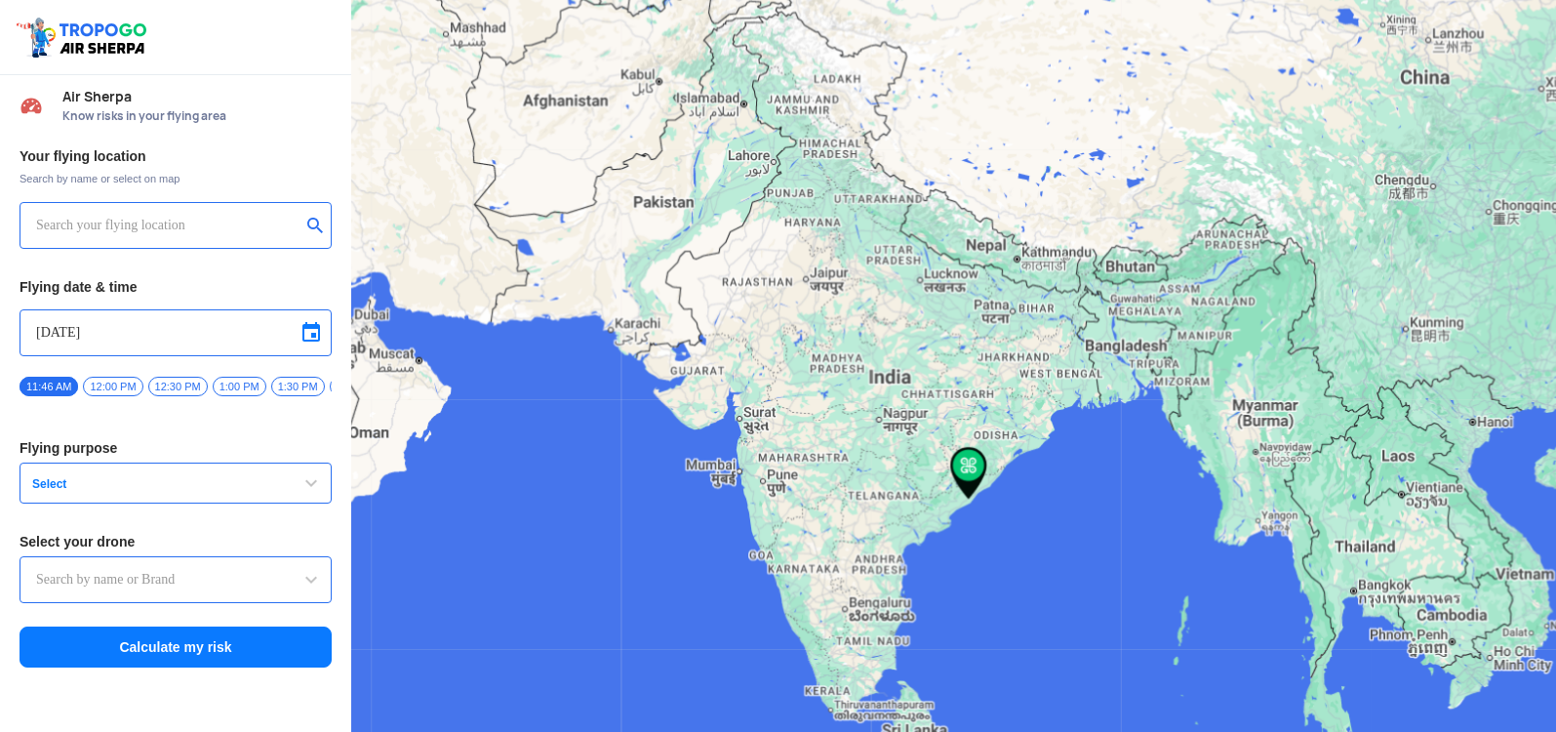
type input "[STREET_ADDRESS]"
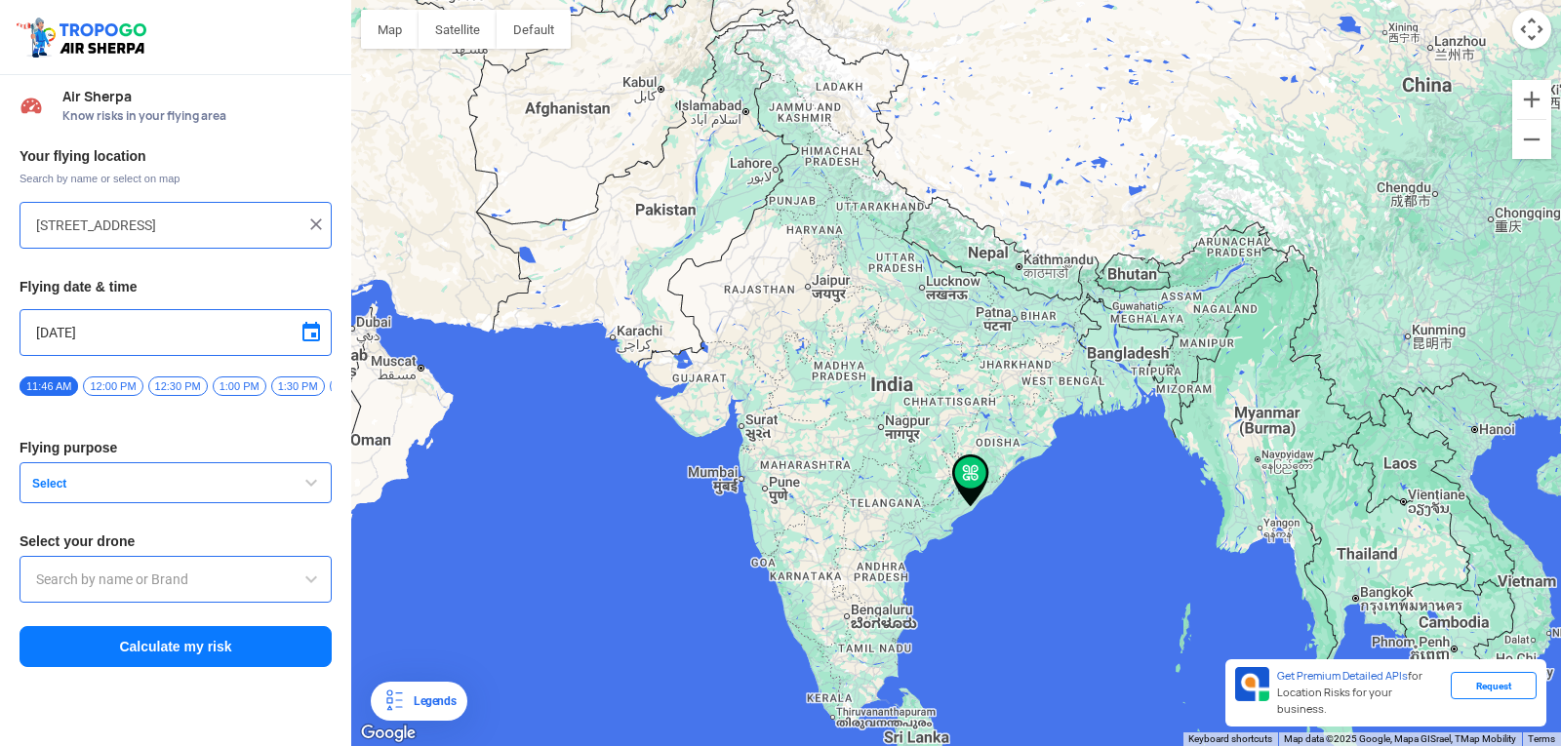
click at [202, 492] on span "Select" at bounding box center [146, 484] width 244 height 16
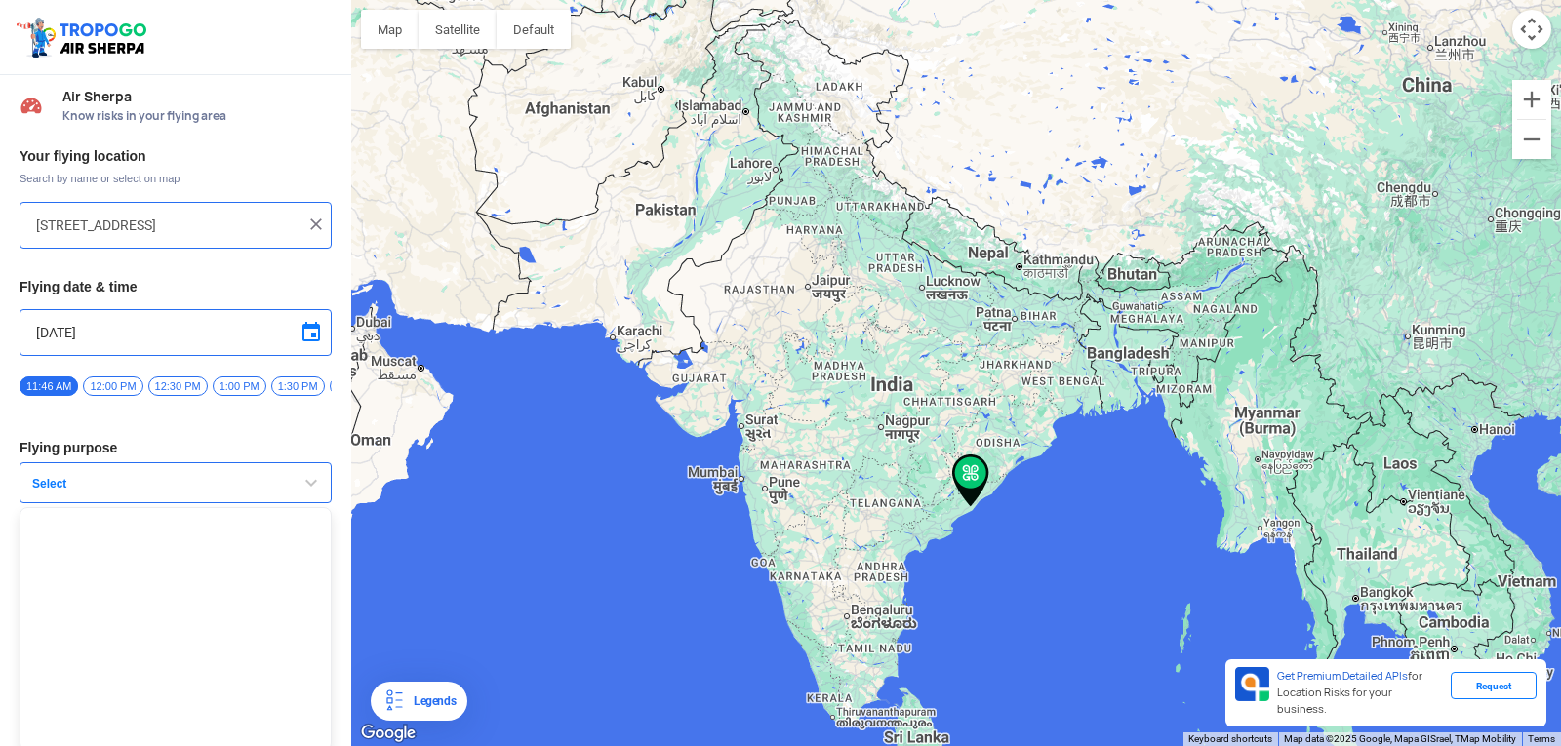
click at [202, 492] on span "Select" at bounding box center [146, 484] width 244 height 16
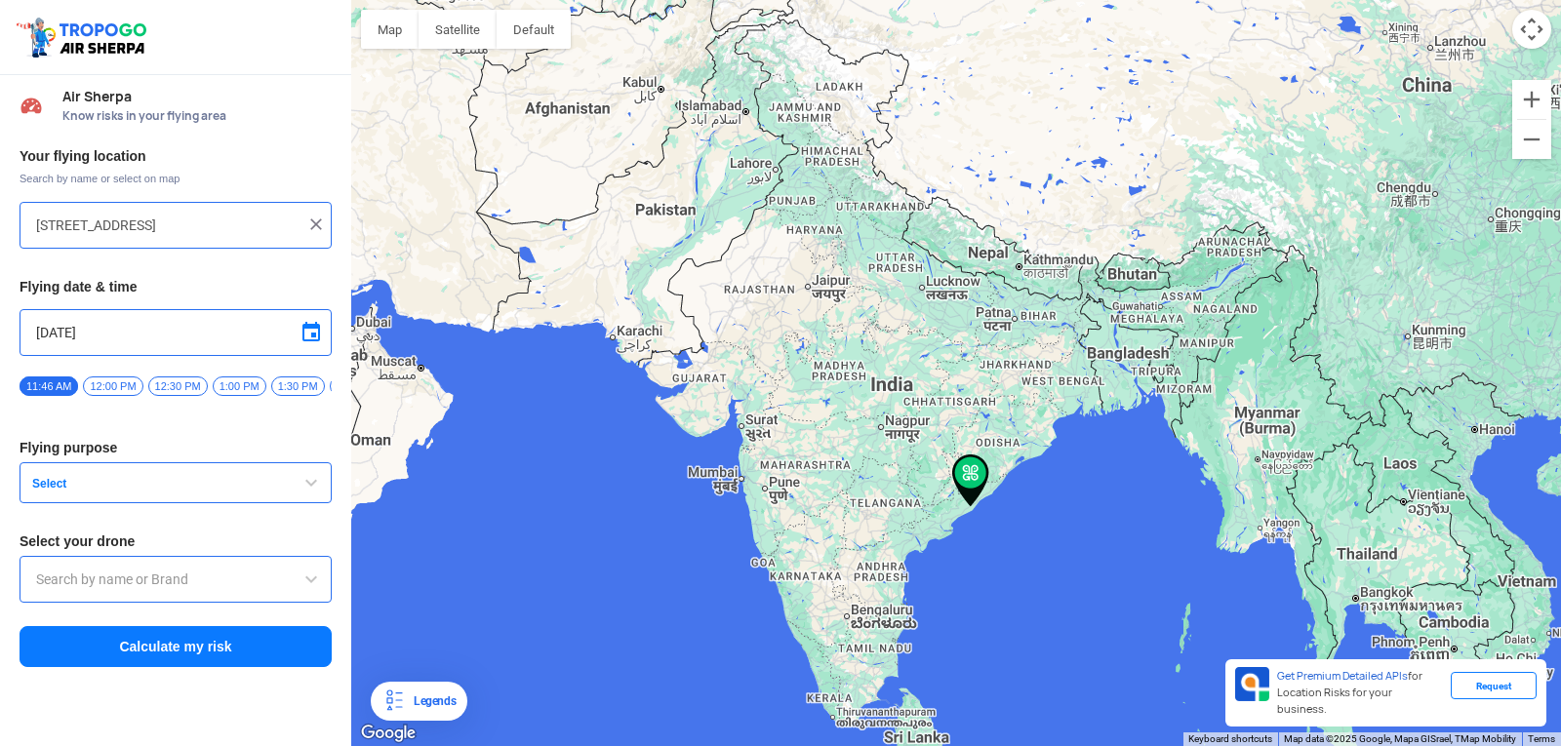
click at [100, 376] on div "11:46 AM 12:00 PM 12:30 PM 1:00 PM 1:30 PM 2:00 PM 2:30 PM 3:00 PM 3:30 PM 4:00…" at bounding box center [176, 393] width 312 height 34
click at [116, 387] on span "12:00 PM" at bounding box center [113, 387] width 60 height 20
click at [207, 488] on span "Select" at bounding box center [146, 484] width 244 height 16
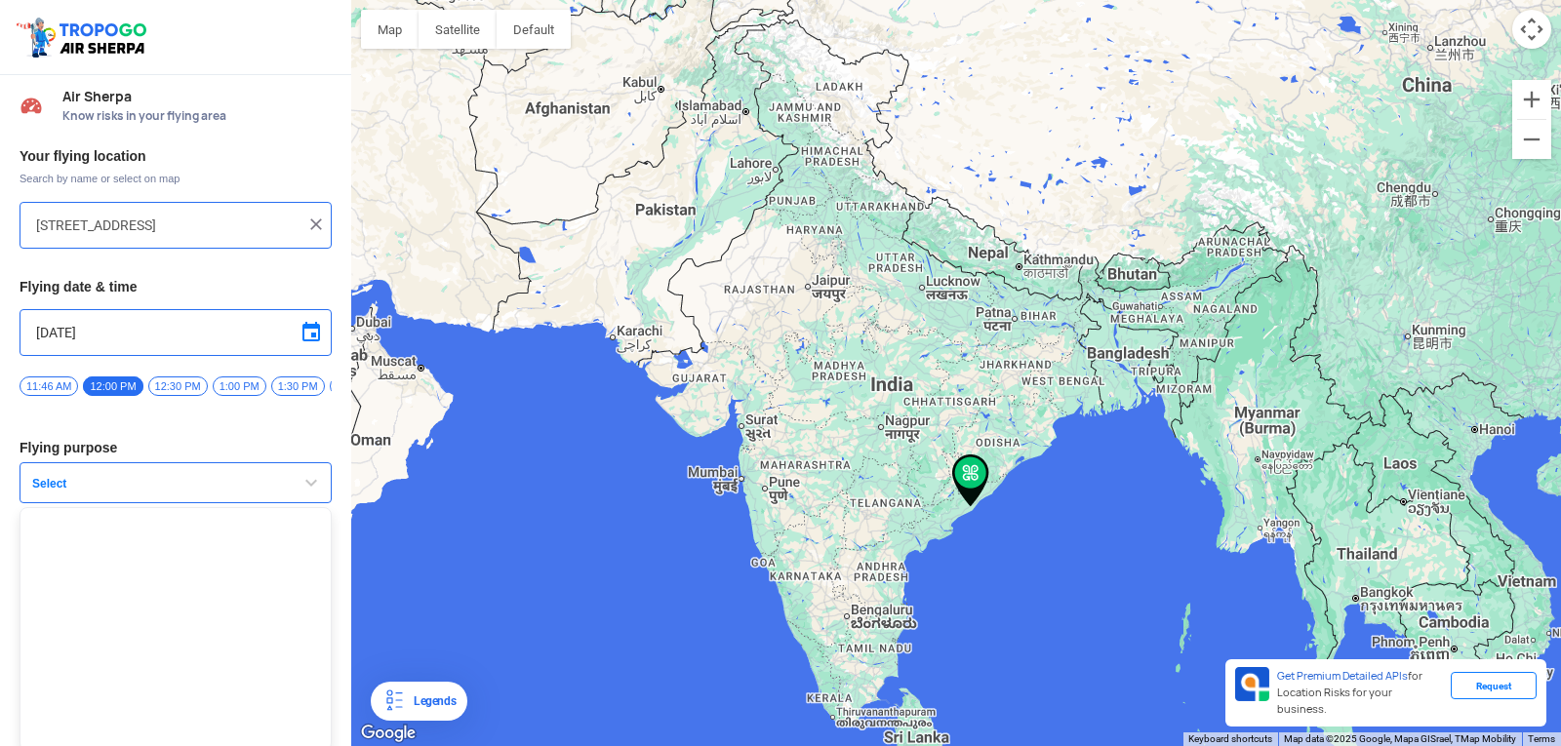
click at [208, 487] on span "Select" at bounding box center [146, 484] width 244 height 16
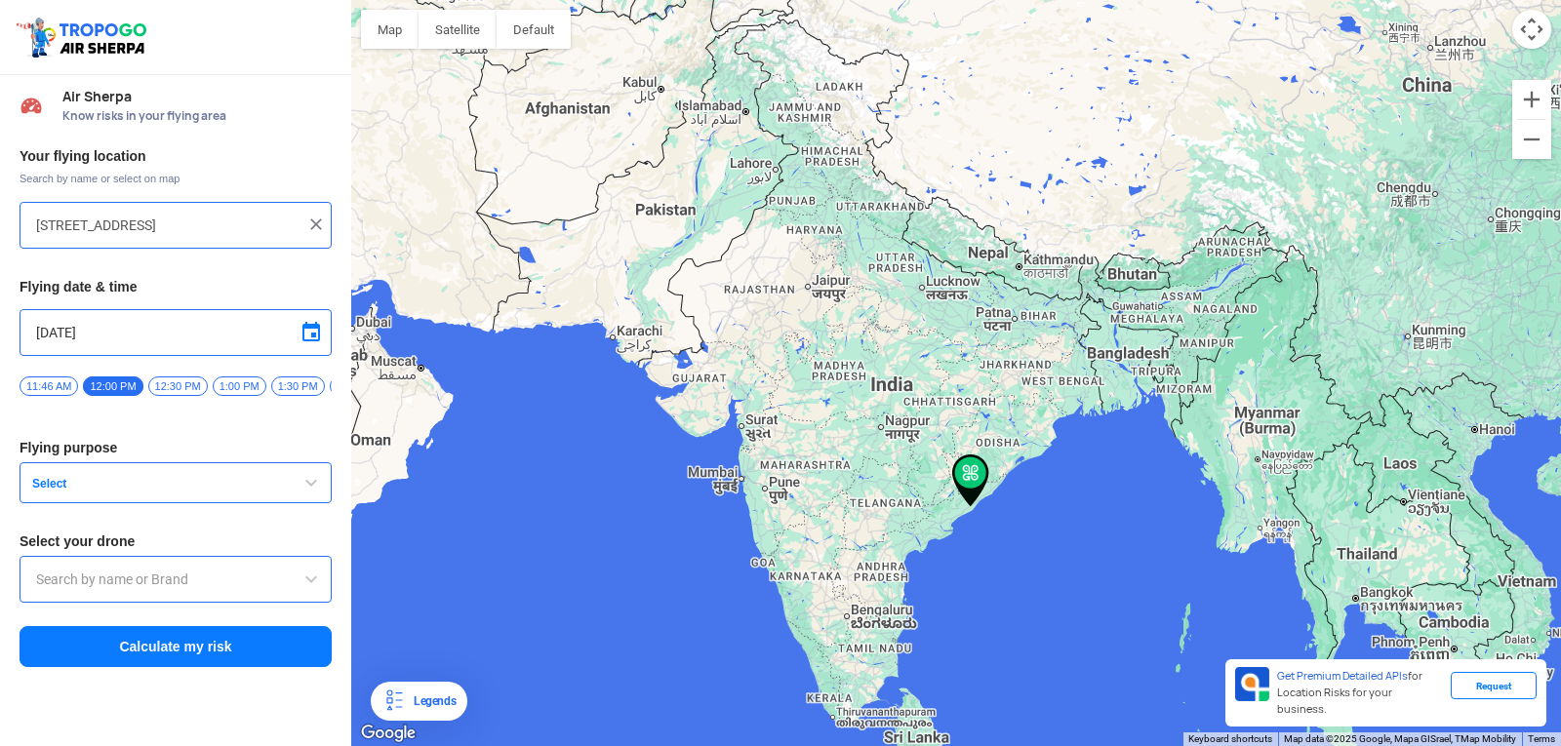
click at [246, 590] on input "text" at bounding box center [175, 579] width 279 height 23
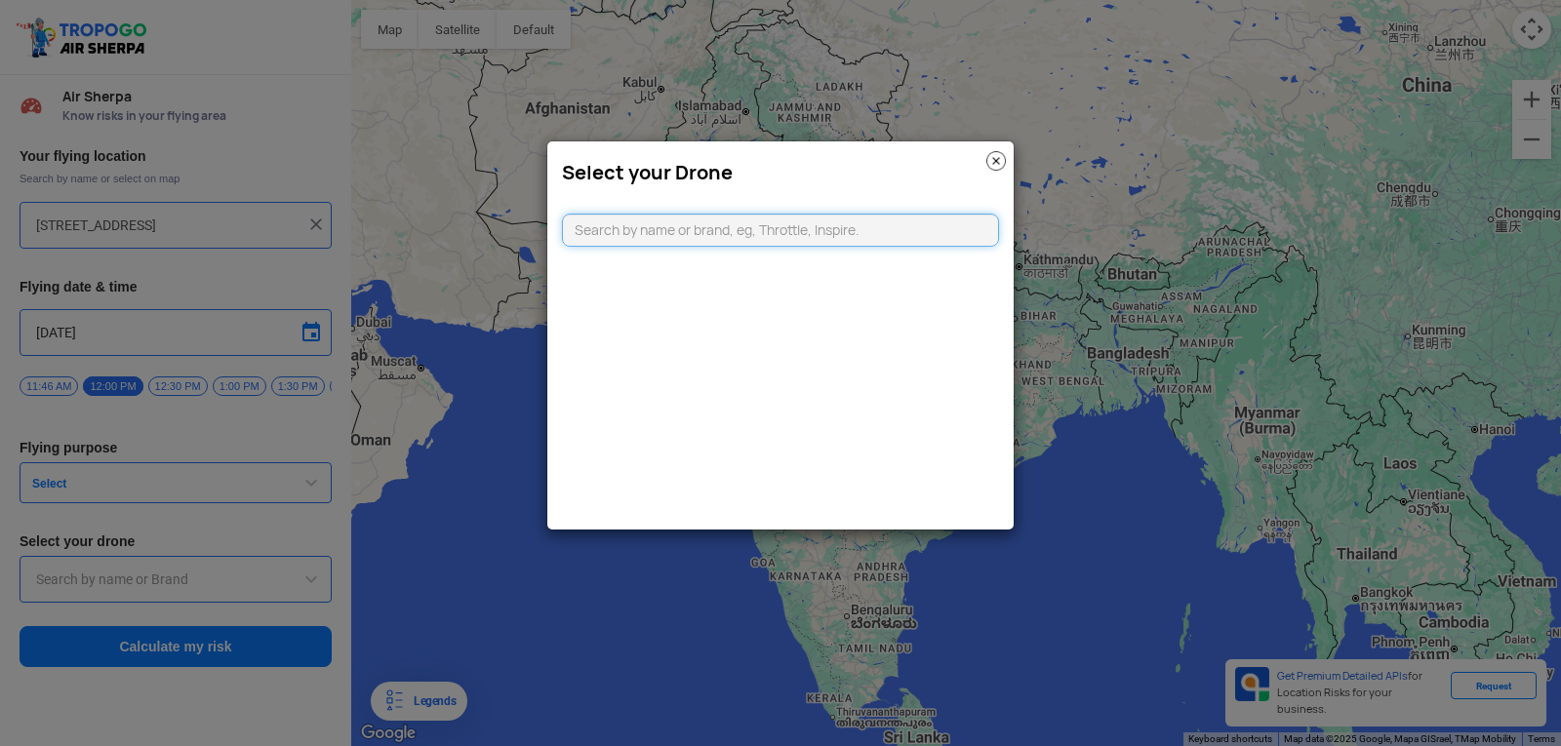
click at [656, 236] on input "text" at bounding box center [780, 230] width 437 height 33
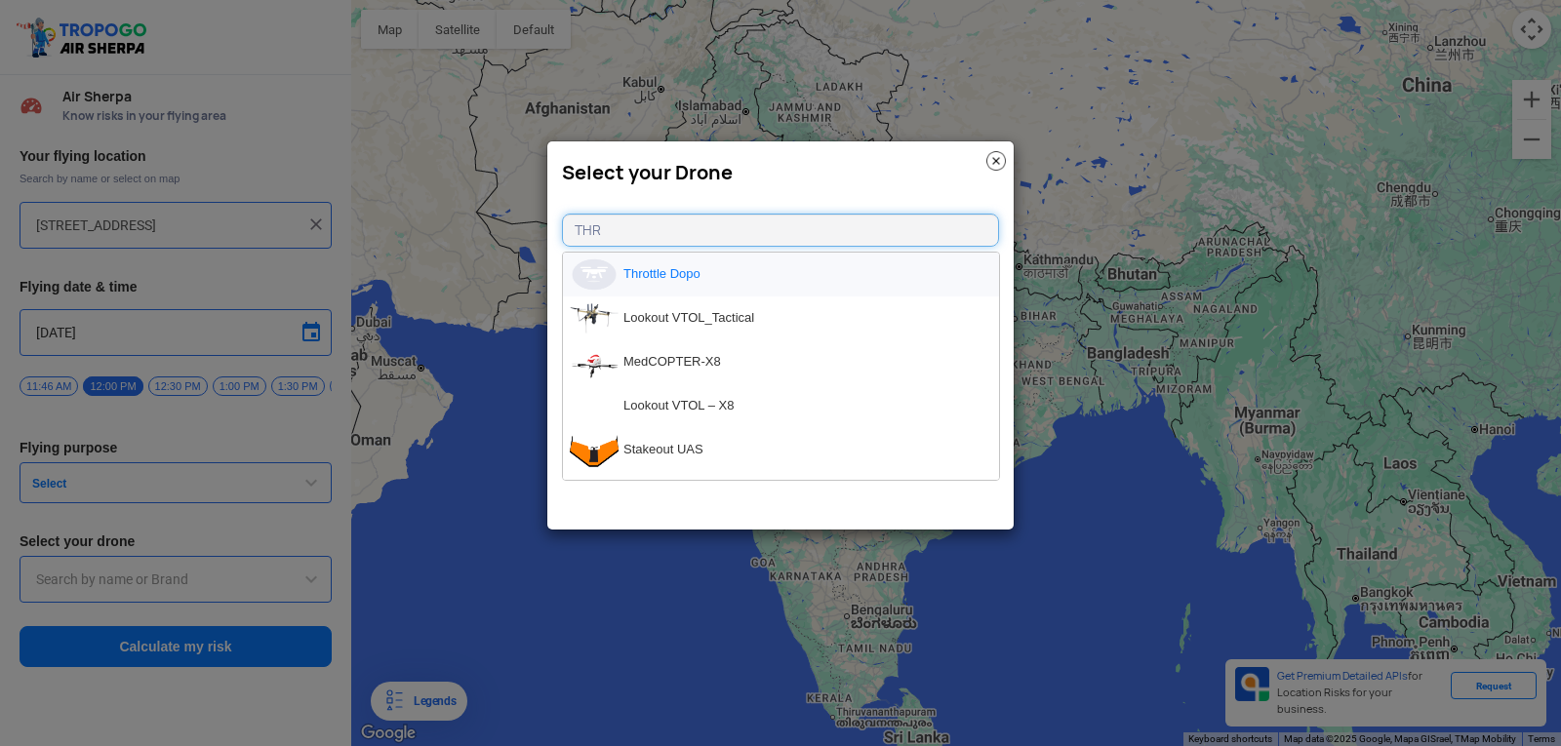
type input "THR"
click at [663, 268] on li "Throttle Dopo" at bounding box center [781, 275] width 436 height 44
type input "Throttle Dopo"
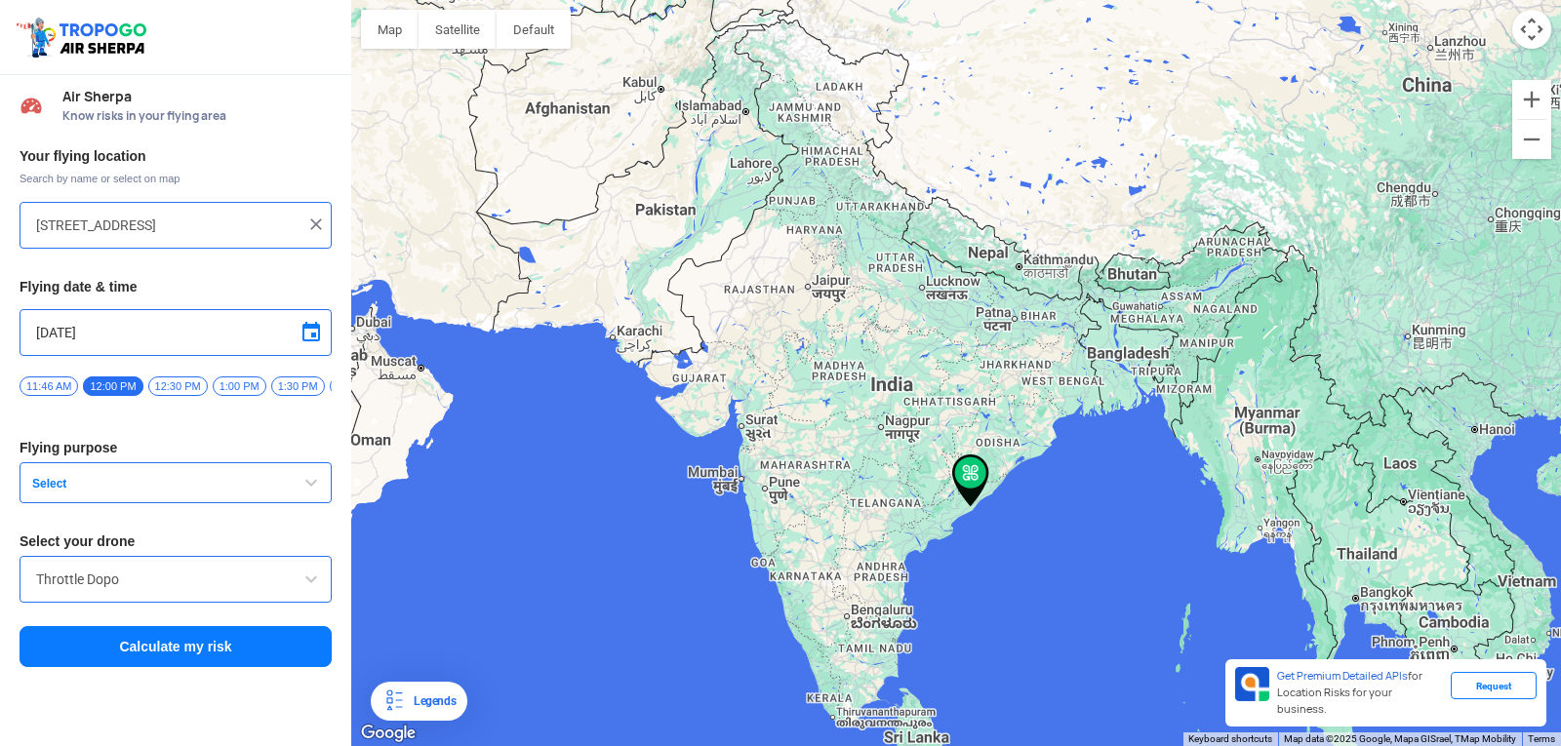
click at [60, 449] on h3 "Flying purpose" at bounding box center [176, 448] width 312 height 14
click at [153, 491] on span "Select" at bounding box center [146, 484] width 244 height 16
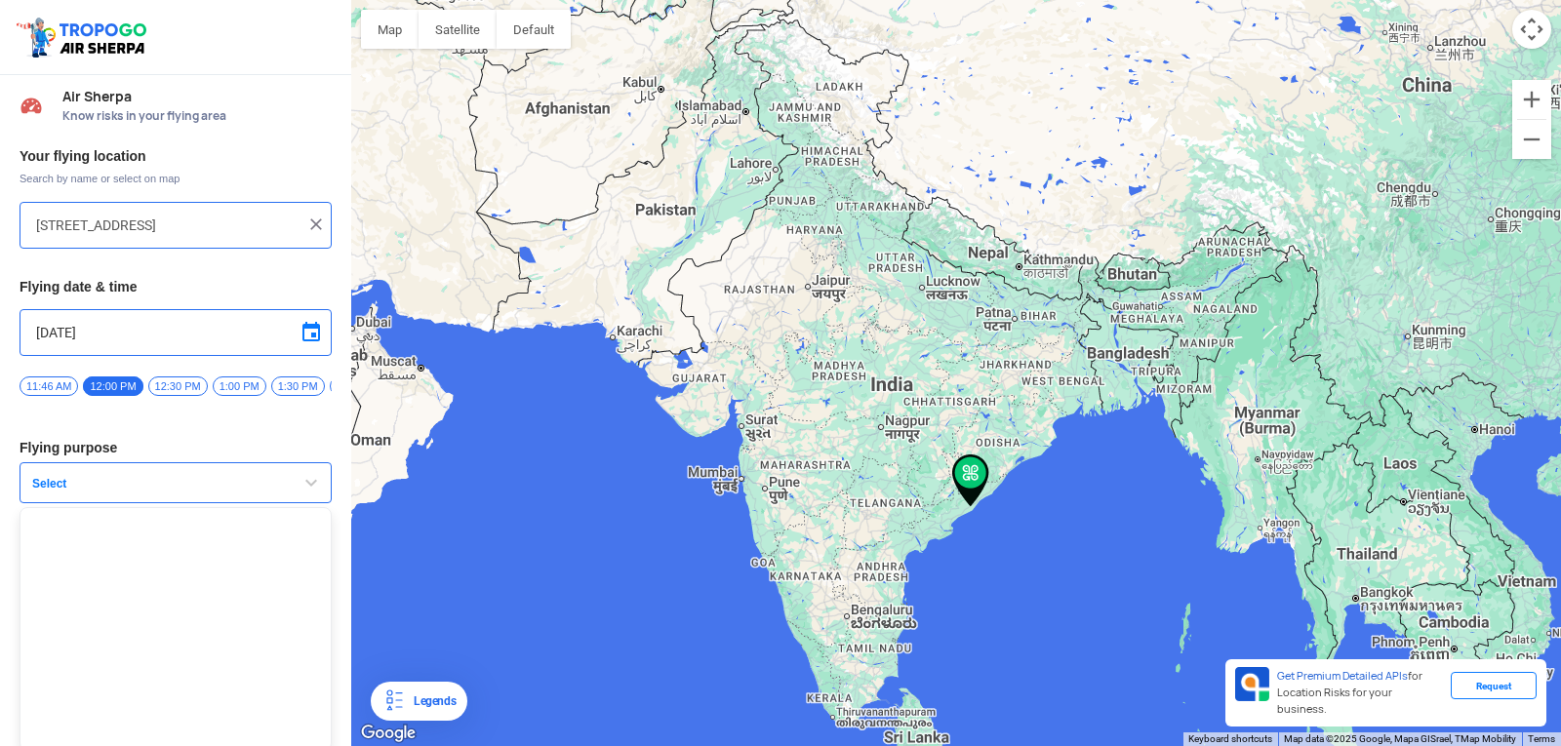
click at [153, 491] on span "Select" at bounding box center [146, 484] width 244 height 16
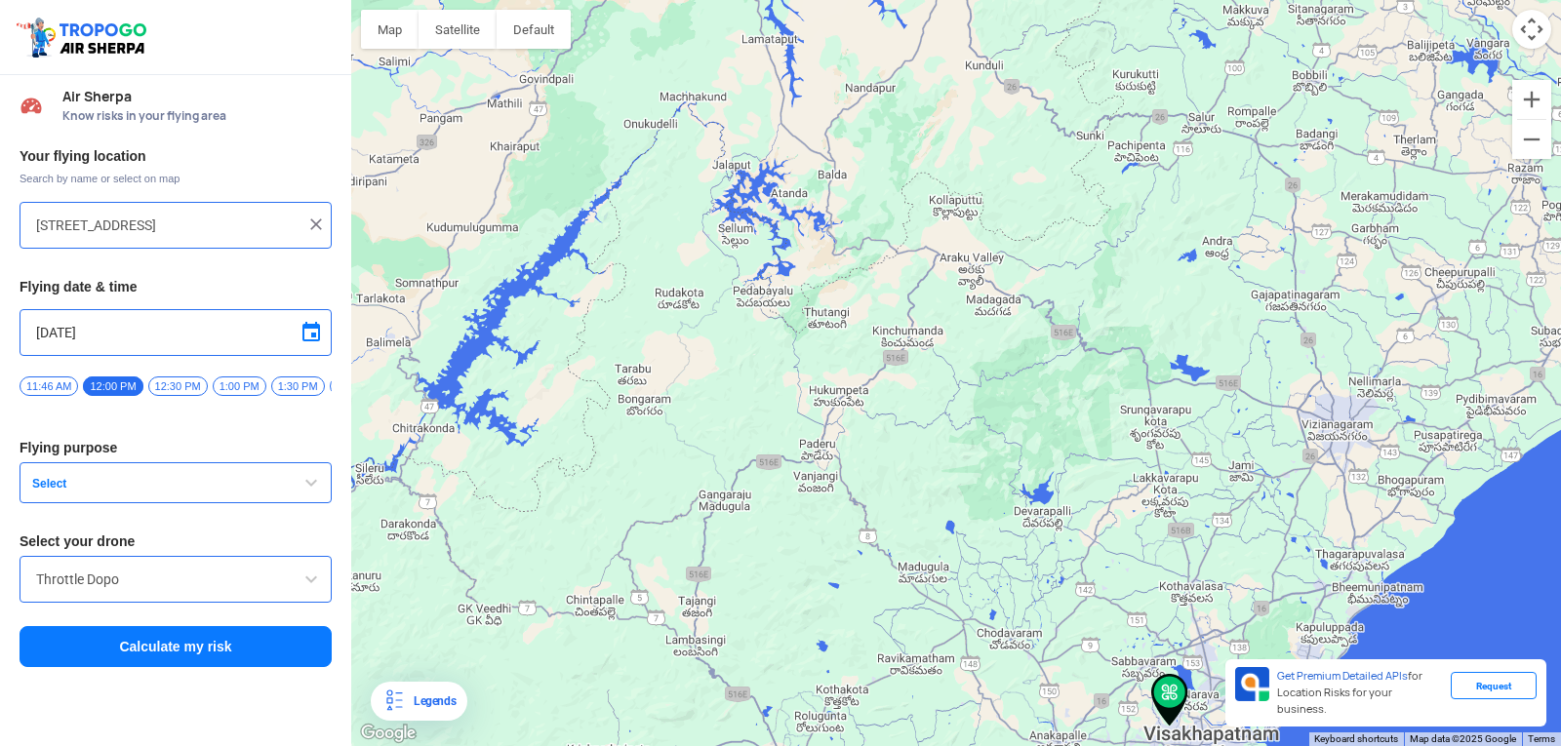
click at [1160, 685] on img at bounding box center [1169, 700] width 37 height 53
click at [1166, 685] on img at bounding box center [1169, 700] width 37 height 53
click at [1170, 728] on div at bounding box center [956, 373] width 1210 height 746
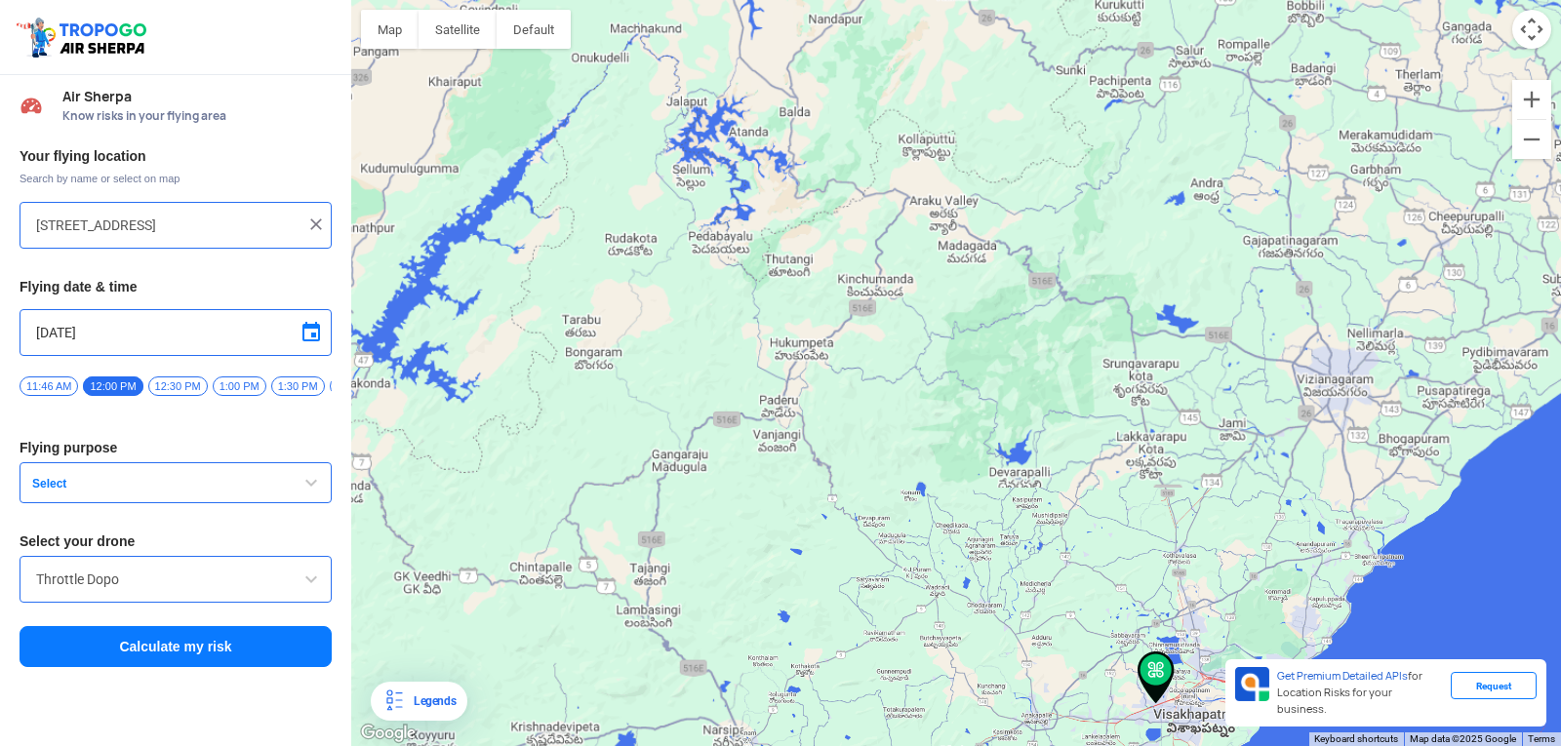
type input "1_175-3near Ntr Statue, Visakhapatnam, Andhra Pradesh 530049, India"
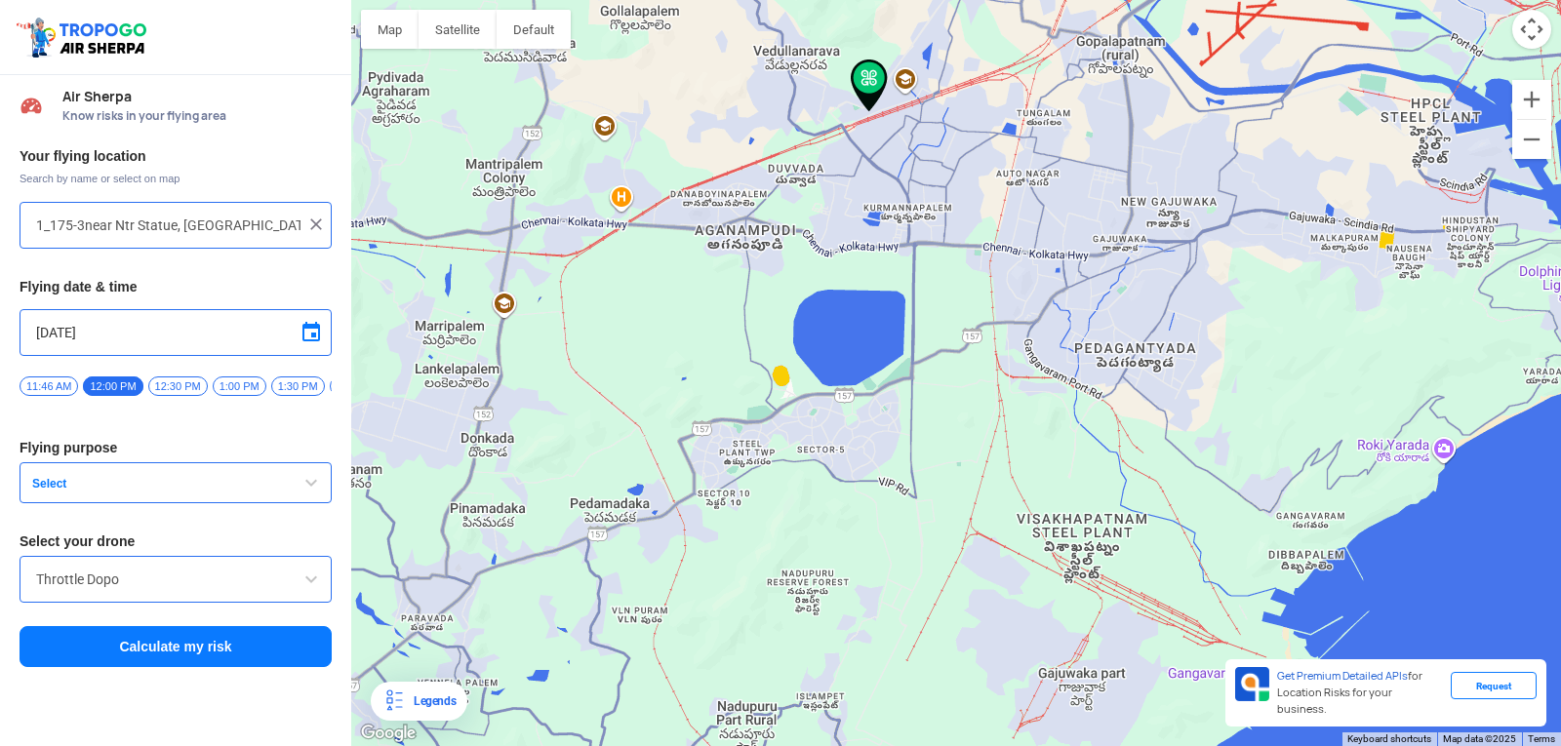
click at [864, 103] on img at bounding box center [869, 86] width 37 height 53
click at [864, 95] on img at bounding box center [869, 86] width 37 height 53
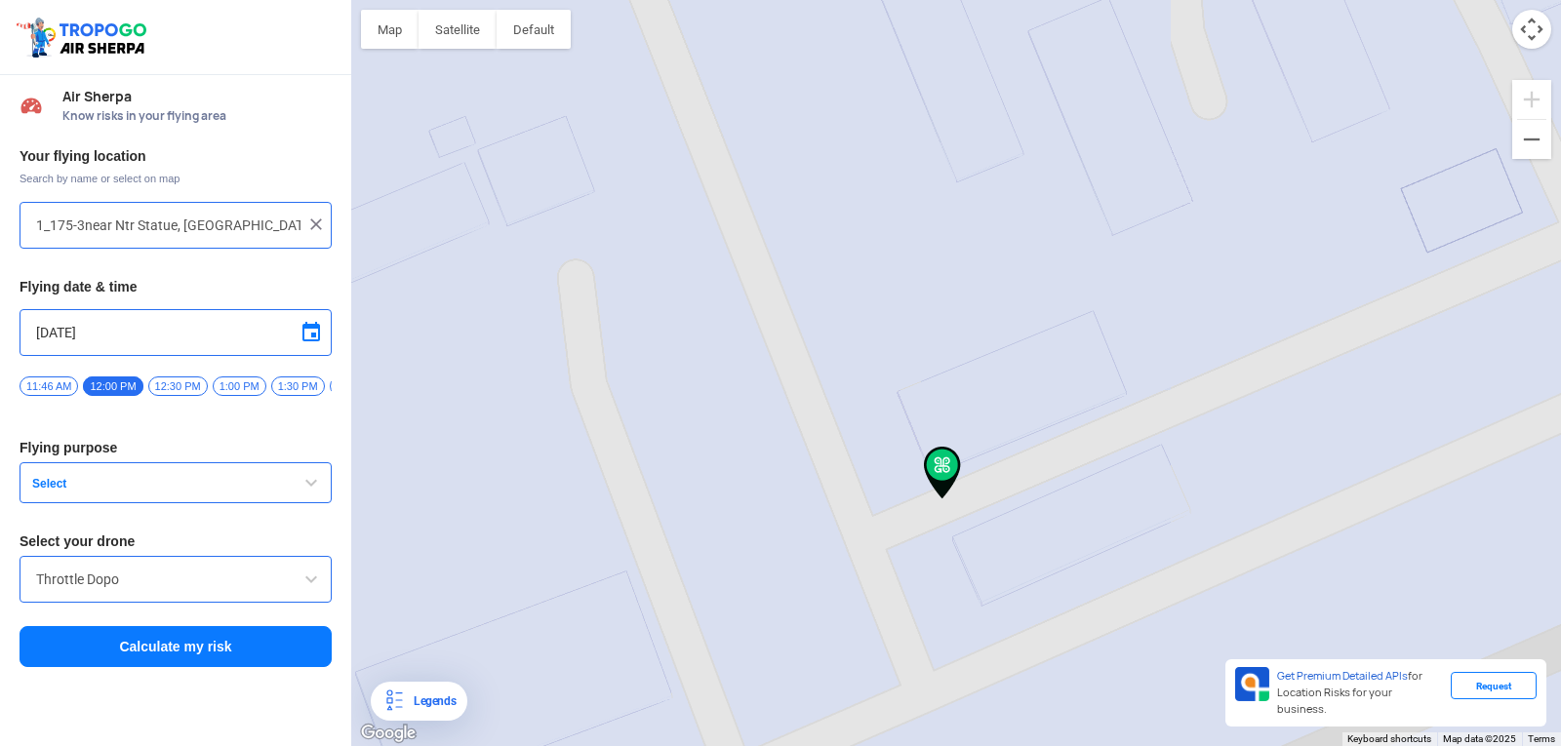
click at [56, 477] on button "Select" at bounding box center [176, 482] width 312 height 41
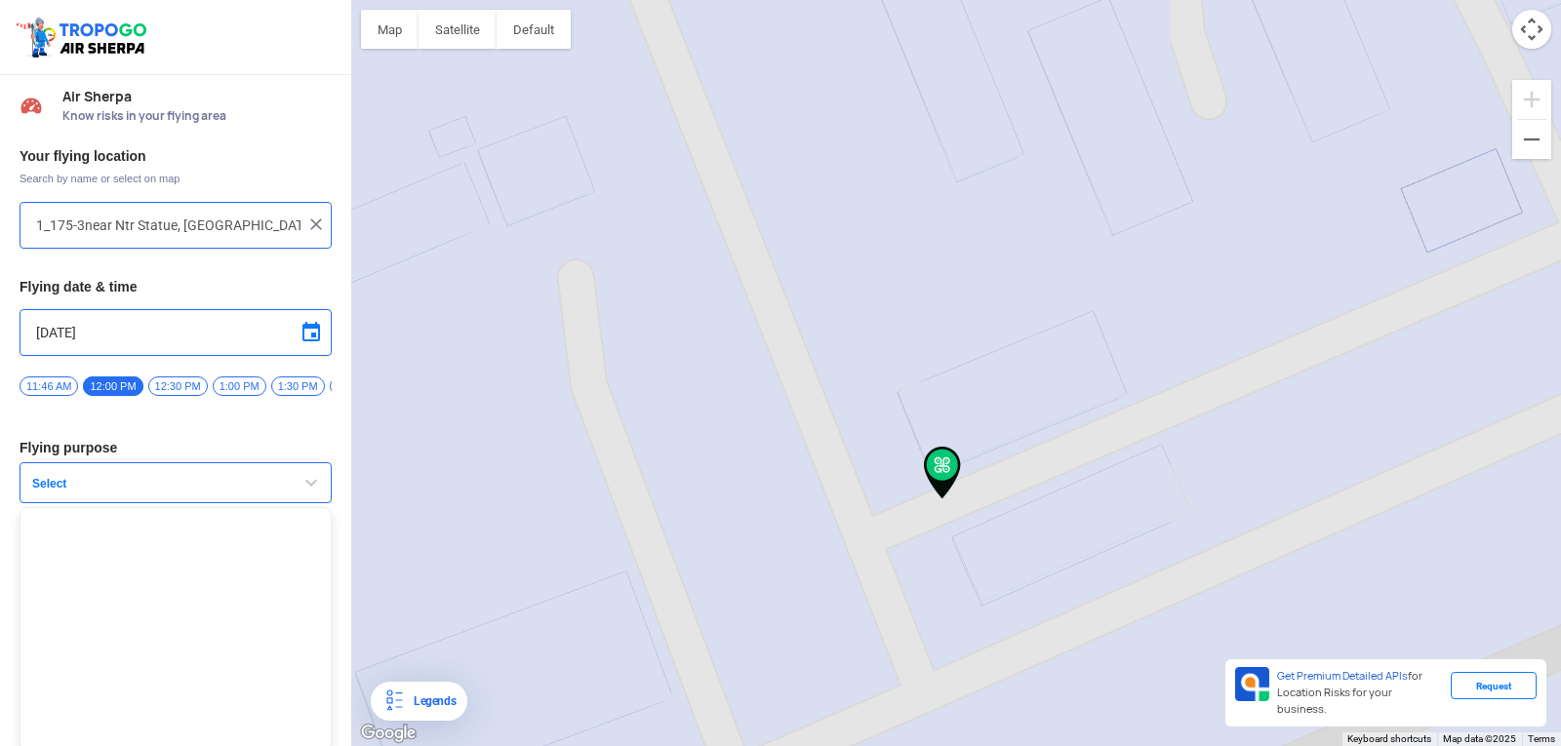
click at [74, 492] on span "Select" at bounding box center [146, 484] width 244 height 16
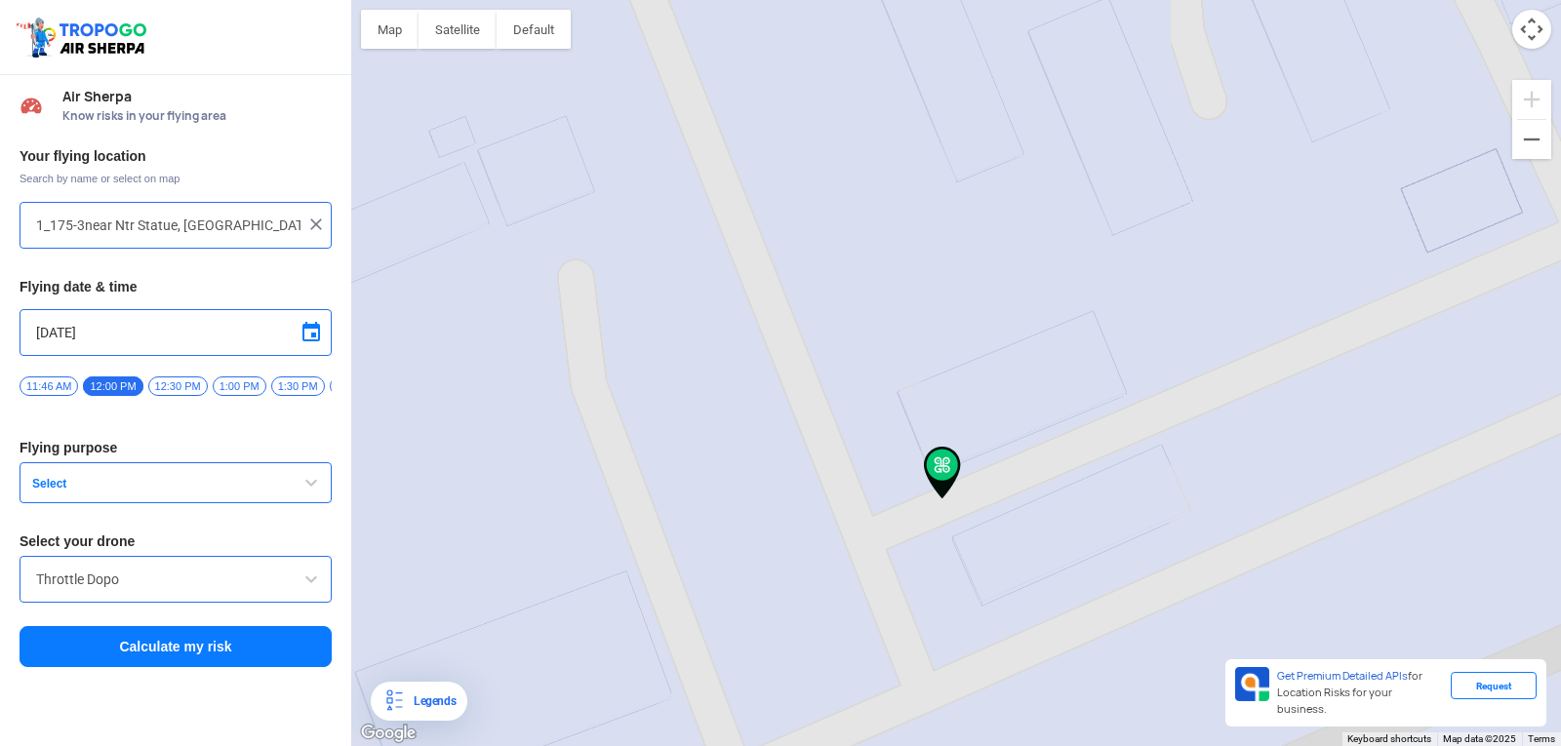
click at [185, 375] on div "Your flying location Search by name or select on map 1_175-3near Ntr Statue, Vi…" at bounding box center [175, 408] width 351 height 541
click at [179, 384] on span "12:30 PM" at bounding box center [178, 387] width 60 height 20
click at [160, 488] on span "Select" at bounding box center [146, 484] width 244 height 16
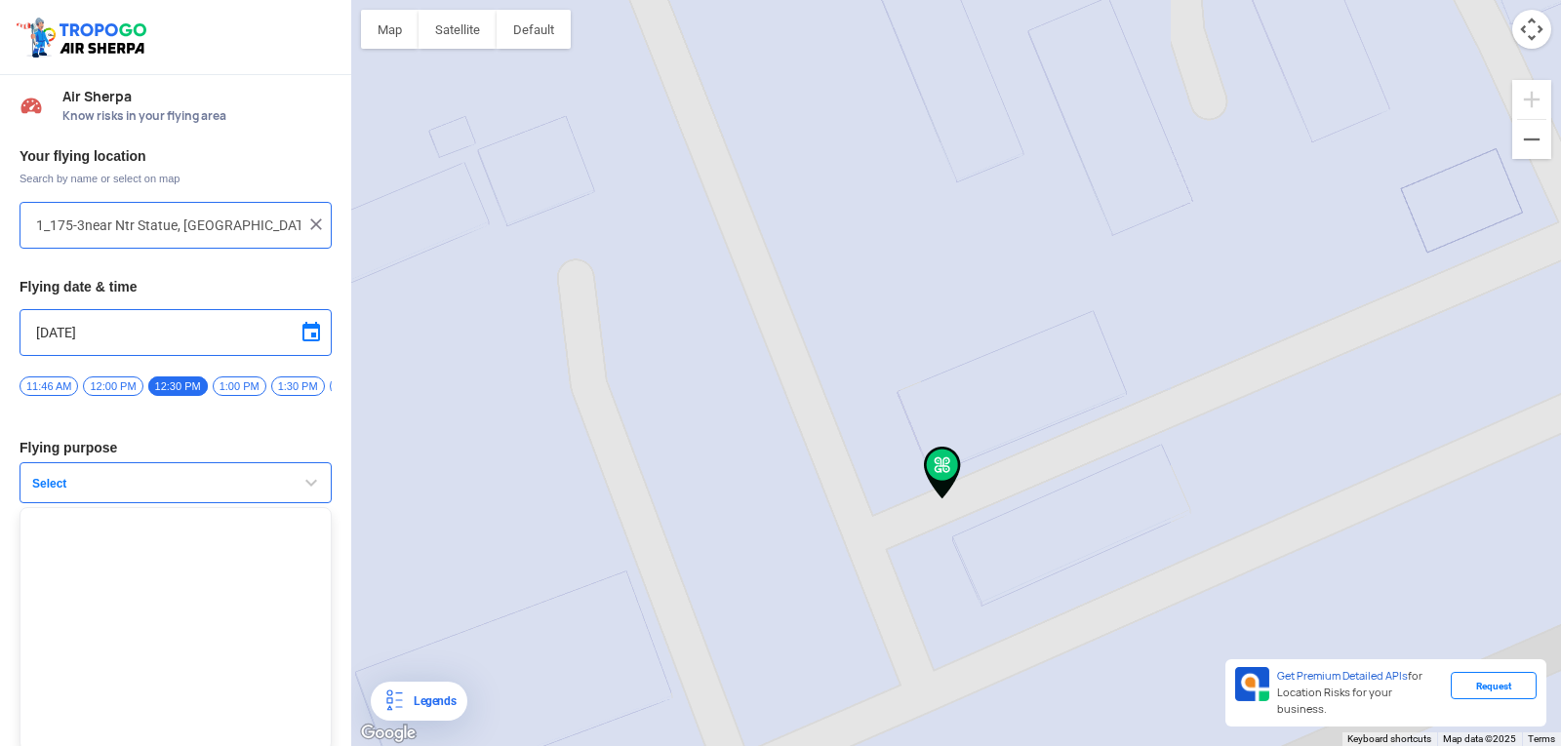
click at [160, 488] on span "Select" at bounding box center [146, 484] width 244 height 16
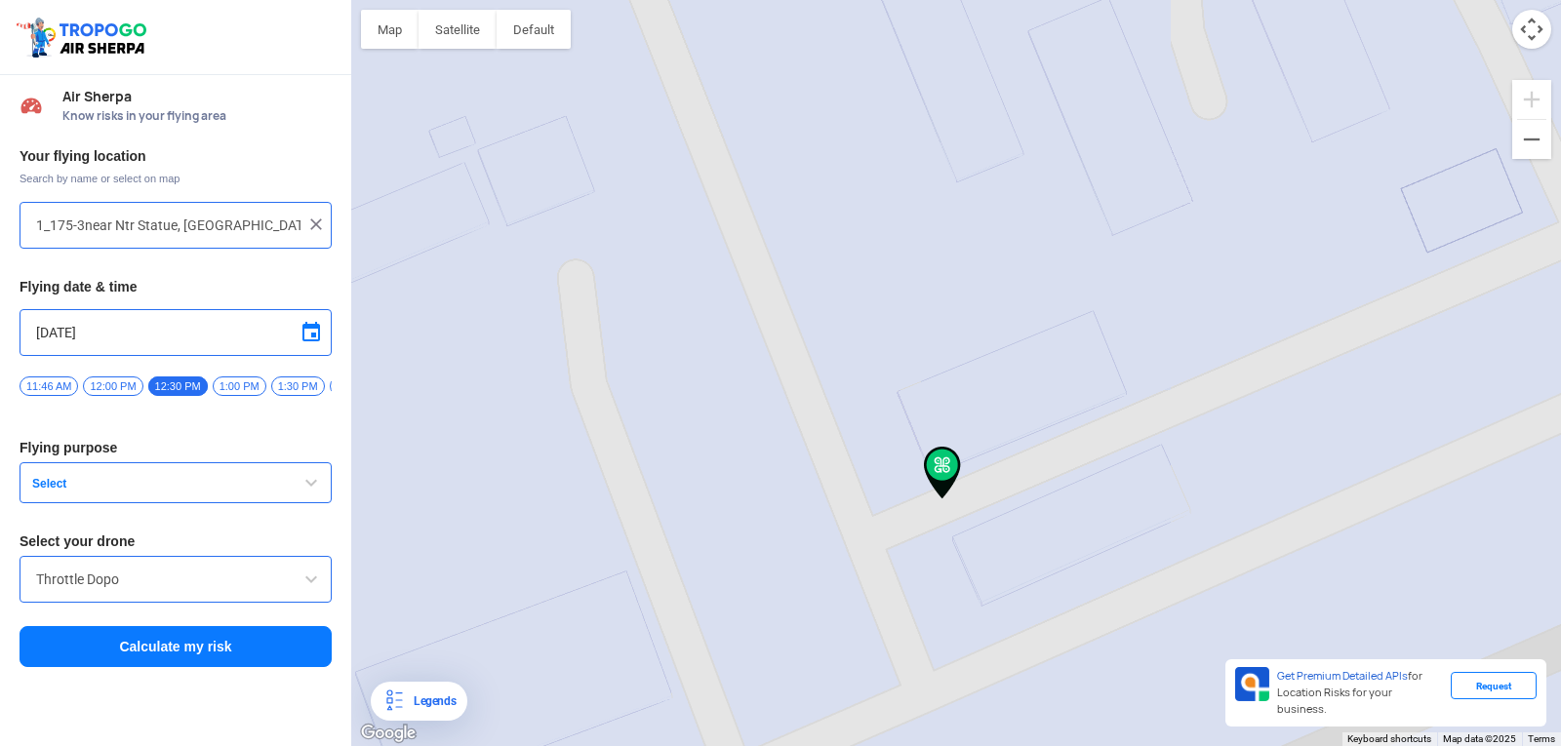
click at [20, 462] on button "Select" at bounding box center [176, 482] width 312 height 41
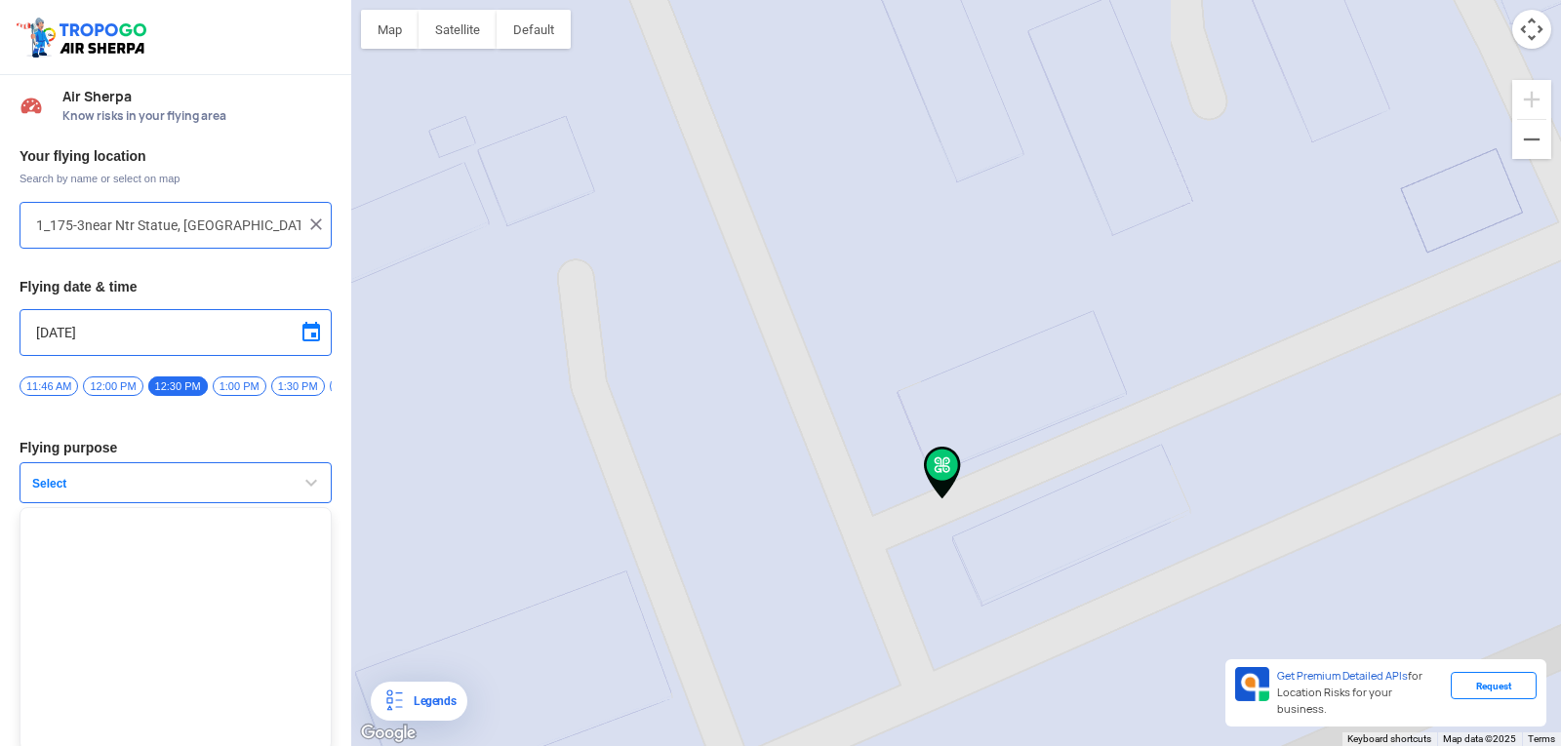
click at [20, 462] on button "Select" at bounding box center [176, 482] width 312 height 41
